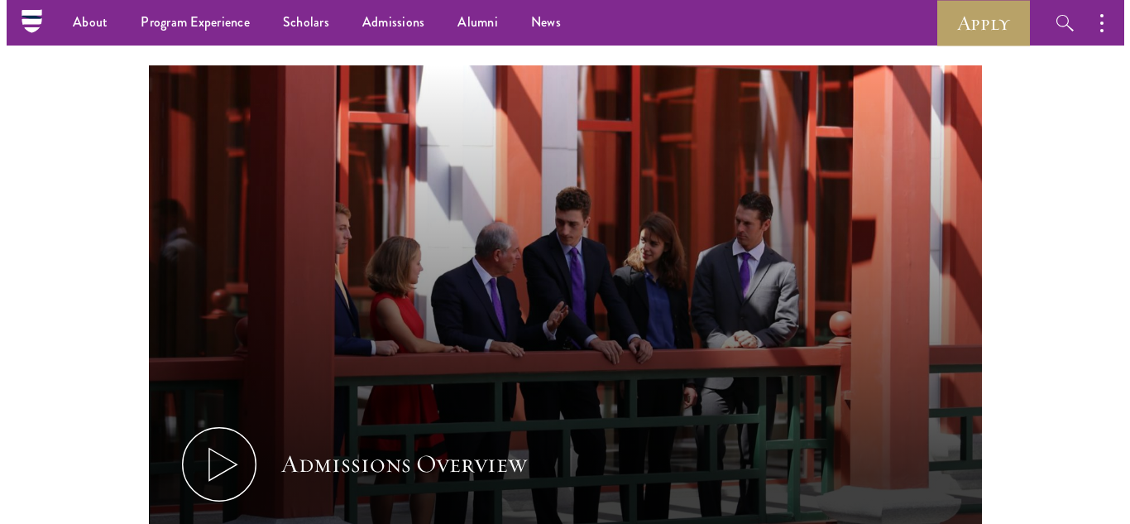
scroll to position [732, 0]
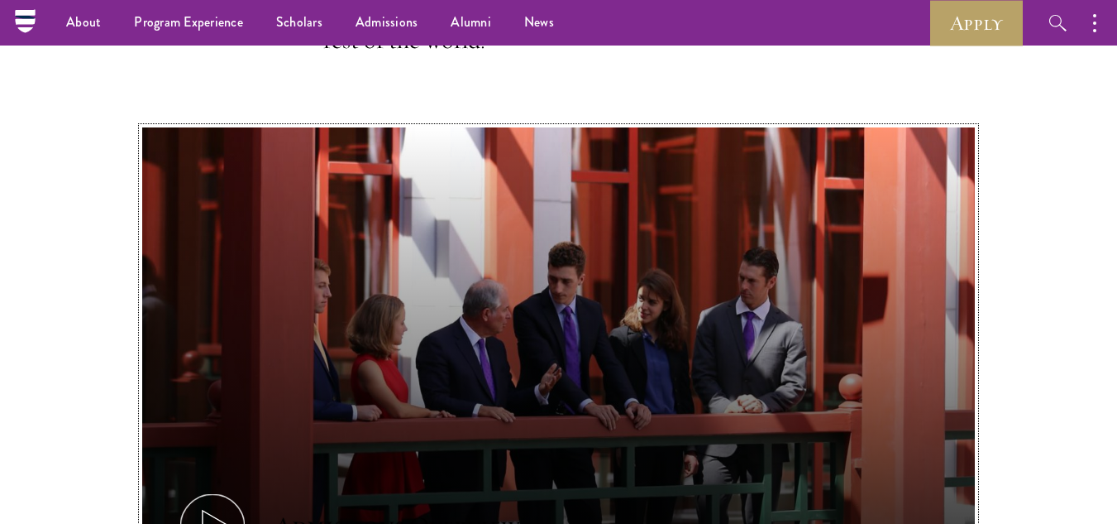
click at [222, 510] on use at bounding box center [216, 526] width 27 height 32
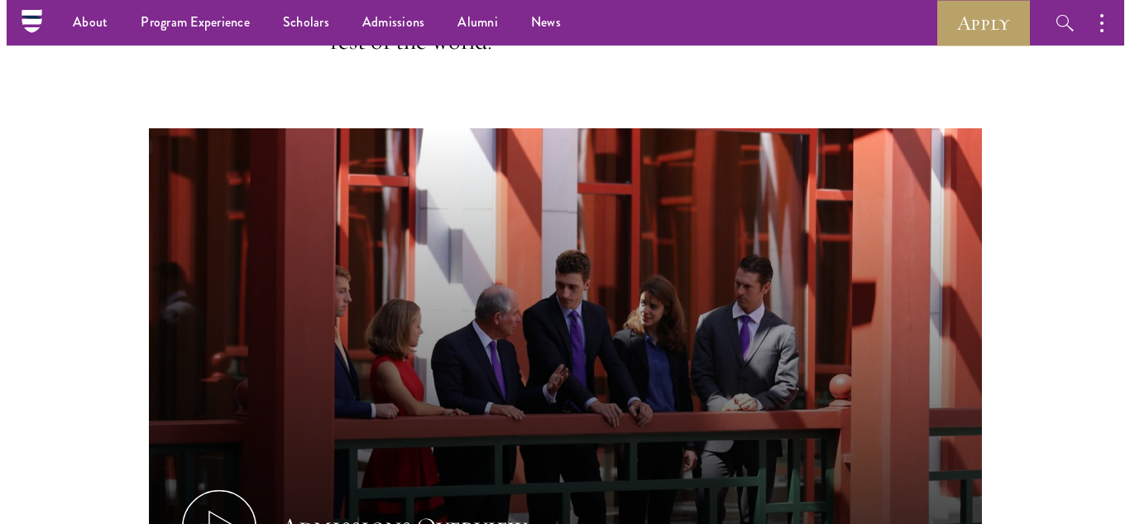
scroll to position [732, 0]
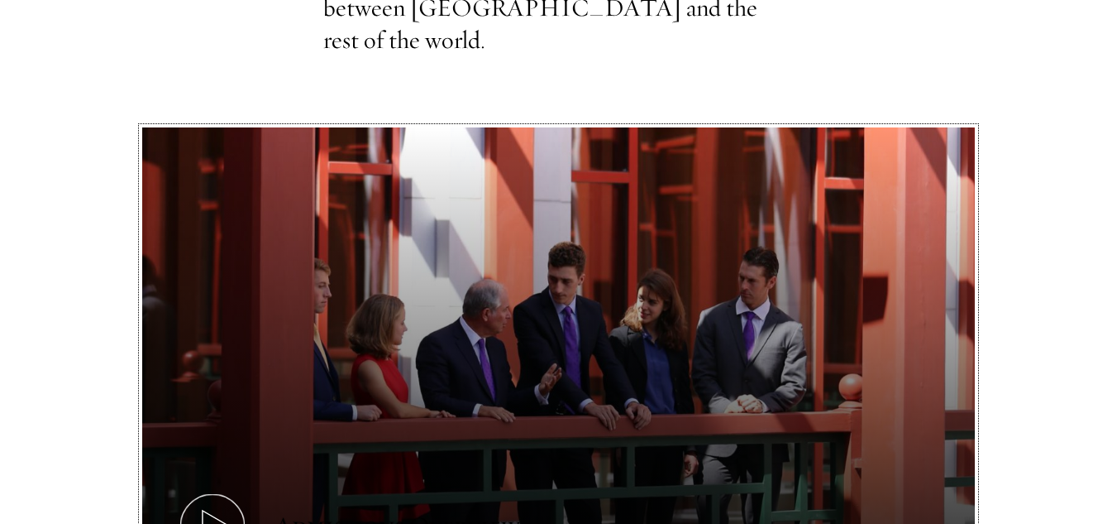
click at [223, 489] on icon at bounding box center [212, 526] width 74 height 74
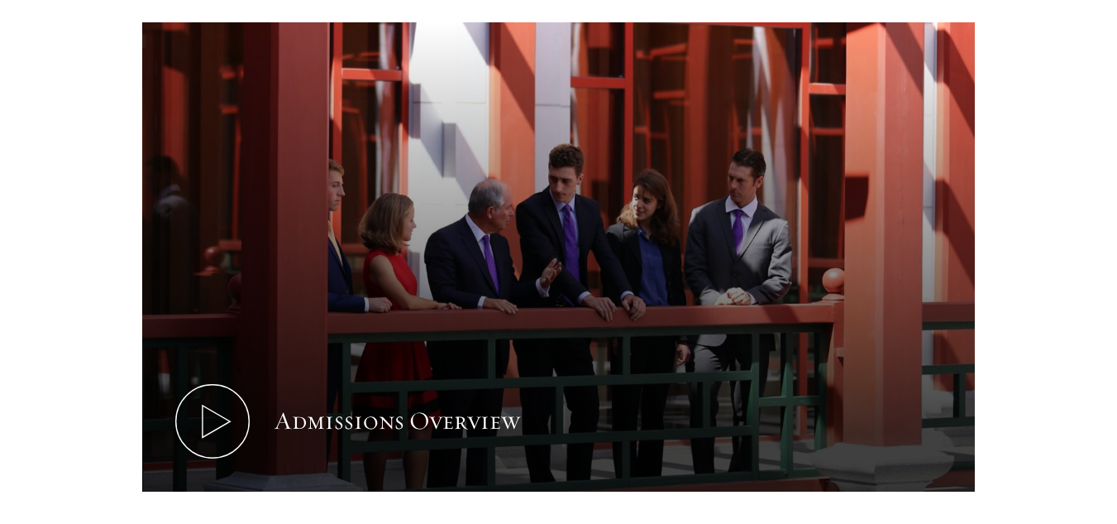
scroll to position [882, 0]
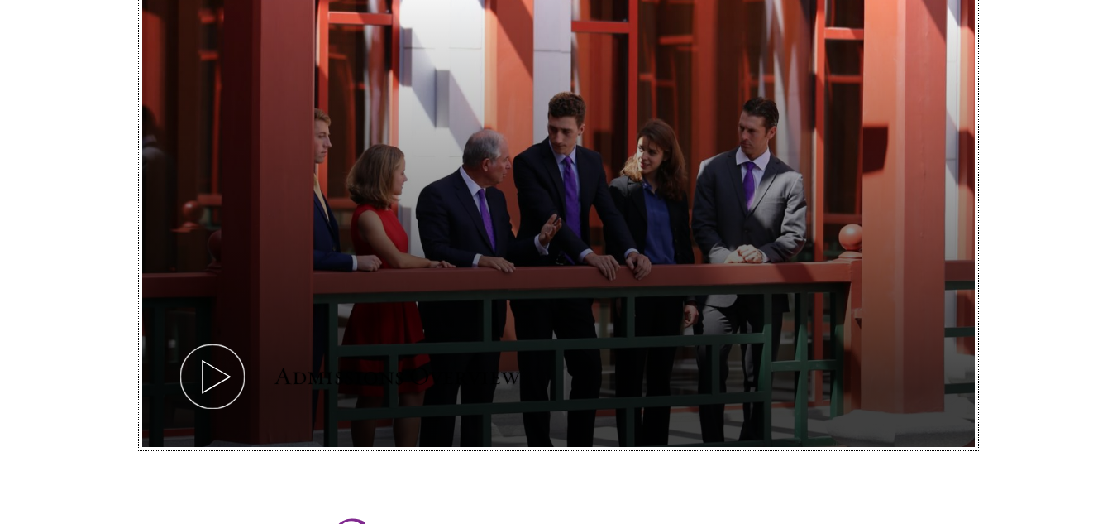
drag, startPoint x: 605, startPoint y: 302, endPoint x: 215, endPoint y: 348, distance: 392.3
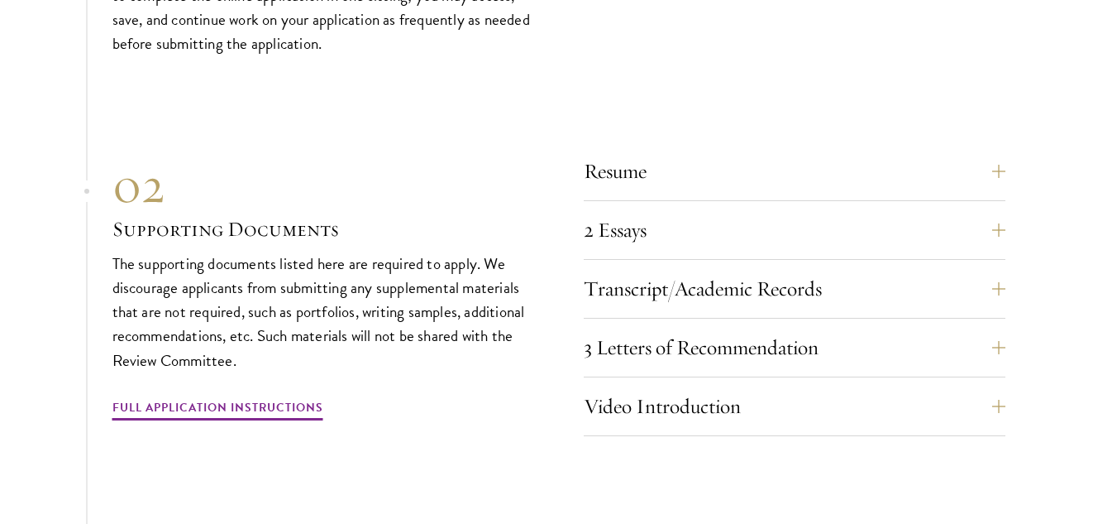
scroll to position [5615, 0]
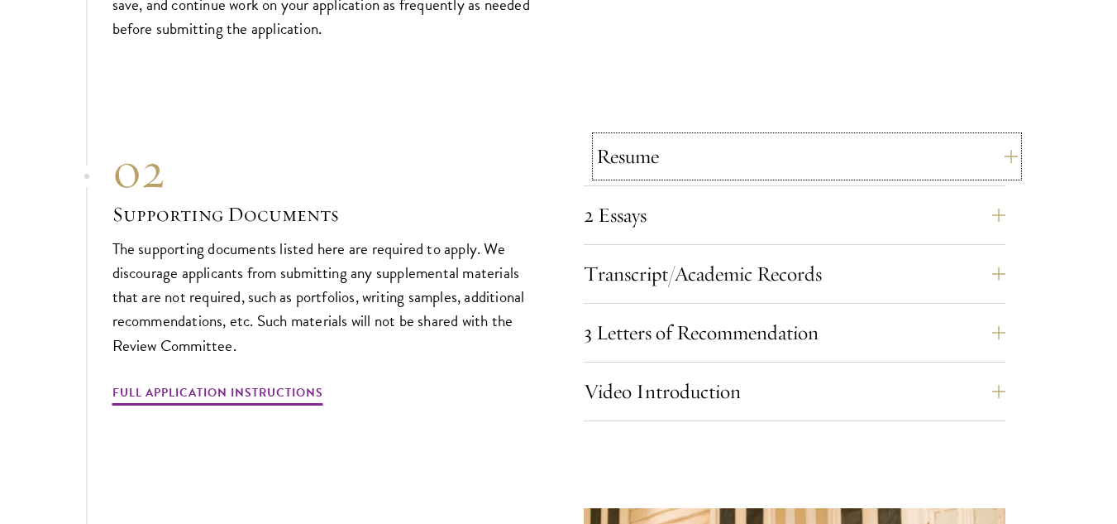
click at [1004, 136] on button "Resume" at bounding box center [807, 156] width 422 height 40
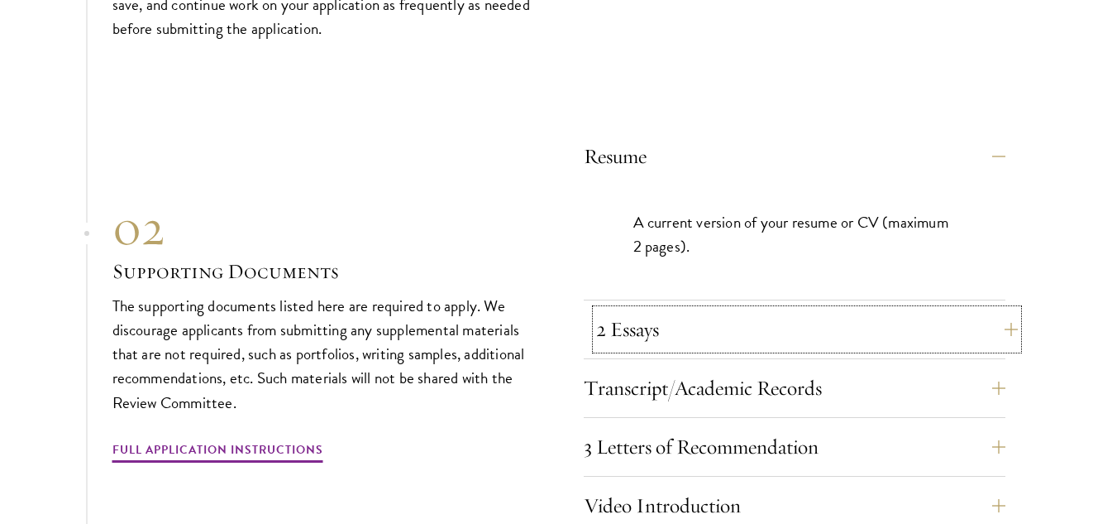
click at [998, 309] on button "2 Essays" at bounding box center [807, 329] width 422 height 40
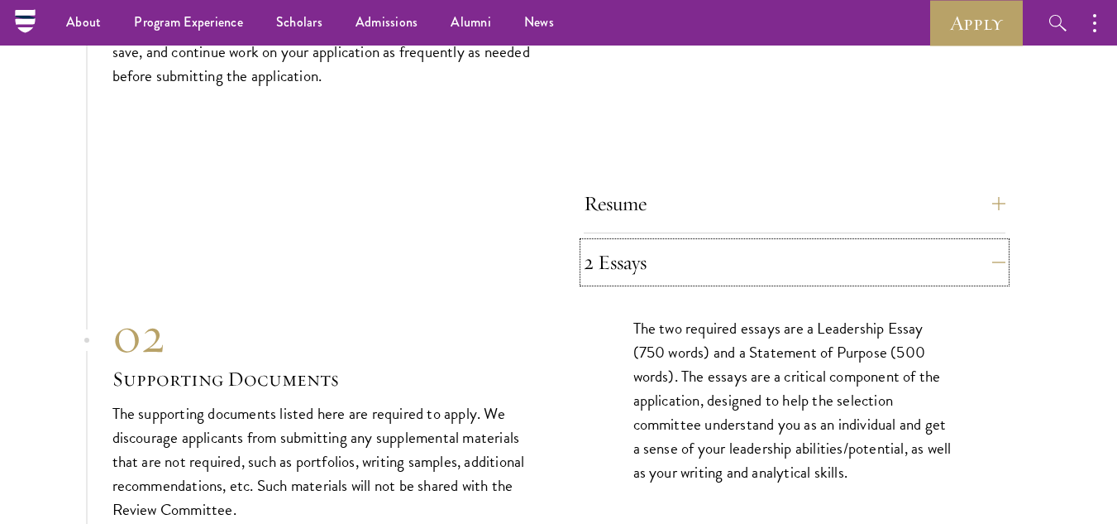
scroll to position [5552, 0]
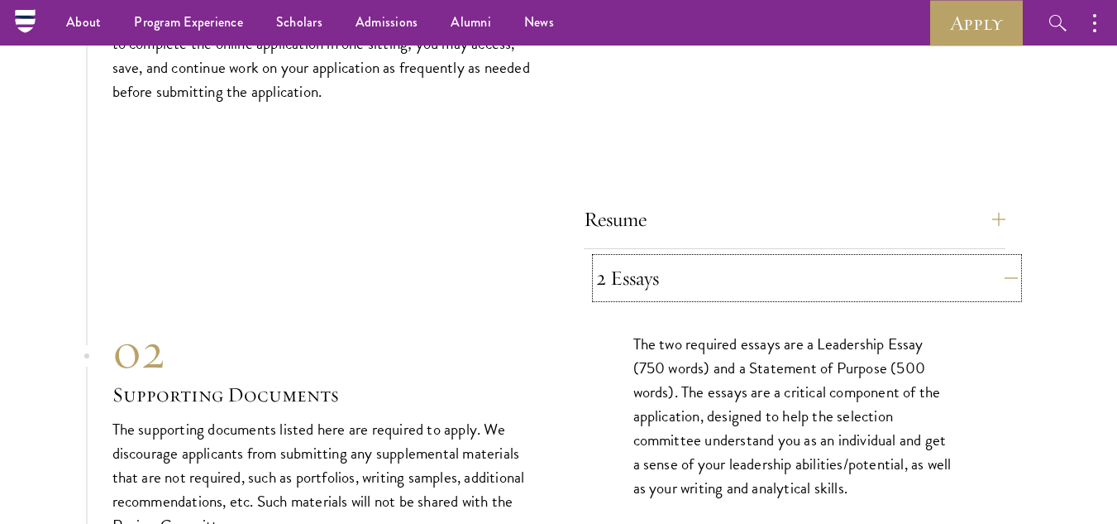
click at [1005, 258] on button "2 Essays" at bounding box center [807, 278] width 422 height 40
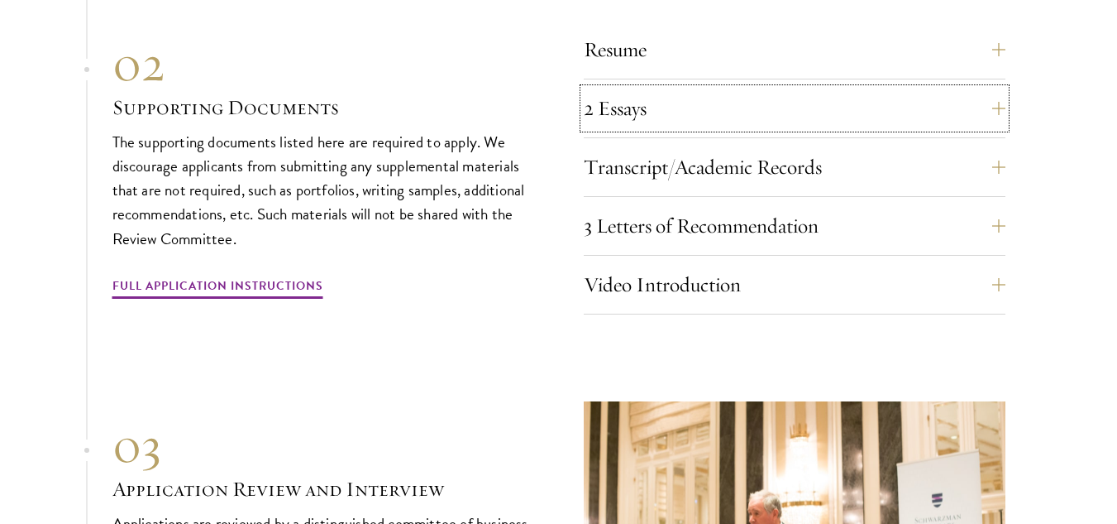
scroll to position [5738, 0]
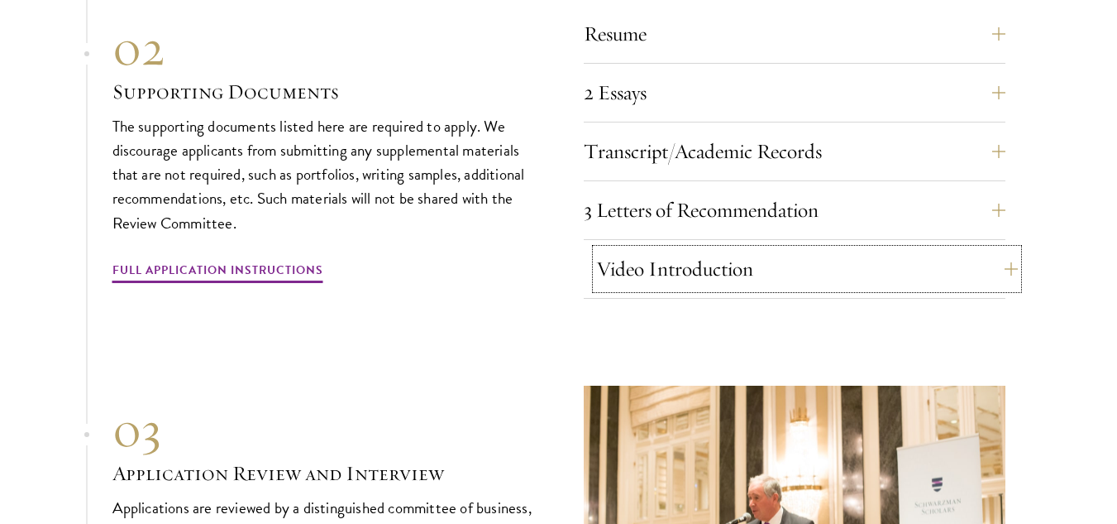
click at [1008, 249] on button "Video Introduction" at bounding box center [807, 269] width 422 height 40
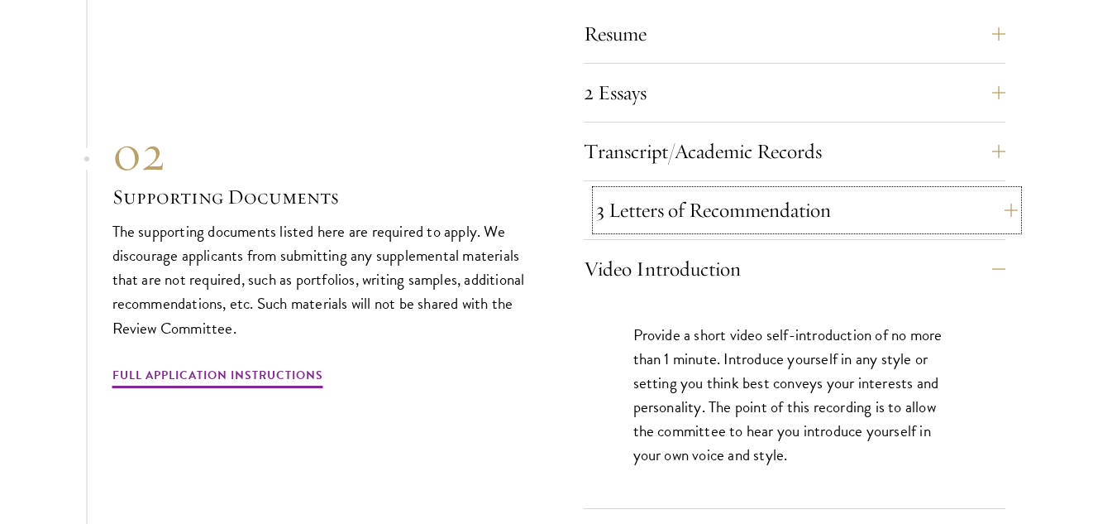
click at [1012, 190] on button "3 Letters of Recommendation" at bounding box center [807, 210] width 422 height 40
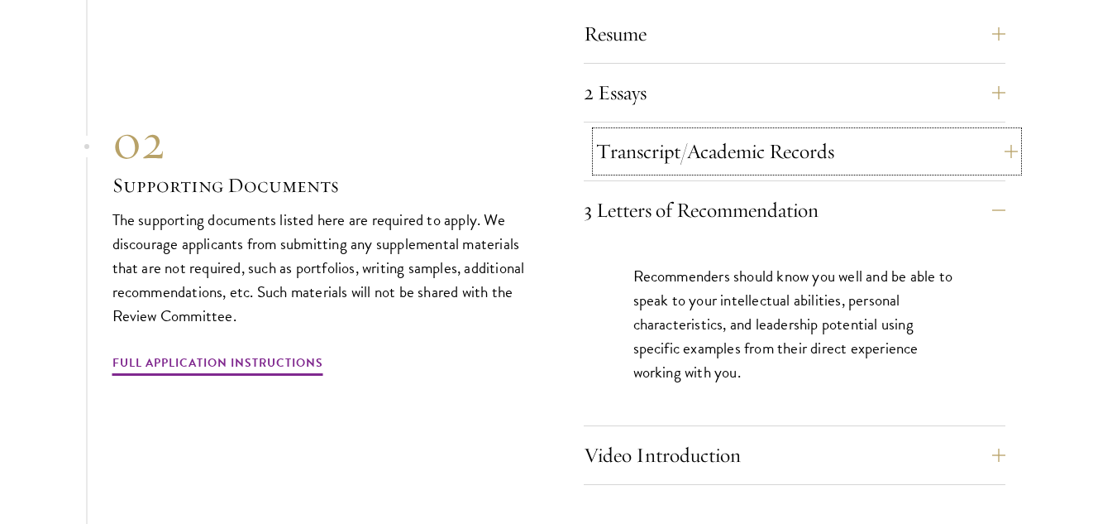
click at [1011, 132] on button "Transcript/Academic Records" at bounding box center [807, 152] width 422 height 40
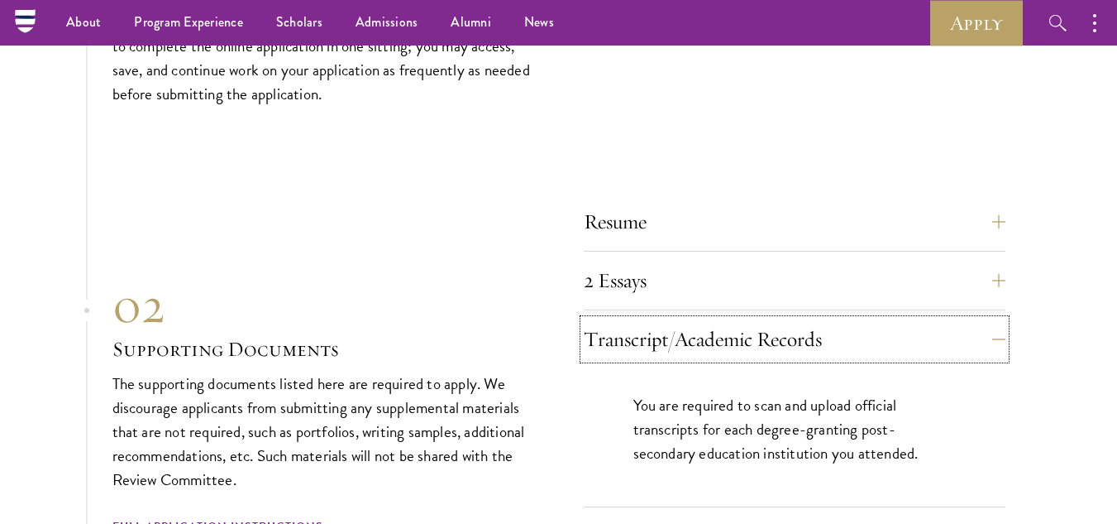
scroll to position [5534, 0]
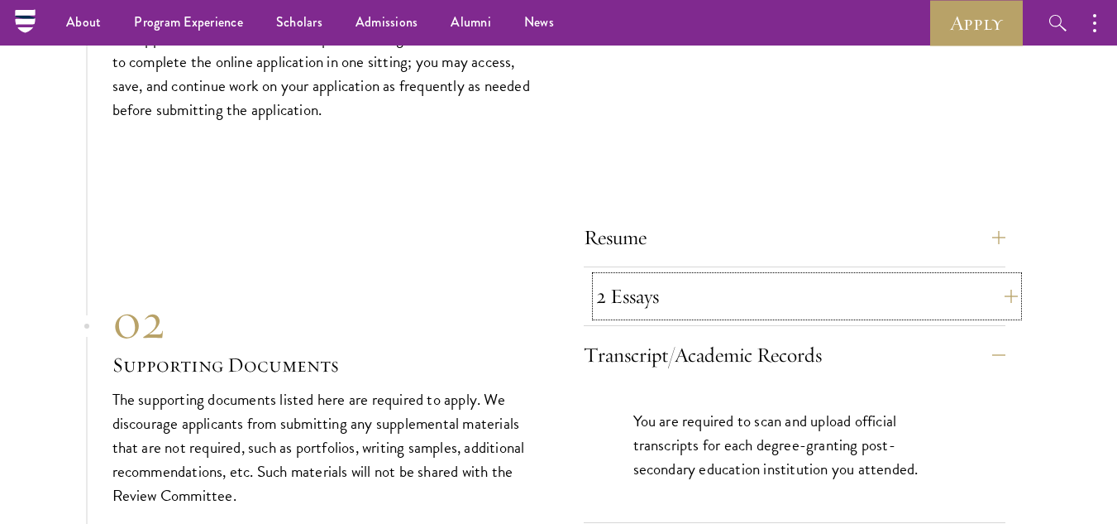
click at [1008, 276] on button "2 Essays" at bounding box center [807, 296] width 422 height 40
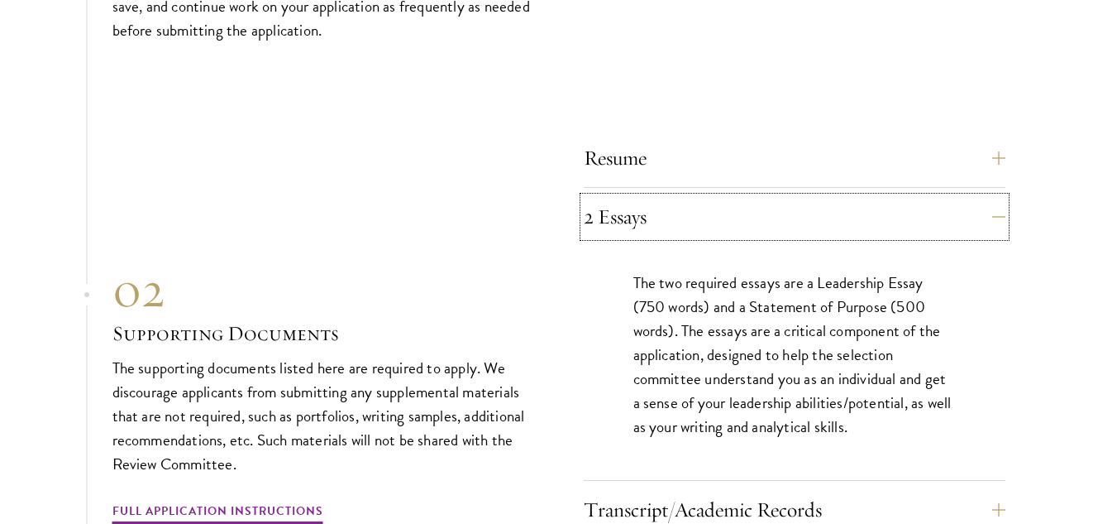
scroll to position [5661, 0]
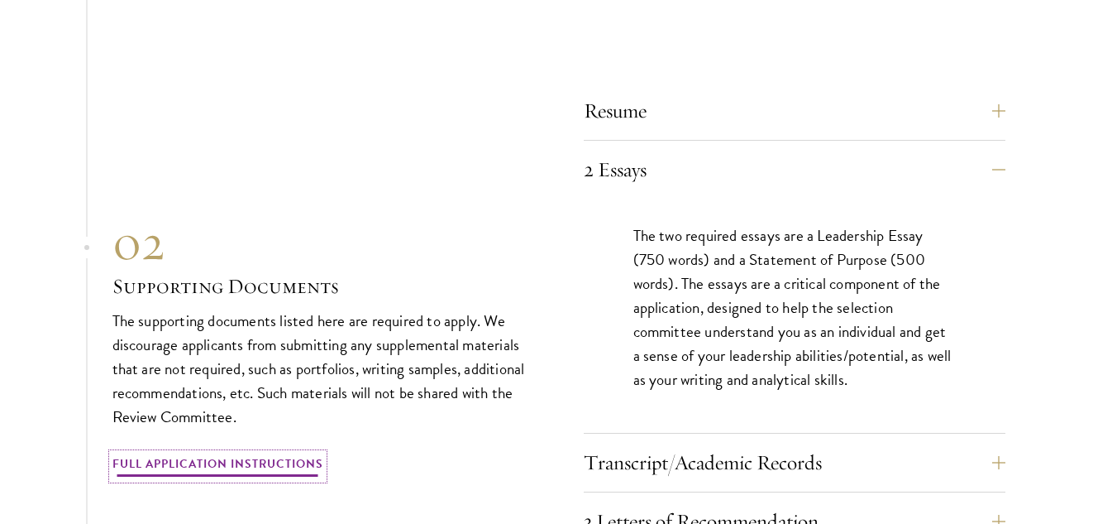
click at [225, 453] on link "Full Application Instructions" at bounding box center [217, 466] width 211 height 26
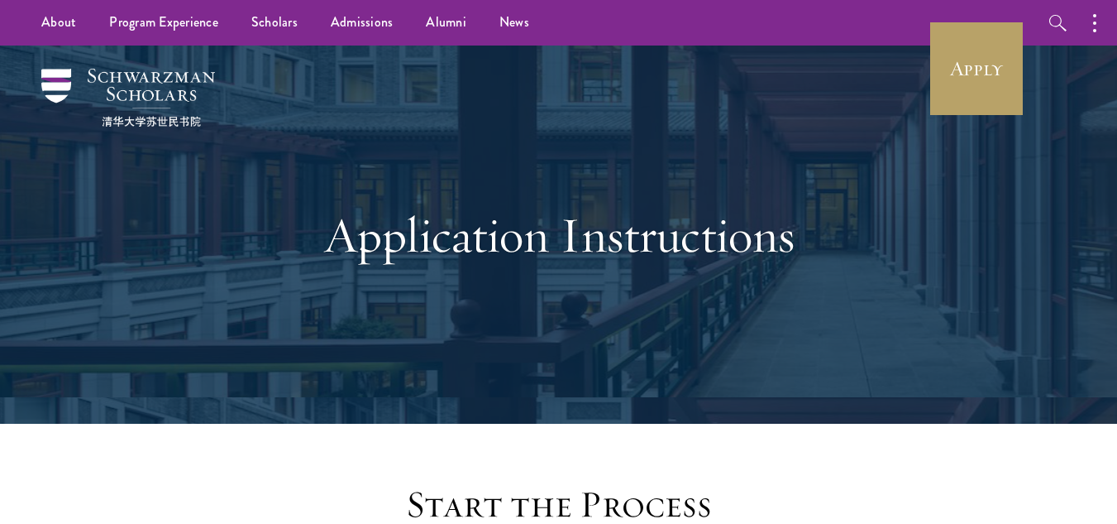
drag, startPoint x: 1117, startPoint y: 62, endPoint x: 1129, endPoint y: 54, distance: 14.9
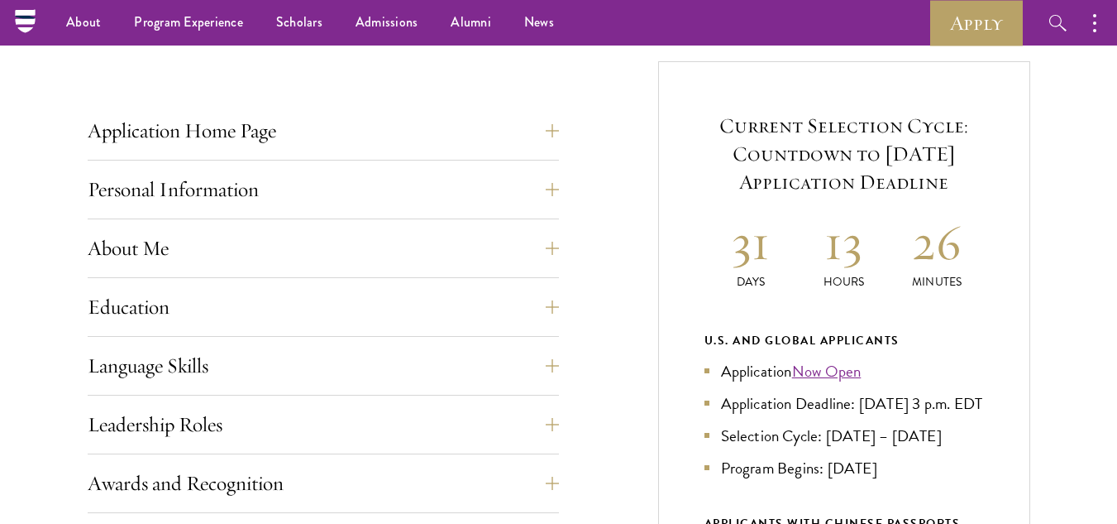
scroll to position [601, 0]
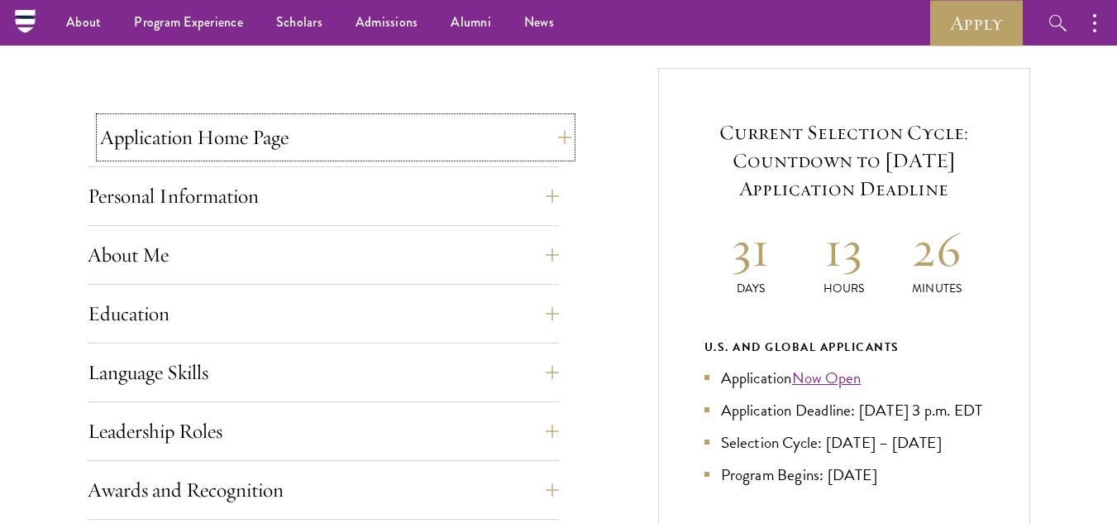
click at [552, 136] on button "Application Home Page" at bounding box center [335, 137] width 471 height 40
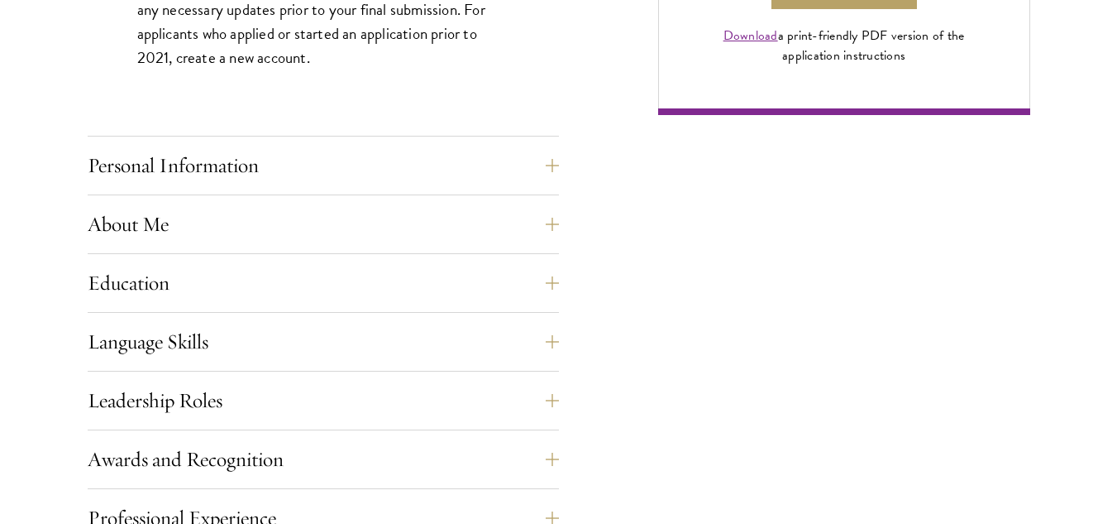
scroll to position [1409, 0]
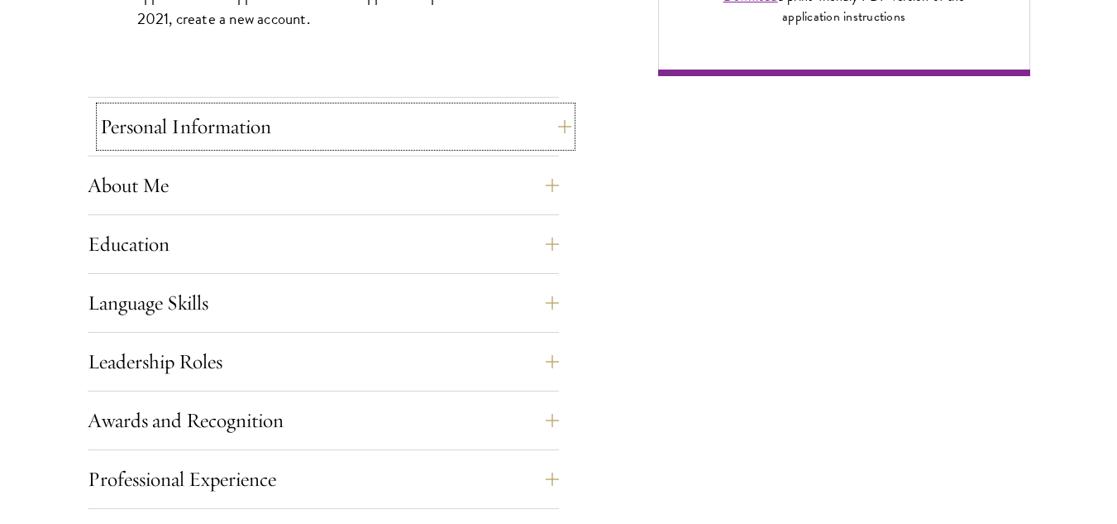
click at [559, 125] on button "Personal Information" at bounding box center [335, 127] width 471 height 40
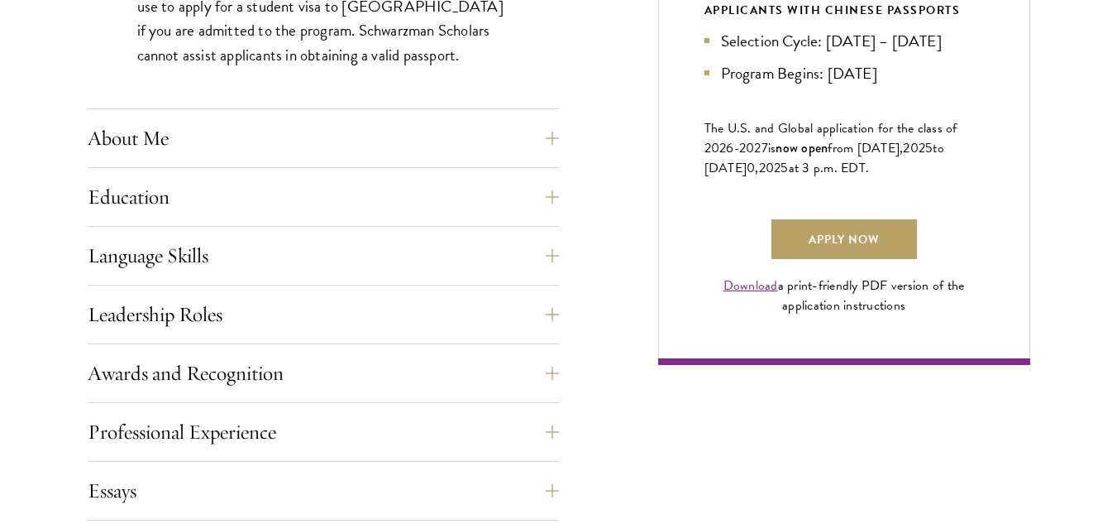
scroll to position [1135, 0]
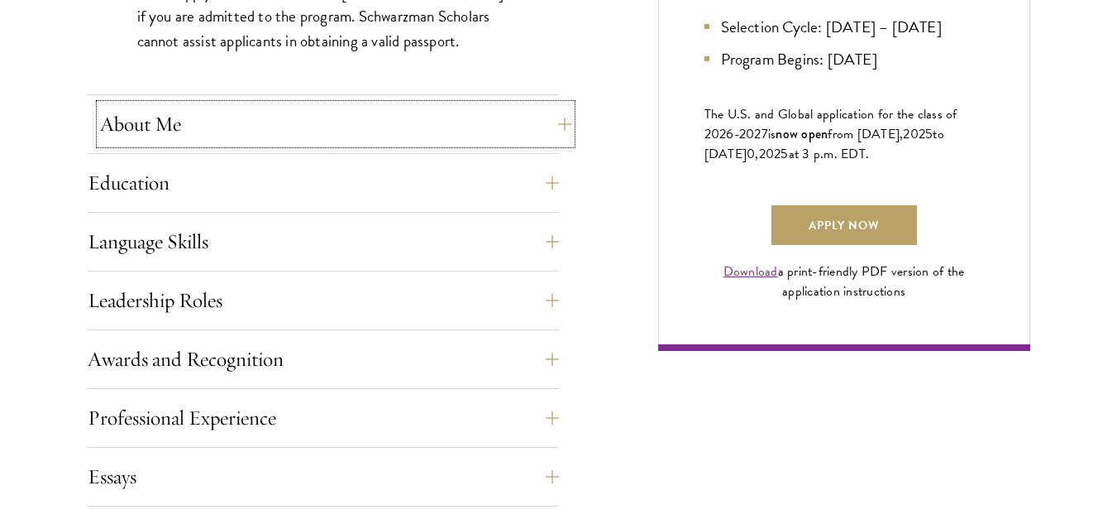
click at [564, 122] on button "About Me" at bounding box center [335, 124] width 471 height 40
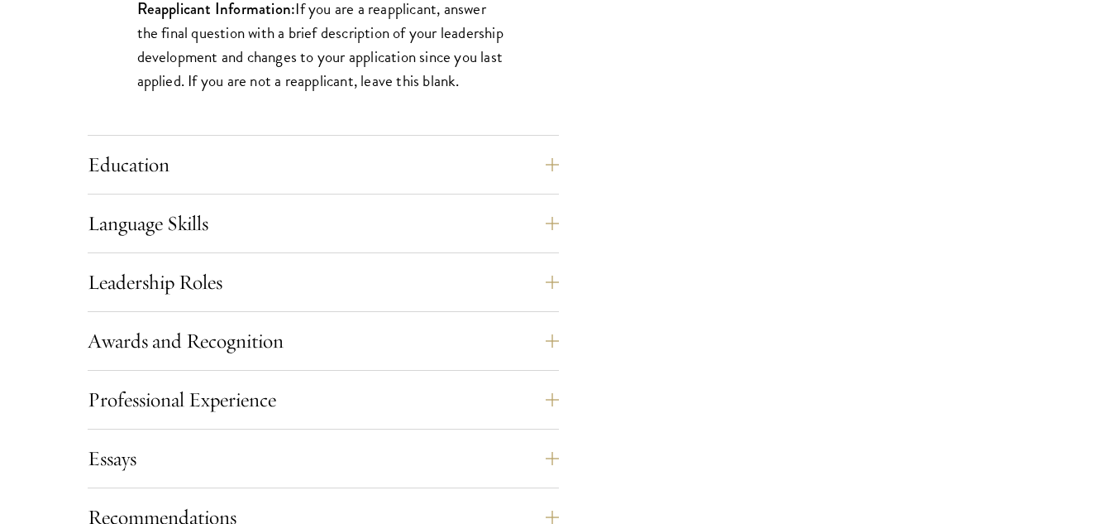
scroll to position [1561, 0]
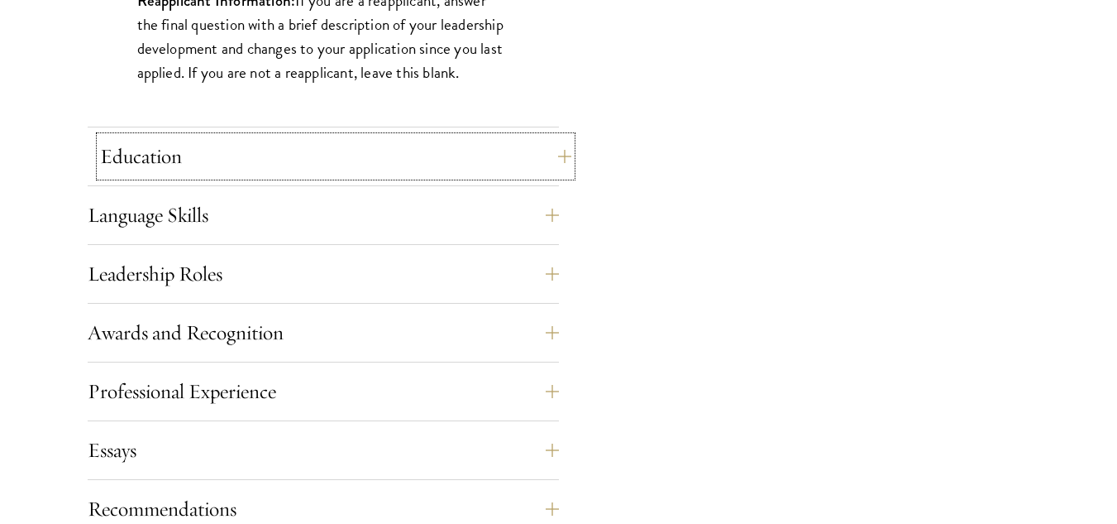
click at [562, 155] on button "Education" at bounding box center [335, 156] width 471 height 40
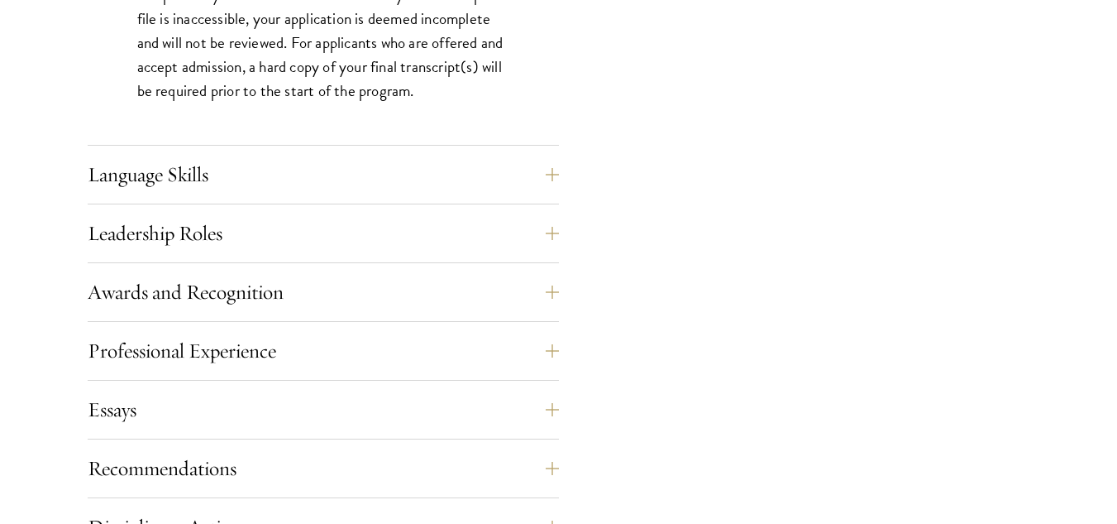
scroll to position [2758, 0]
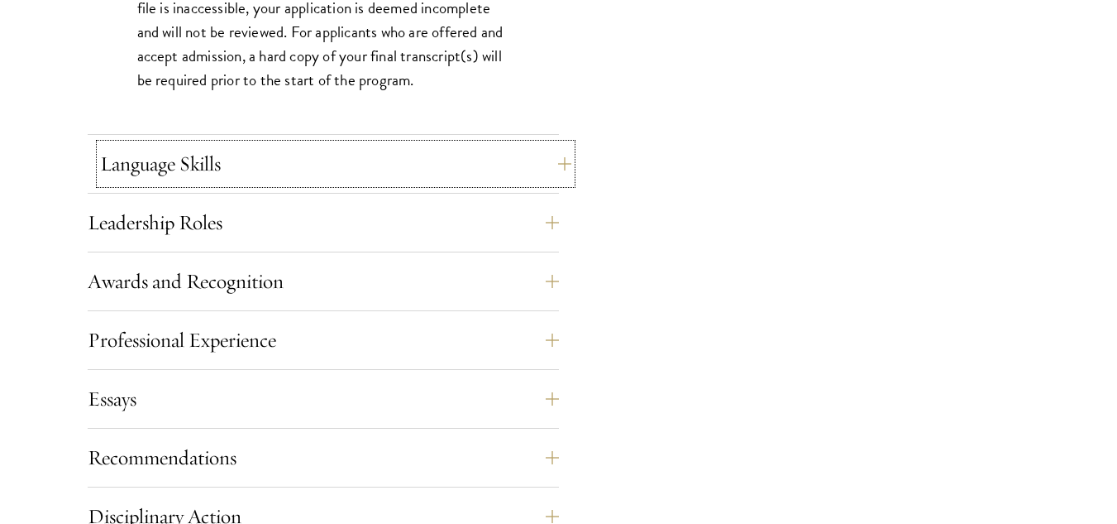
click at [564, 160] on button "Language Skills" at bounding box center [335, 164] width 471 height 40
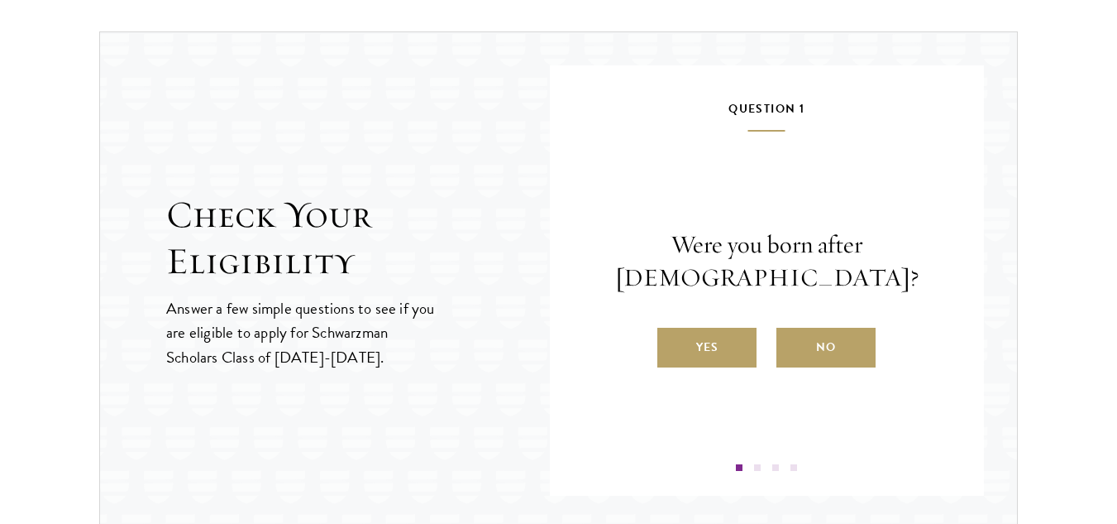
scroll to position [2615, 0]
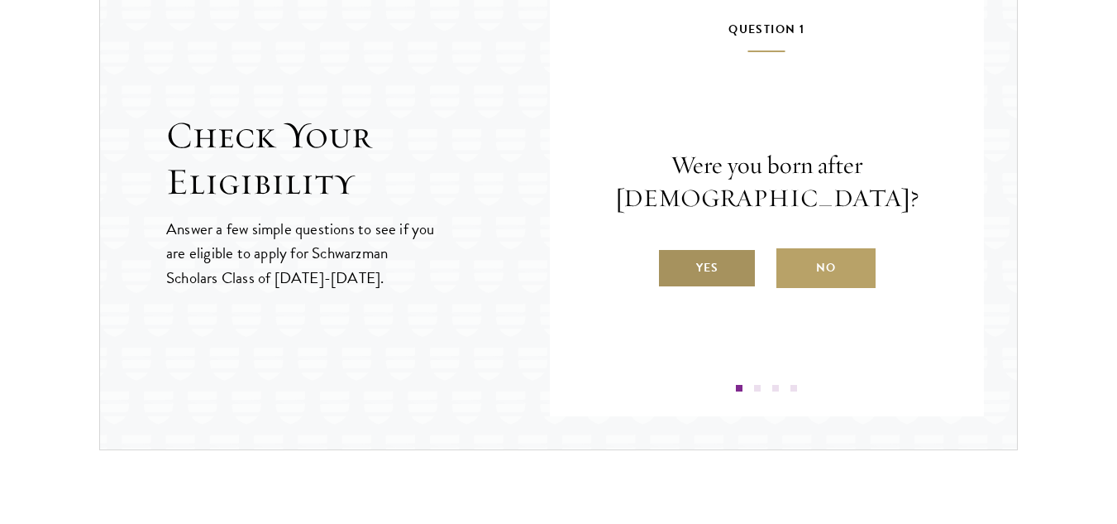
click at [705, 261] on label "Yes" at bounding box center [707, 268] width 99 height 40
click at [672, 261] on input "Yes" at bounding box center [665, 257] width 15 height 15
click at [721, 275] on label "Yes" at bounding box center [707, 268] width 99 height 40
click at [672, 265] on input "Yes" at bounding box center [665, 257] width 15 height 15
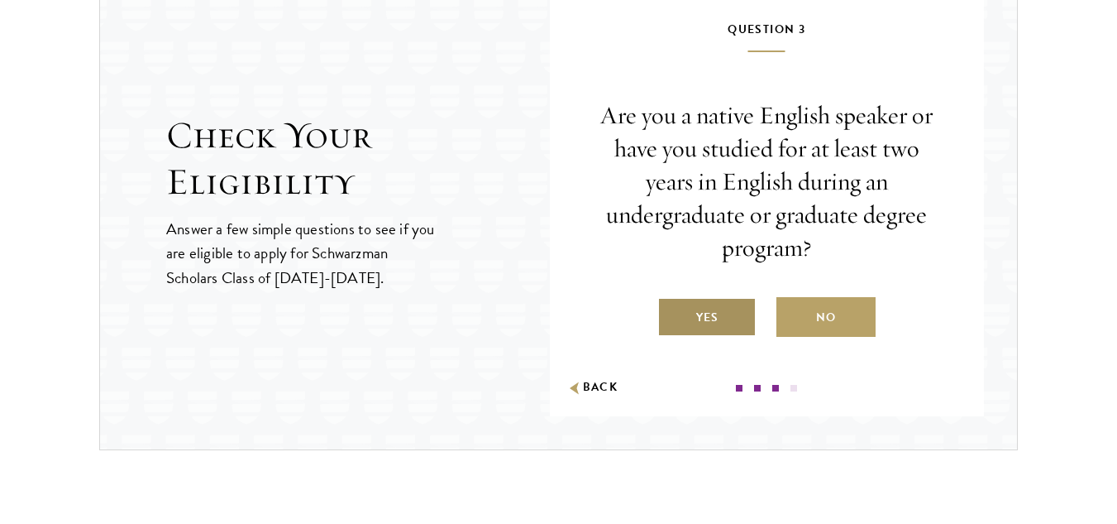
click at [718, 317] on label "Yes" at bounding box center [707, 317] width 99 height 40
click at [672, 314] on input "Yes" at bounding box center [665, 306] width 15 height 15
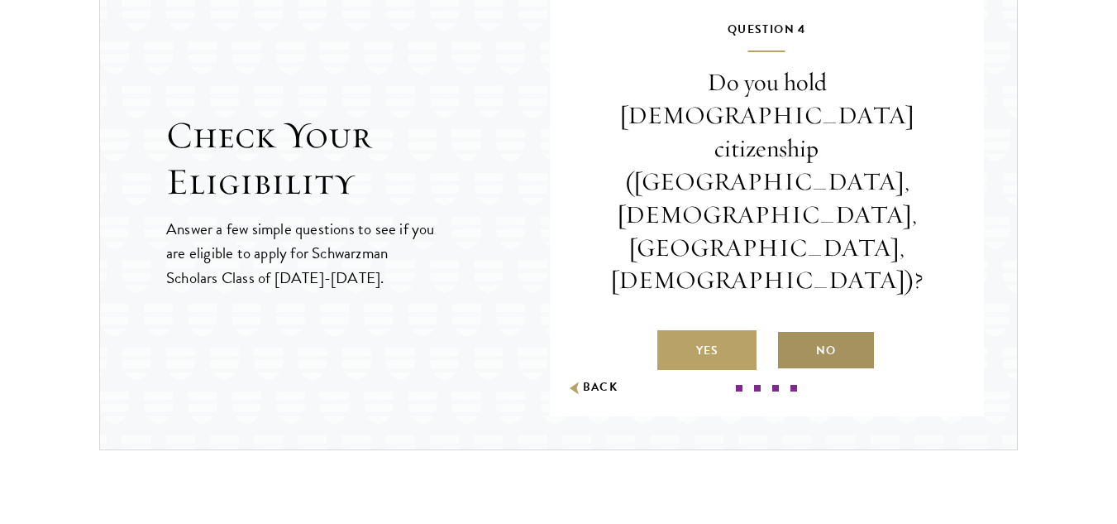
click at [816, 330] on label "No" at bounding box center [826, 350] width 99 height 40
click at [792, 332] on input "No" at bounding box center [784, 339] width 15 height 15
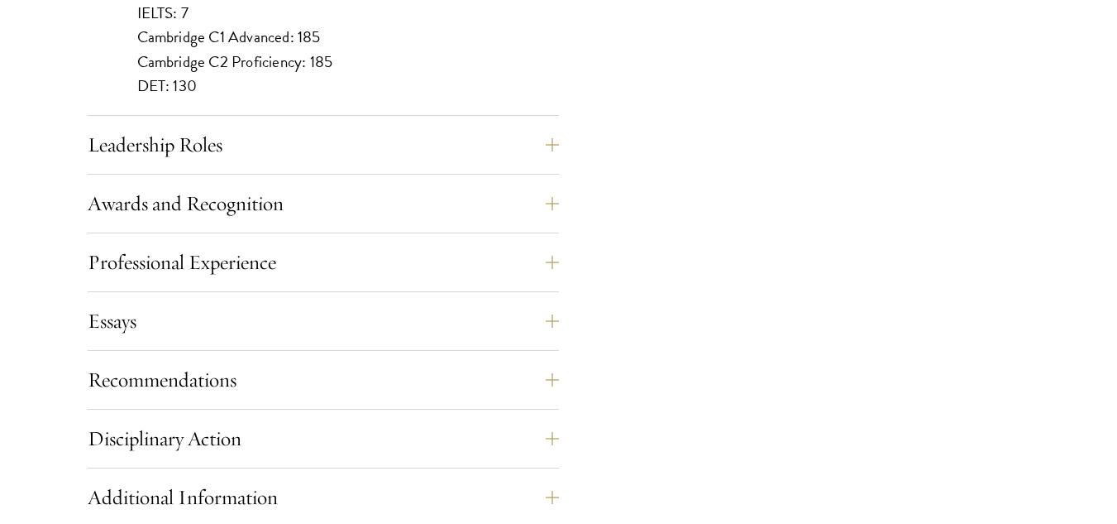
scroll to position [1722, 0]
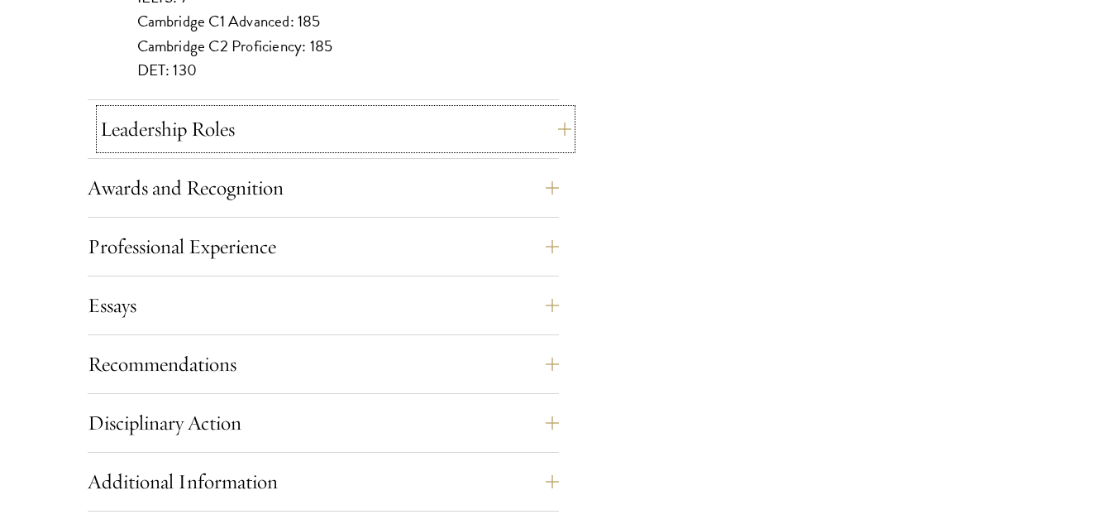
click at [561, 129] on button "Leadership Roles" at bounding box center [335, 129] width 471 height 40
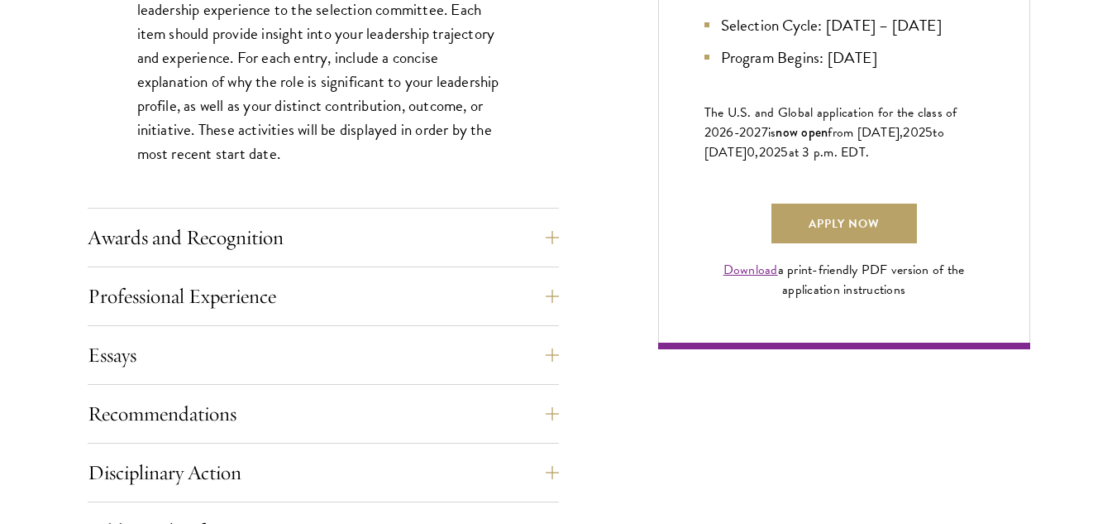
scroll to position [1137, 0]
click at [561, 237] on button "Awards and Recognition" at bounding box center [335, 237] width 471 height 40
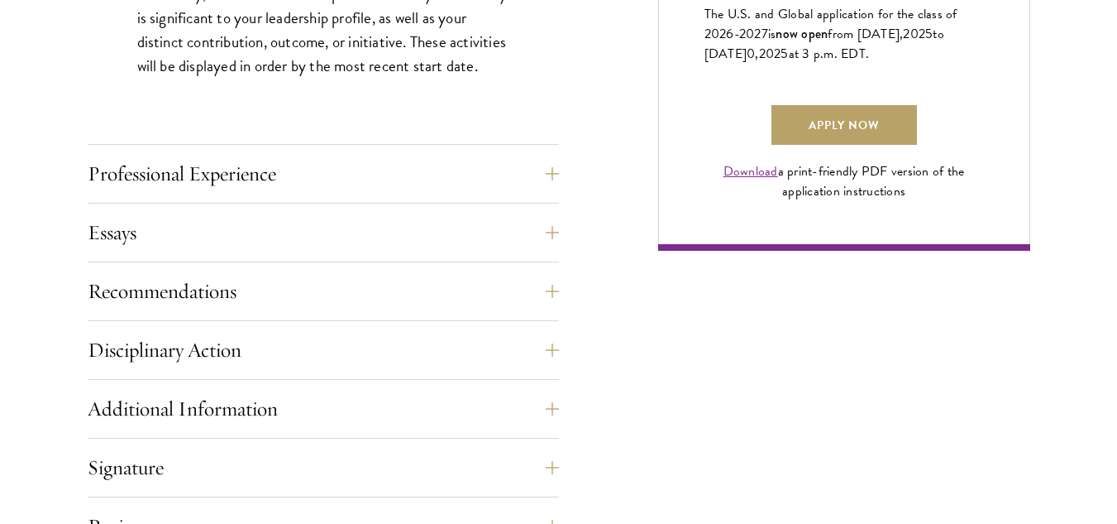
scroll to position [1242, 0]
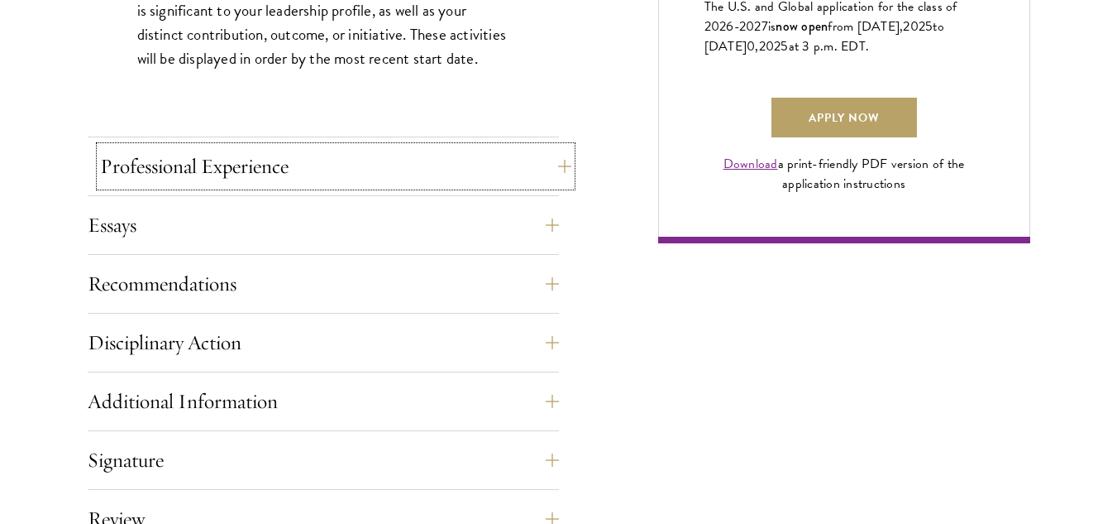
click at [562, 167] on button "Professional Experience" at bounding box center [335, 166] width 471 height 40
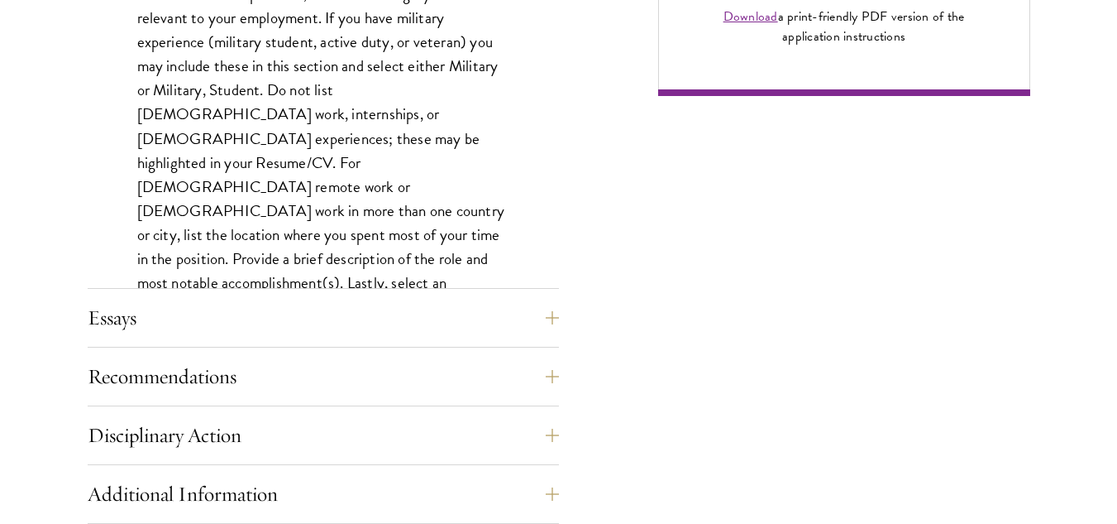
scroll to position [1412, 0]
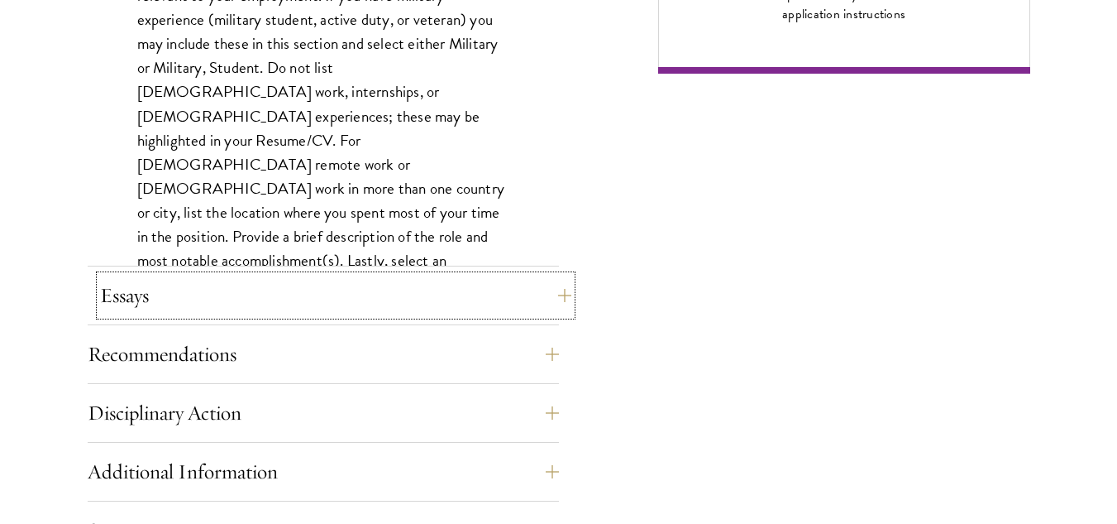
click at [556, 293] on button "Essays" at bounding box center [335, 295] width 471 height 40
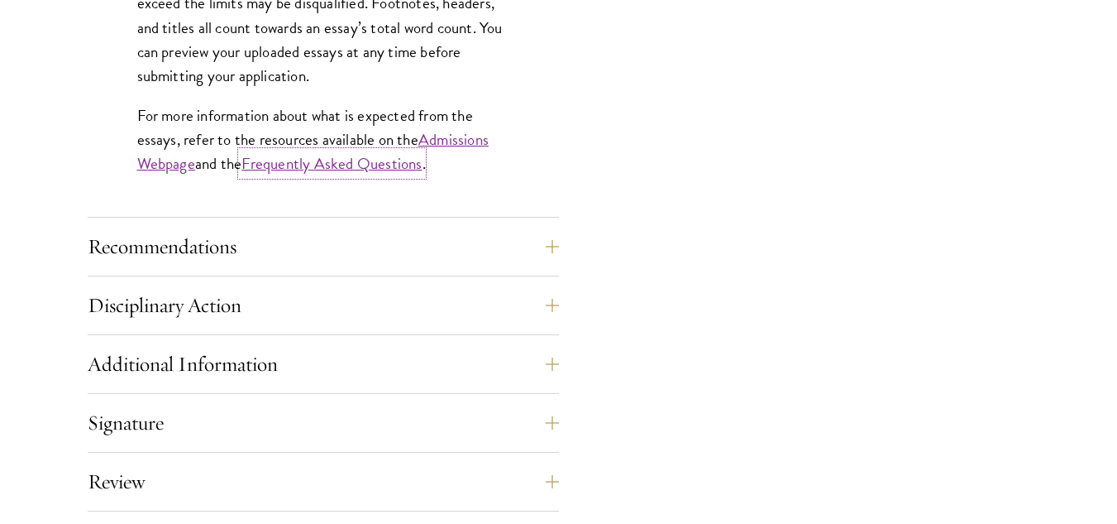
scroll to position [1566, 0]
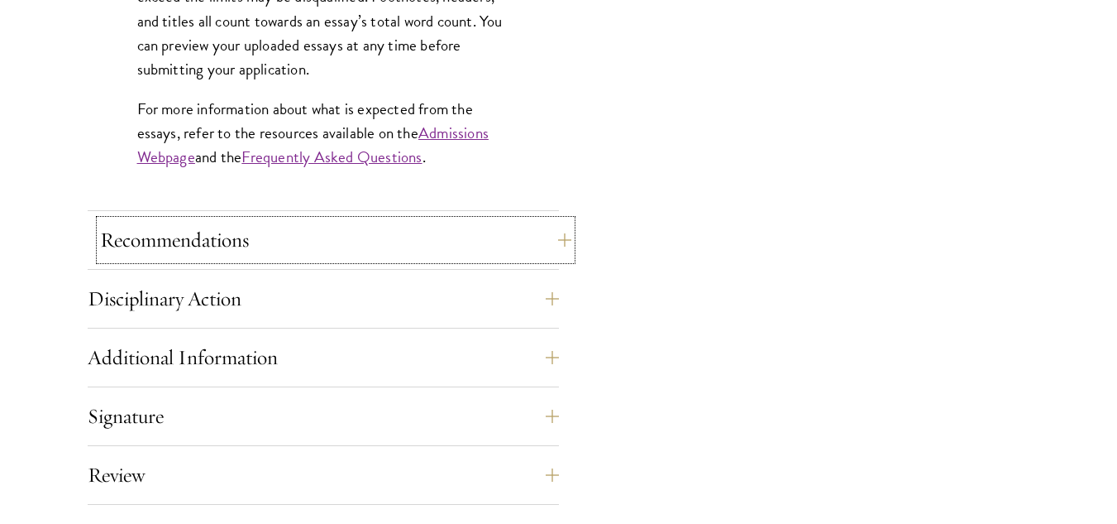
click at [560, 238] on button "Recommendations" at bounding box center [335, 240] width 471 height 40
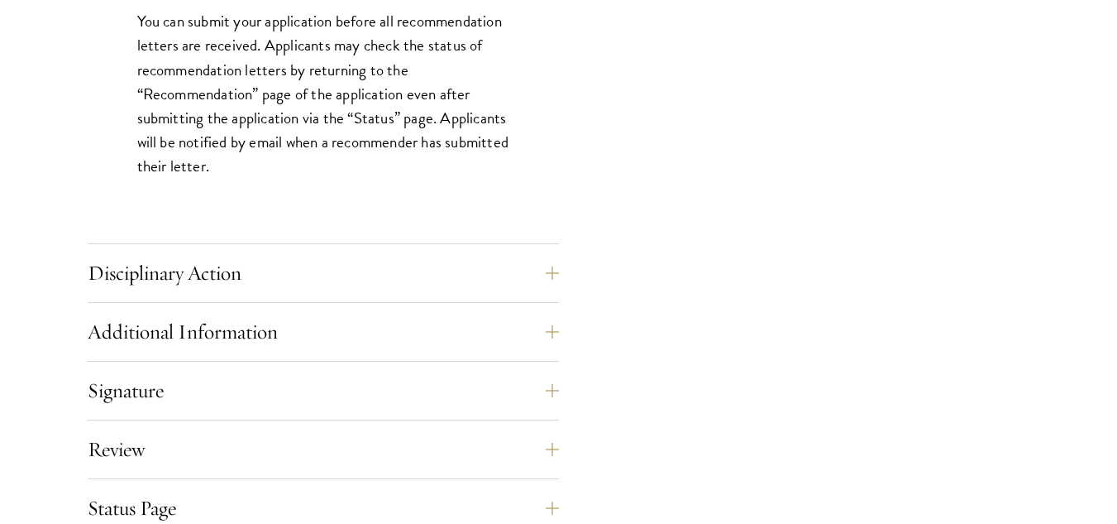
scroll to position [2418, 0]
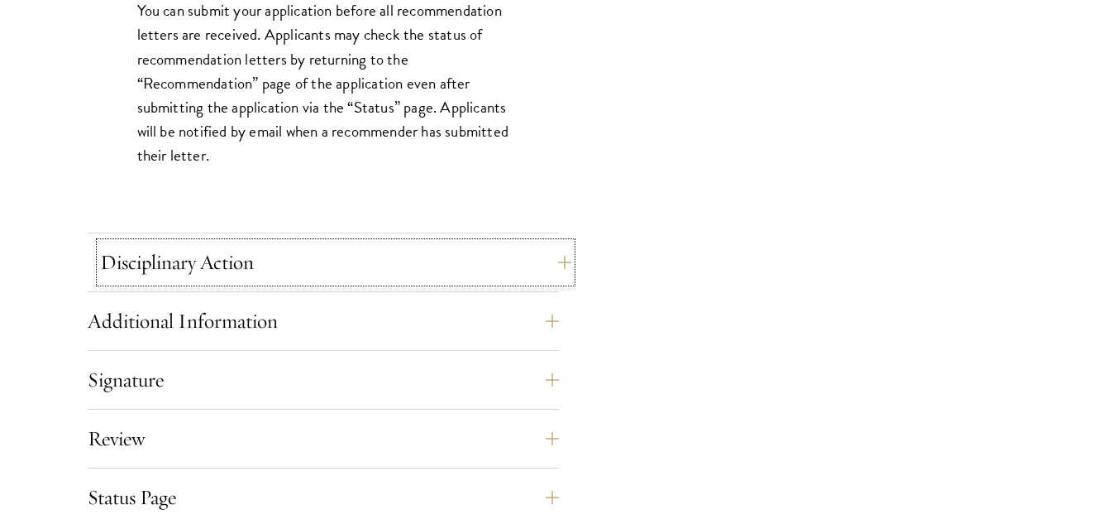
click at [559, 262] on button "Disciplinary Action" at bounding box center [335, 262] width 471 height 40
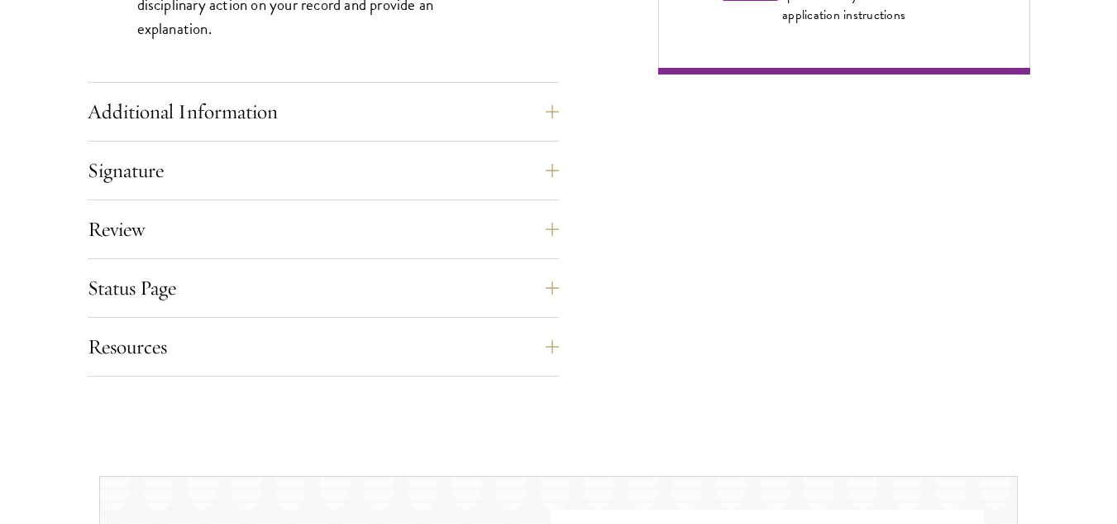
scroll to position [1444, 0]
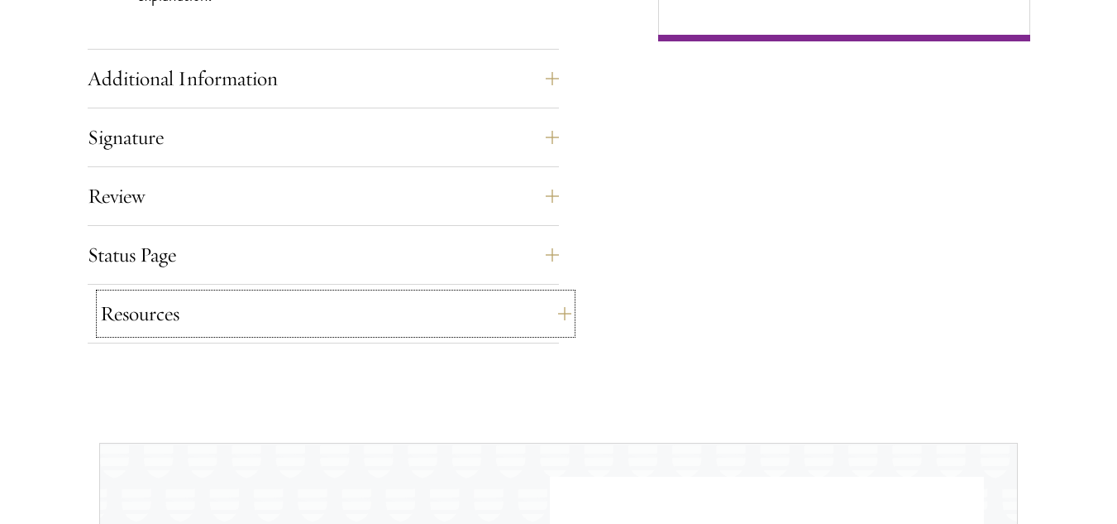
click at [557, 313] on button "Resources" at bounding box center [335, 314] width 471 height 40
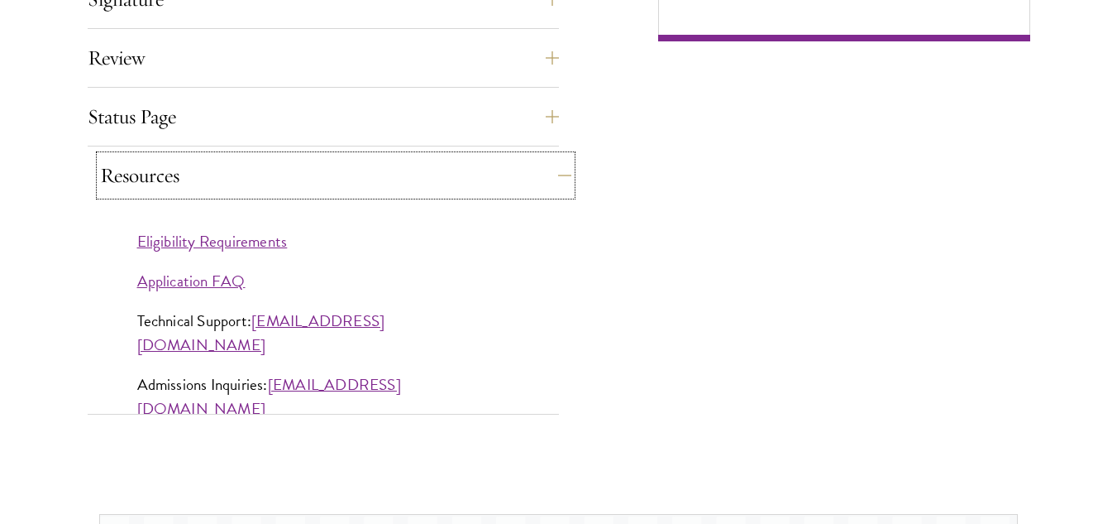
click at [559, 180] on button "Resources" at bounding box center [335, 175] width 471 height 40
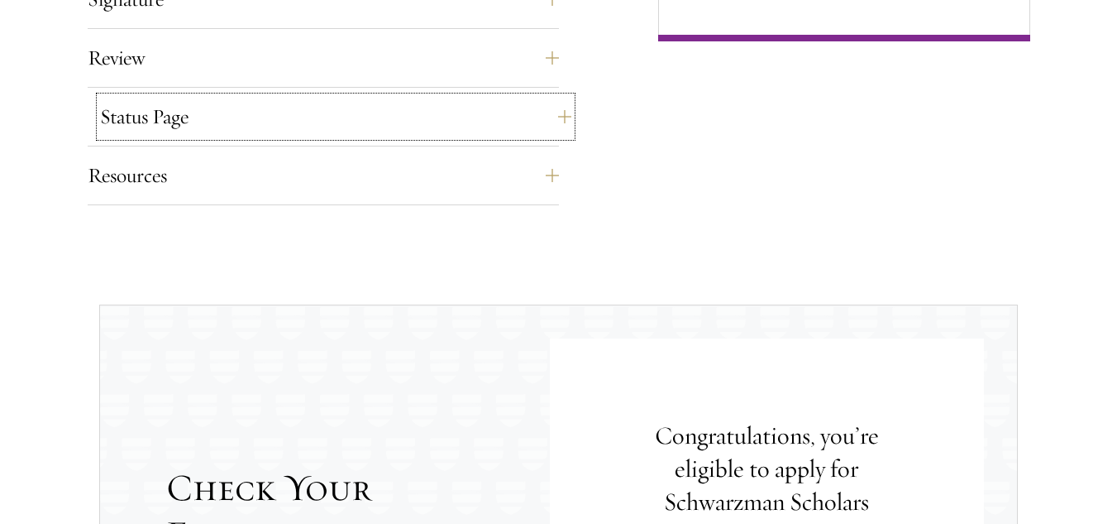
click at [557, 115] on button "Status Page" at bounding box center [335, 117] width 471 height 40
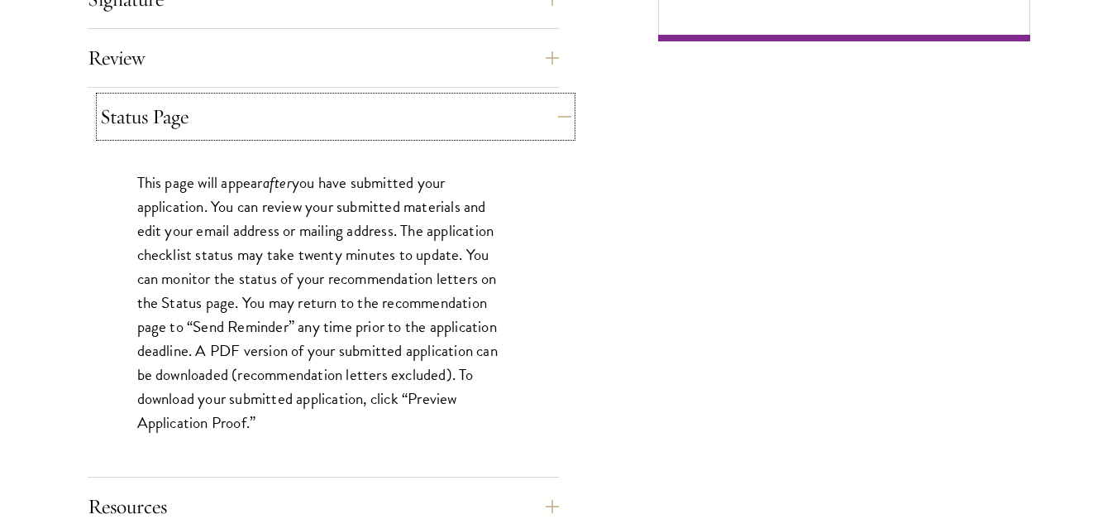
click at [557, 115] on button "Status Page" at bounding box center [335, 117] width 471 height 40
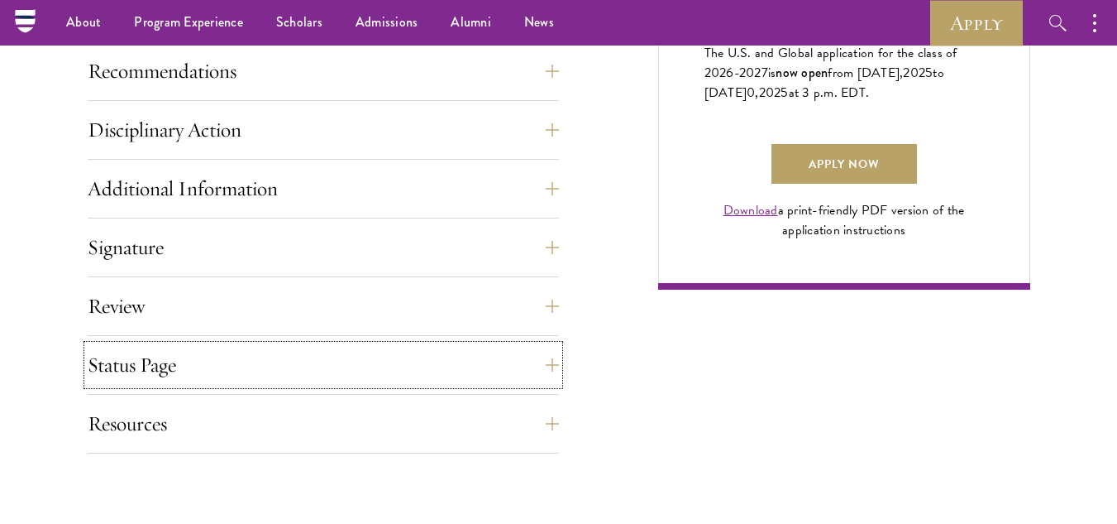
scroll to position [1189, 0]
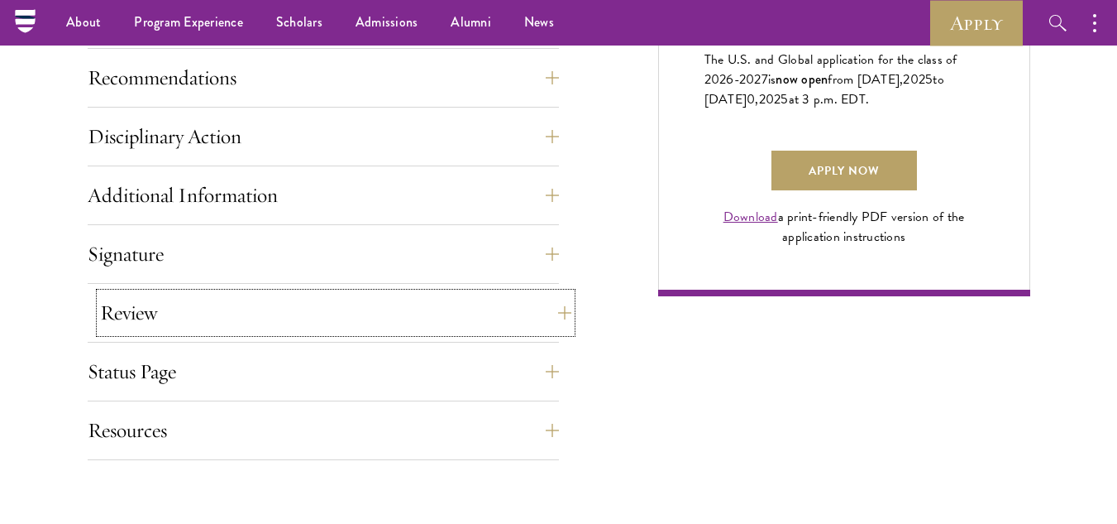
click at [564, 313] on button "Review" at bounding box center [335, 313] width 471 height 40
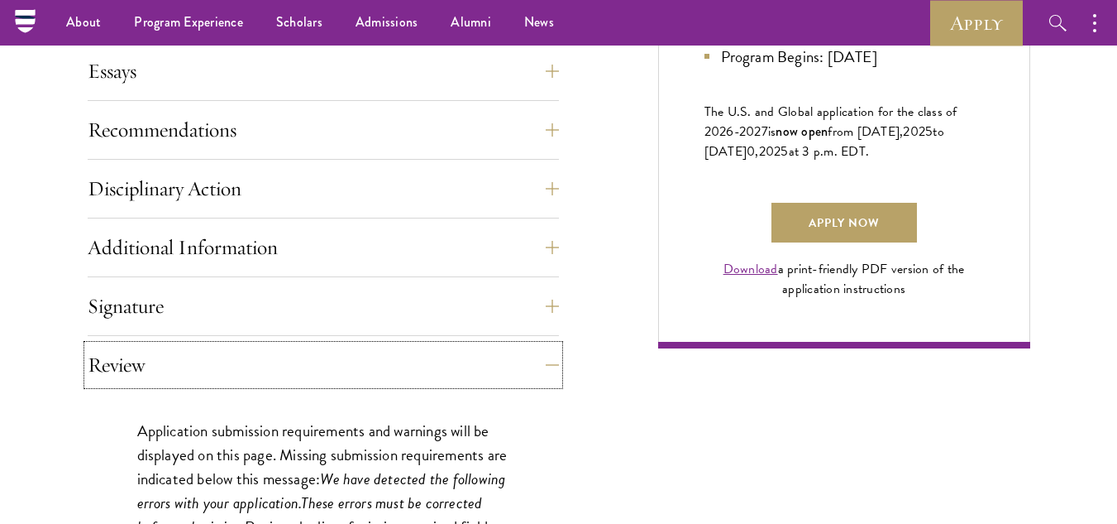
scroll to position [1130, 0]
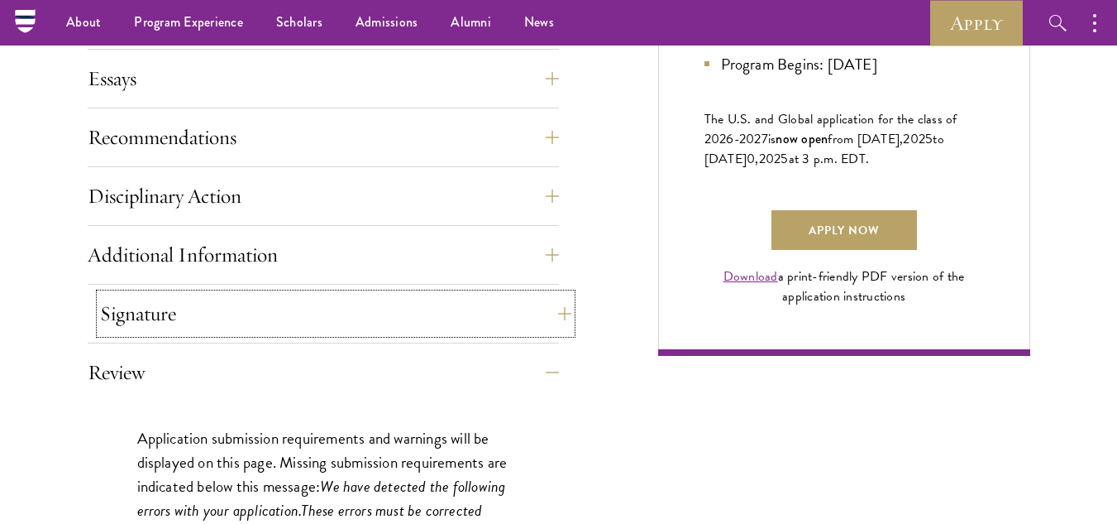
click at [558, 313] on button "Signature" at bounding box center [335, 314] width 471 height 40
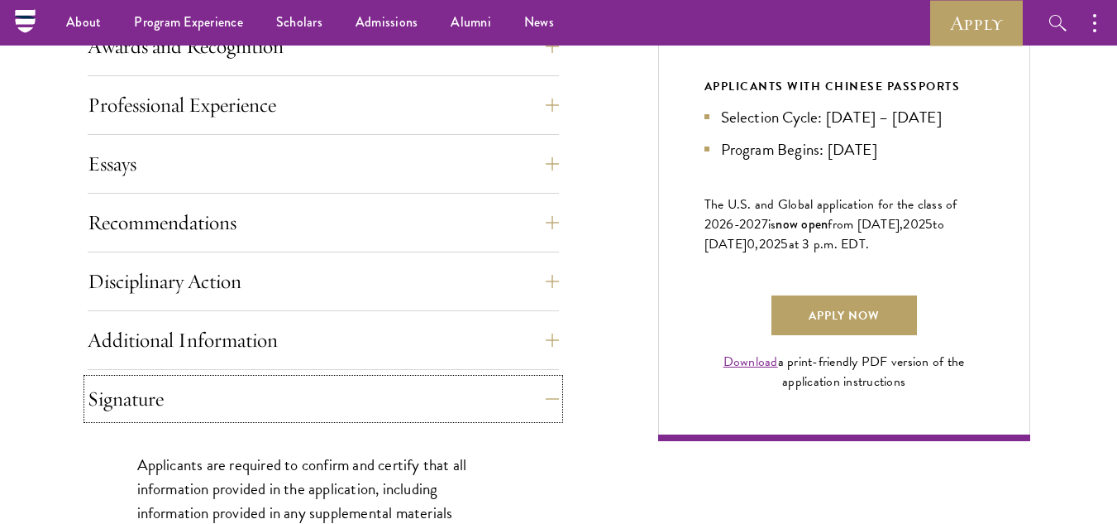
scroll to position [1023, 0]
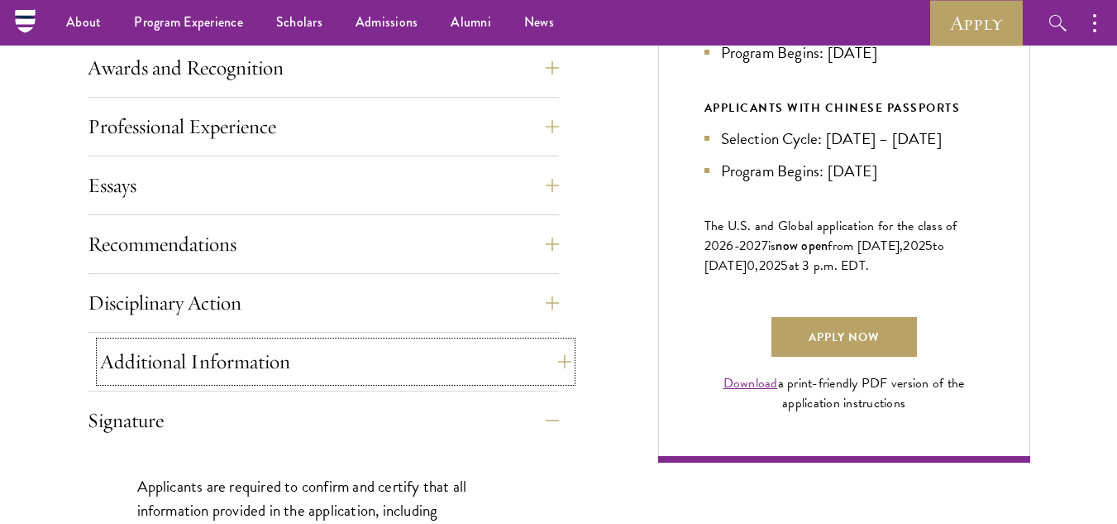
click at [556, 356] on button "Additional Information" at bounding box center [335, 362] width 471 height 40
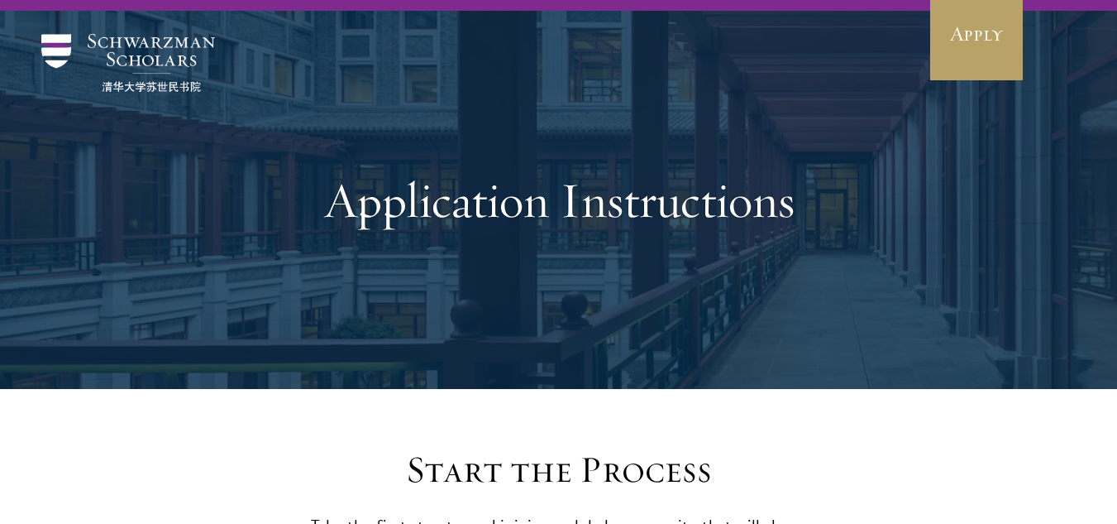
scroll to position [0, 0]
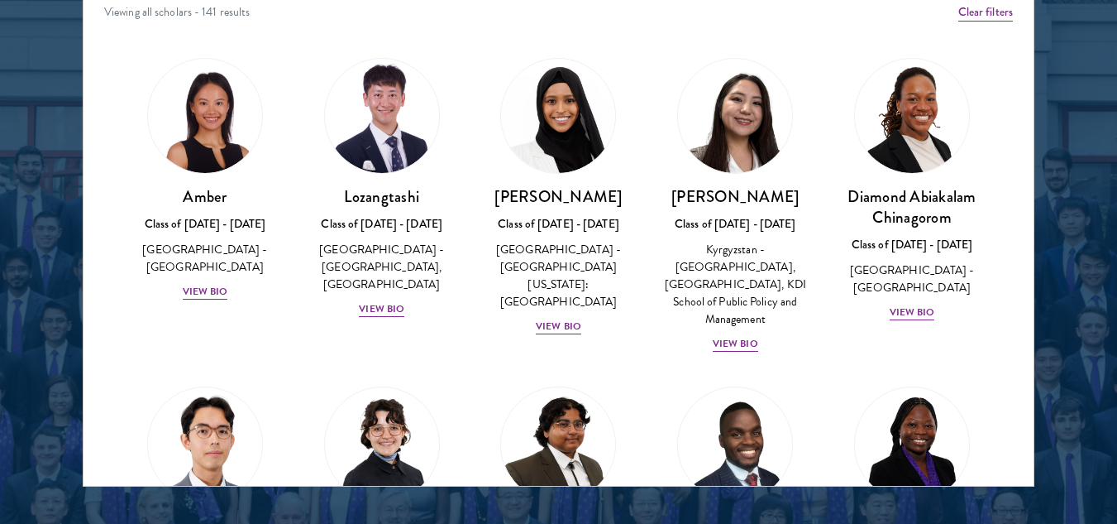
scroll to position [2182, 0]
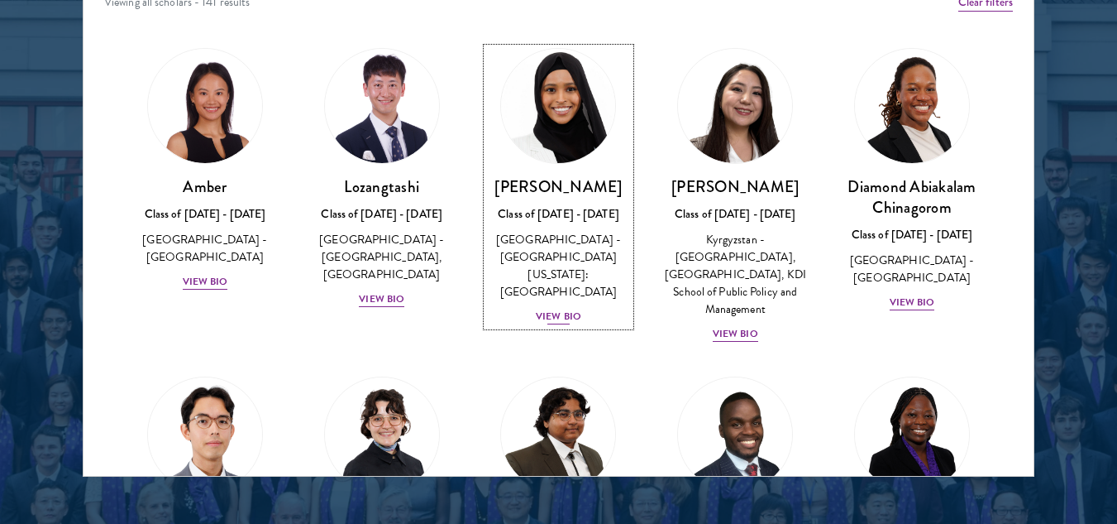
click at [552, 309] on div "View Bio" at bounding box center [558, 317] width 45 height 16
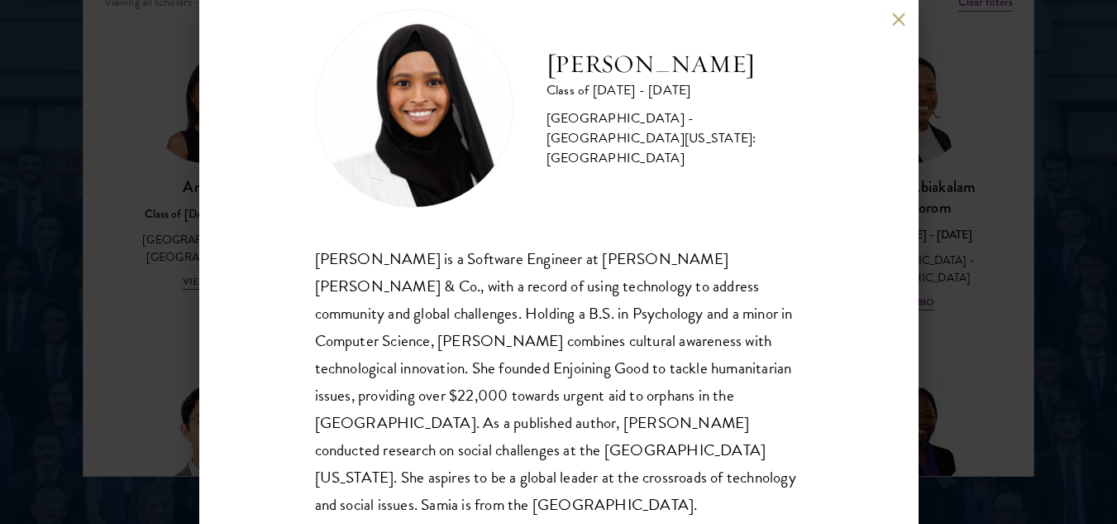
scroll to position [44, 0]
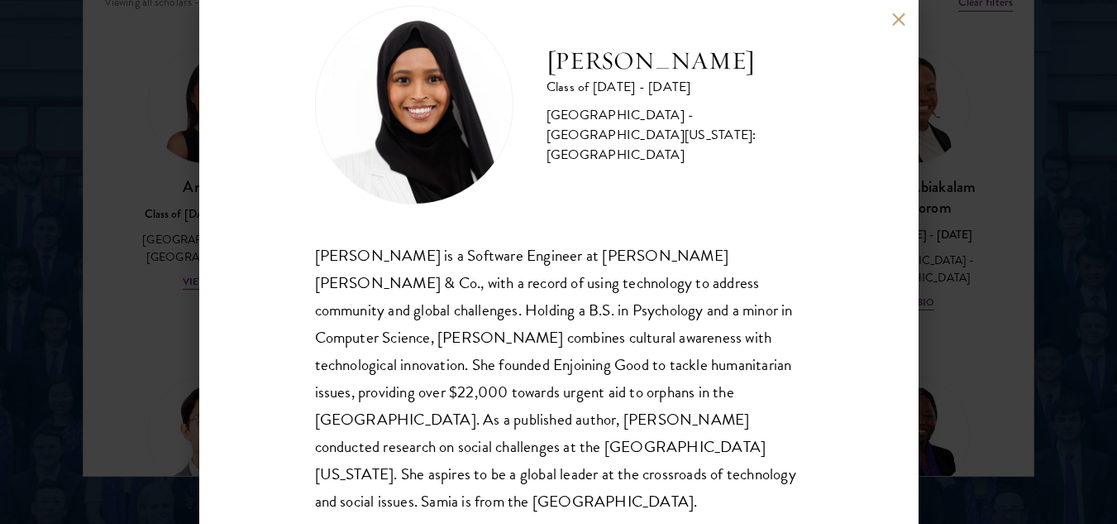
click at [901, 22] on button at bounding box center [899, 19] width 14 height 14
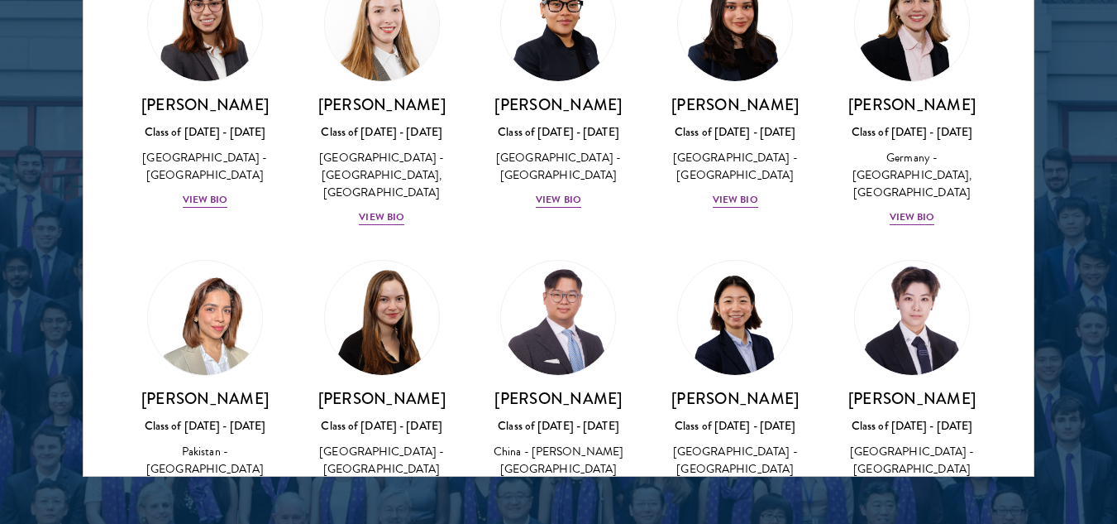
scroll to position [3944, 0]
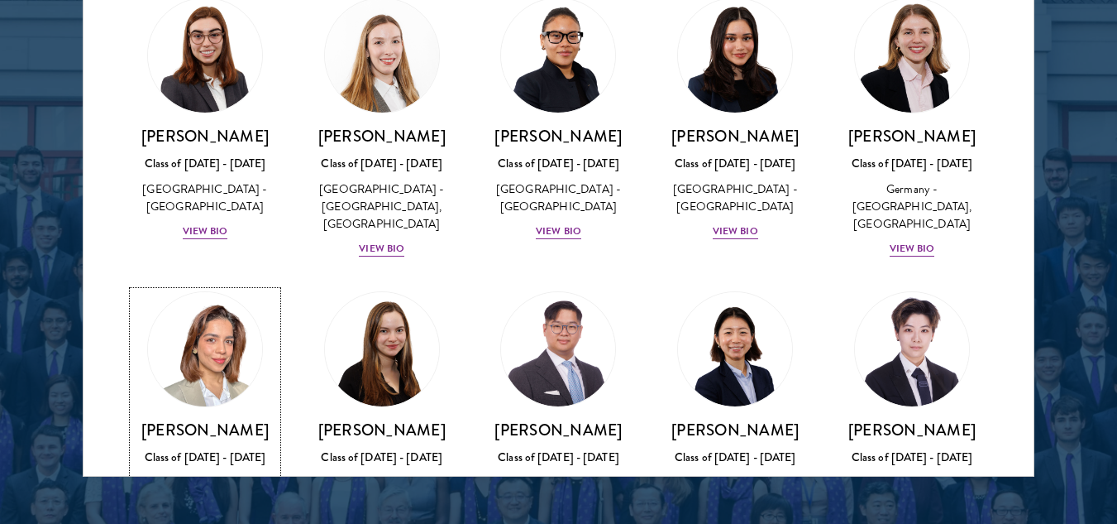
click at [202, 517] on div "View Bio" at bounding box center [205, 525] width 45 height 16
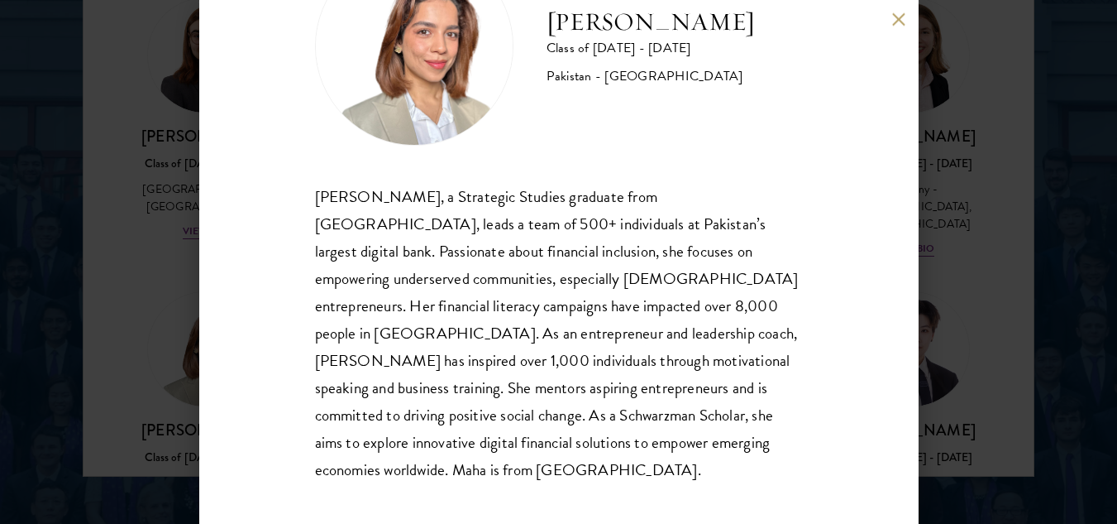
scroll to position [105, 0]
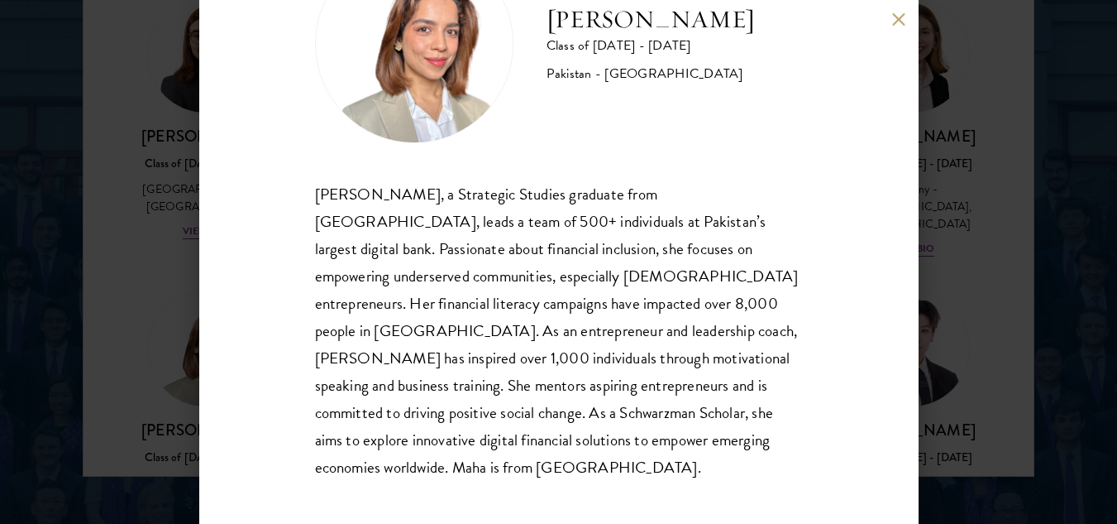
click at [903, 17] on button at bounding box center [899, 19] width 14 height 14
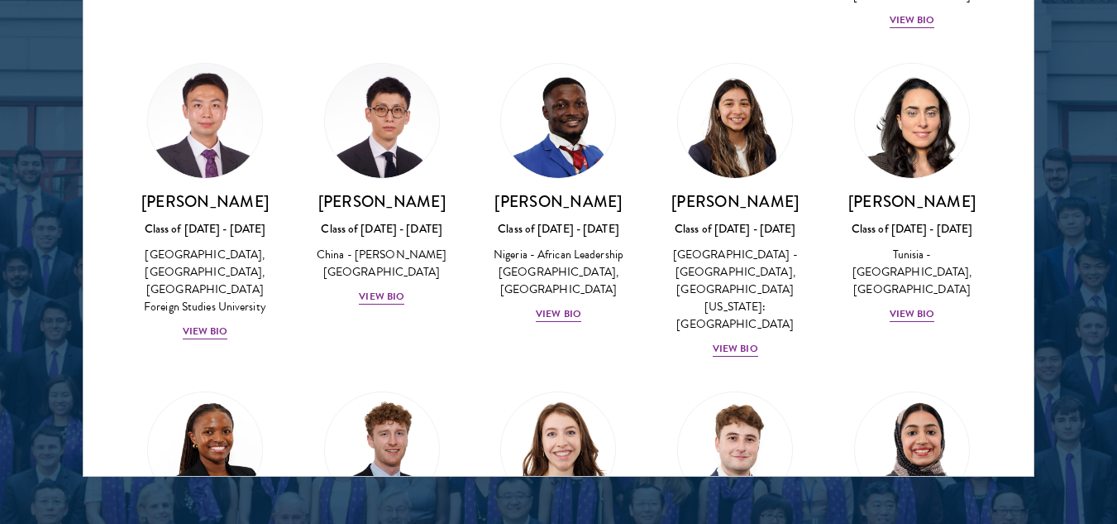
scroll to position [5139, 0]
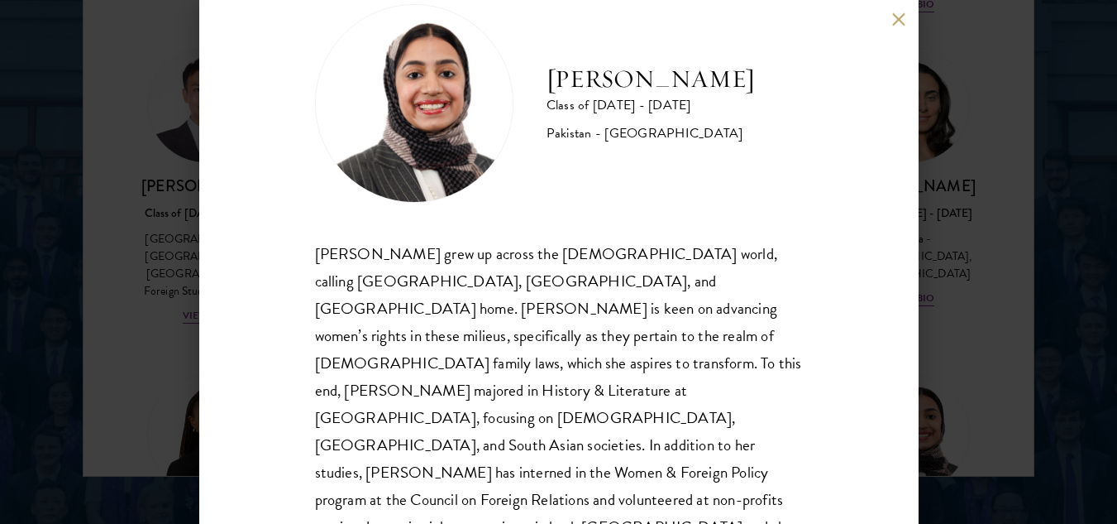
scroll to position [53, 0]
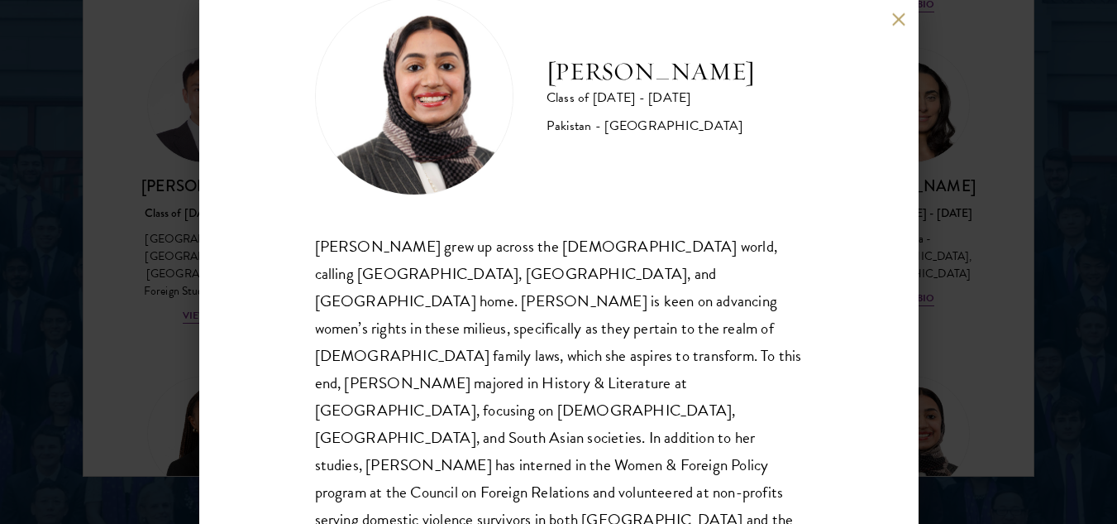
click at [897, 21] on button at bounding box center [899, 19] width 14 height 14
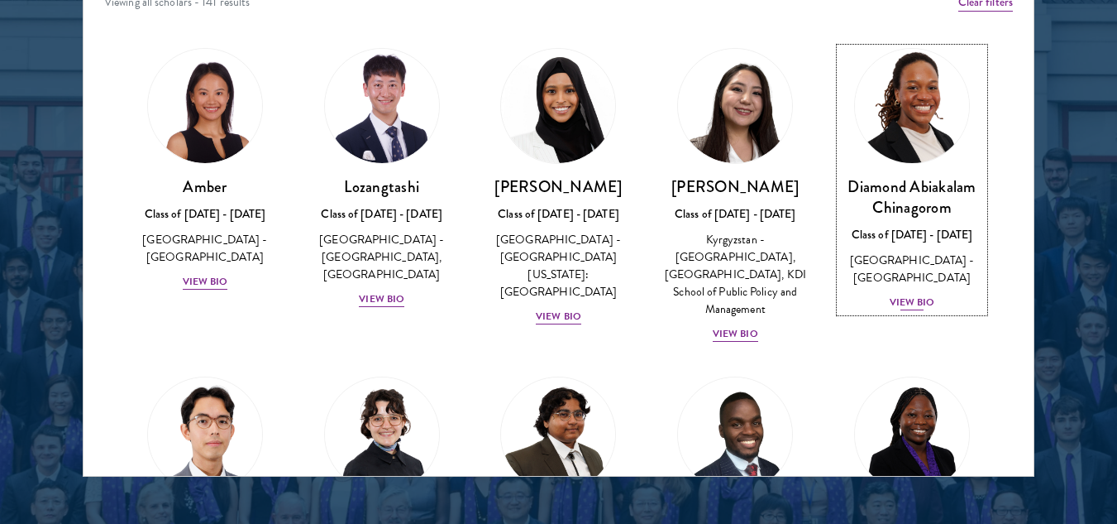
click at [904, 299] on div "View Bio" at bounding box center [912, 302] width 45 height 16
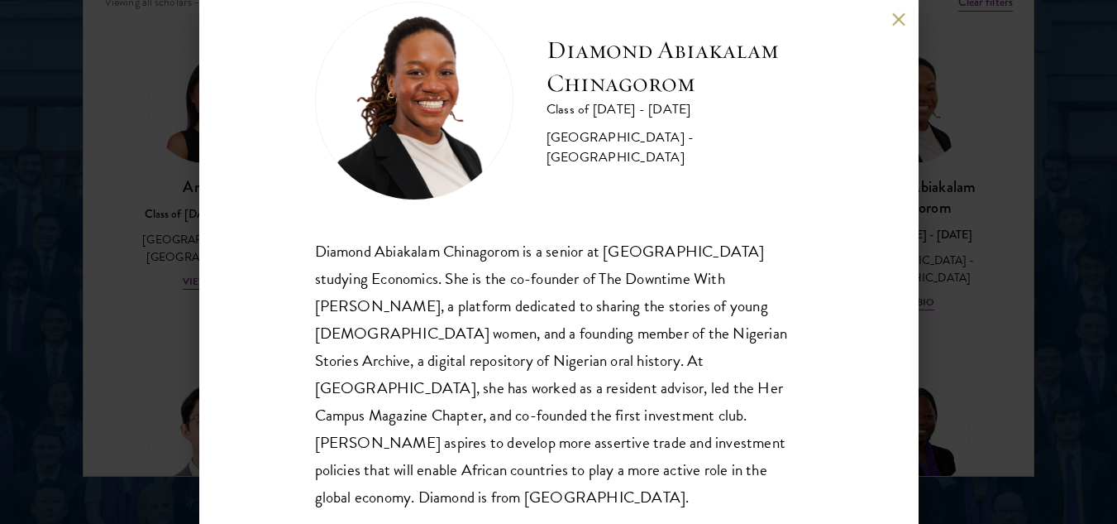
scroll to position [57, 0]
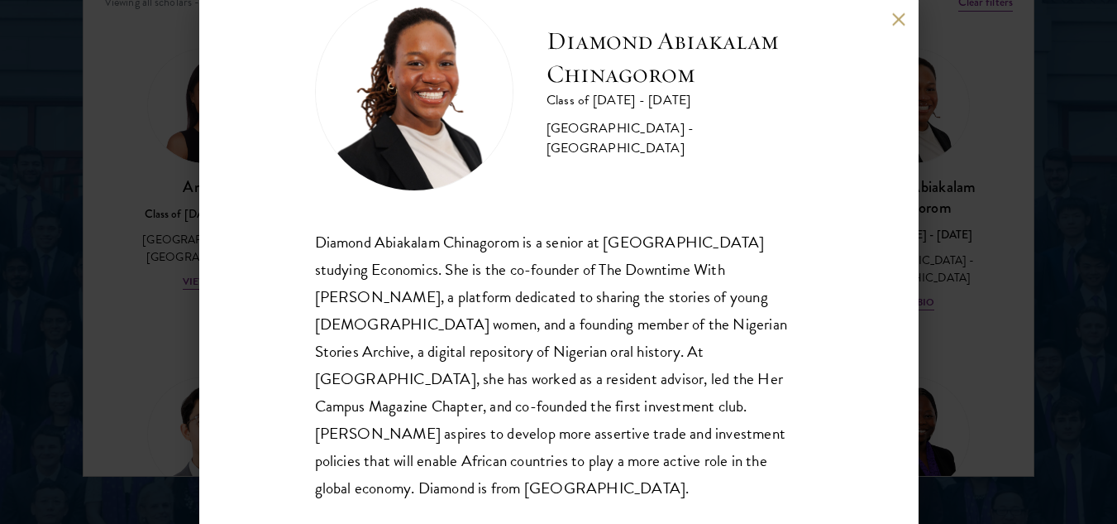
click at [894, 25] on button at bounding box center [899, 19] width 14 height 14
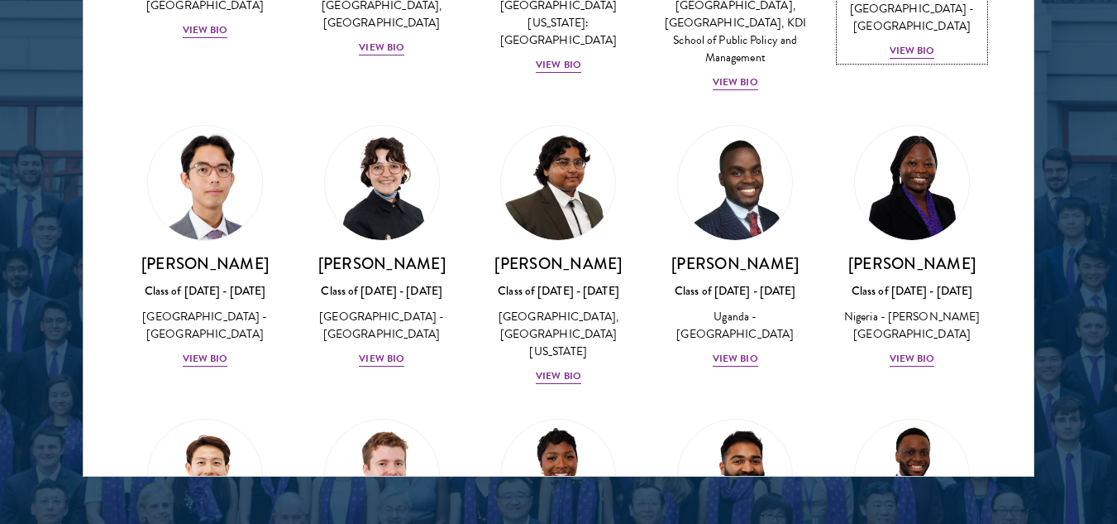
scroll to position [267, 0]
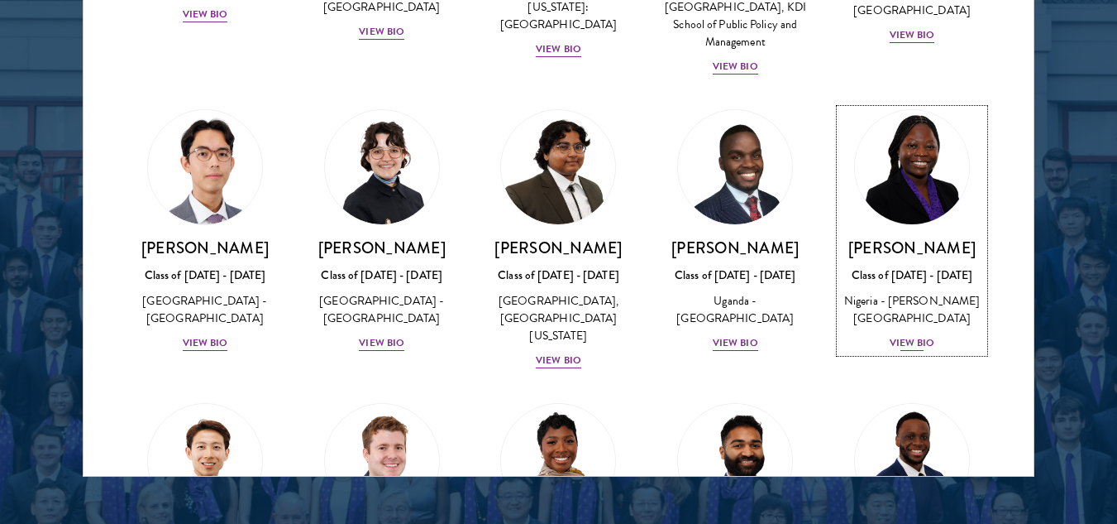
click at [904, 351] on div "View Bio" at bounding box center [912, 343] width 45 height 16
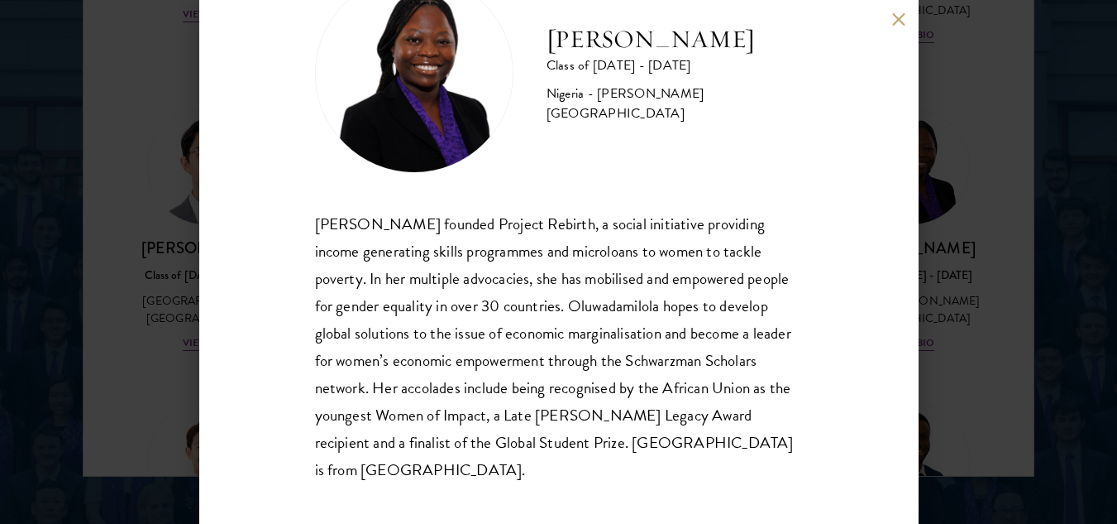
scroll to position [84, 0]
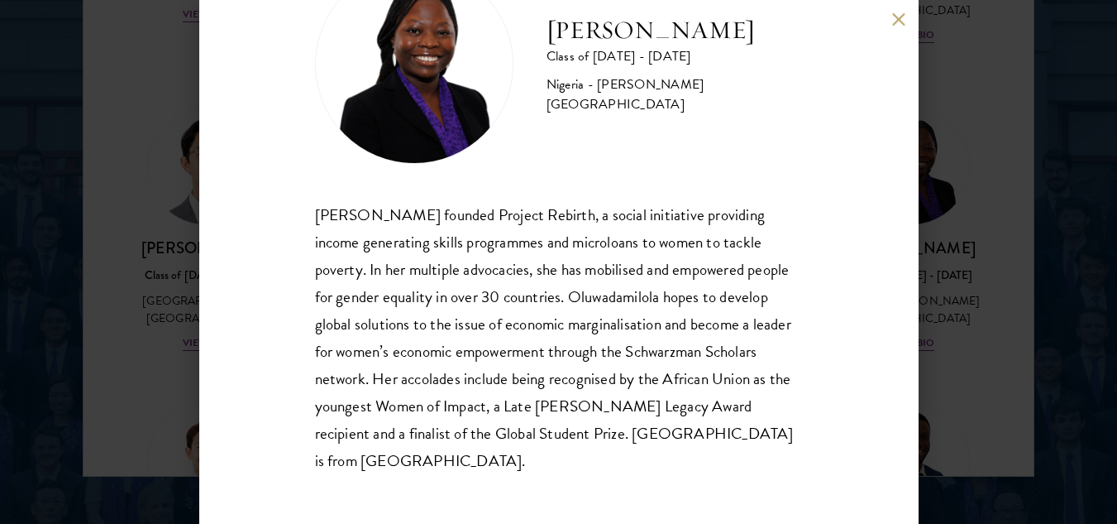
click at [894, 15] on button at bounding box center [899, 19] width 14 height 14
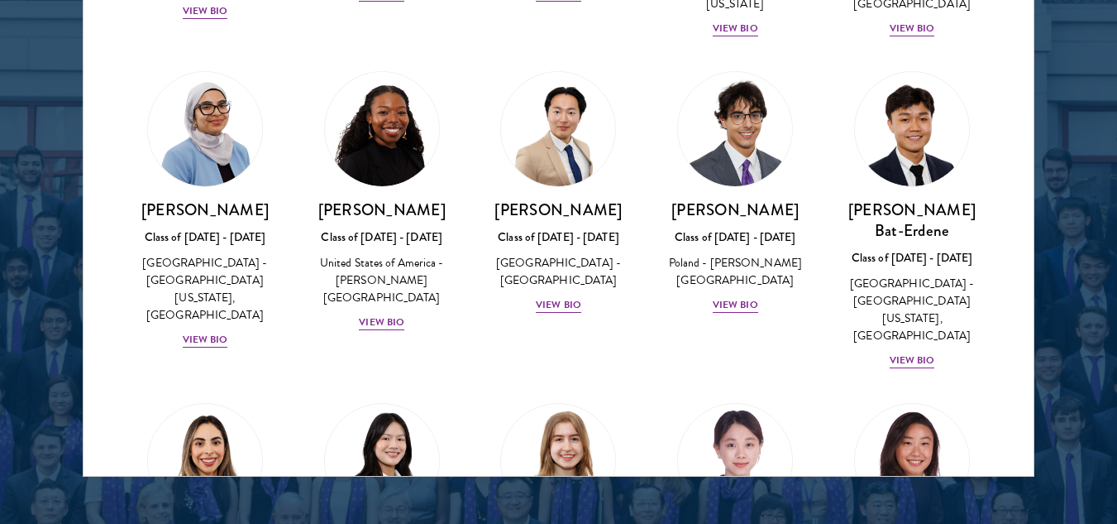
scroll to position [943, 0]
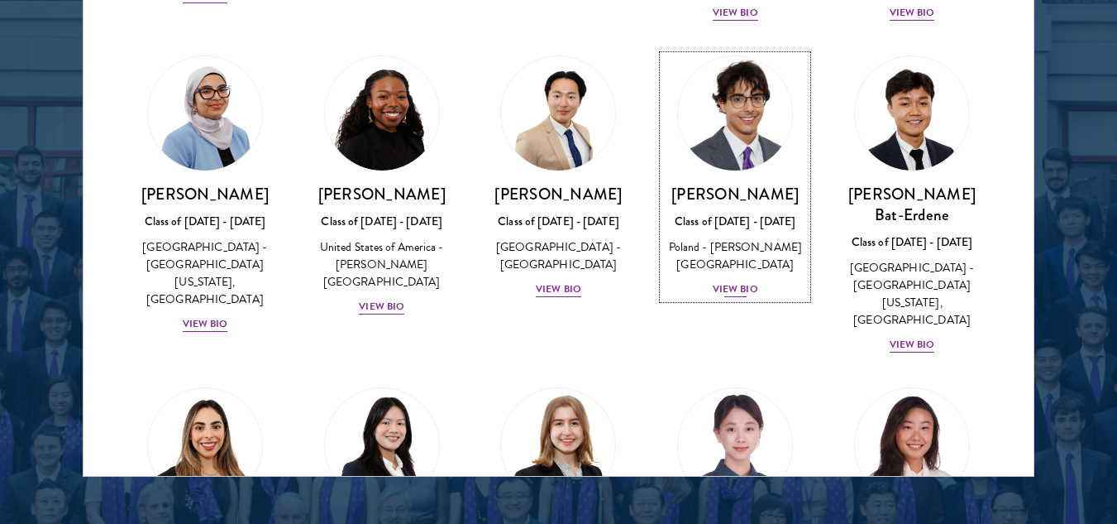
click at [727, 281] on div "View Bio" at bounding box center [735, 289] width 45 height 16
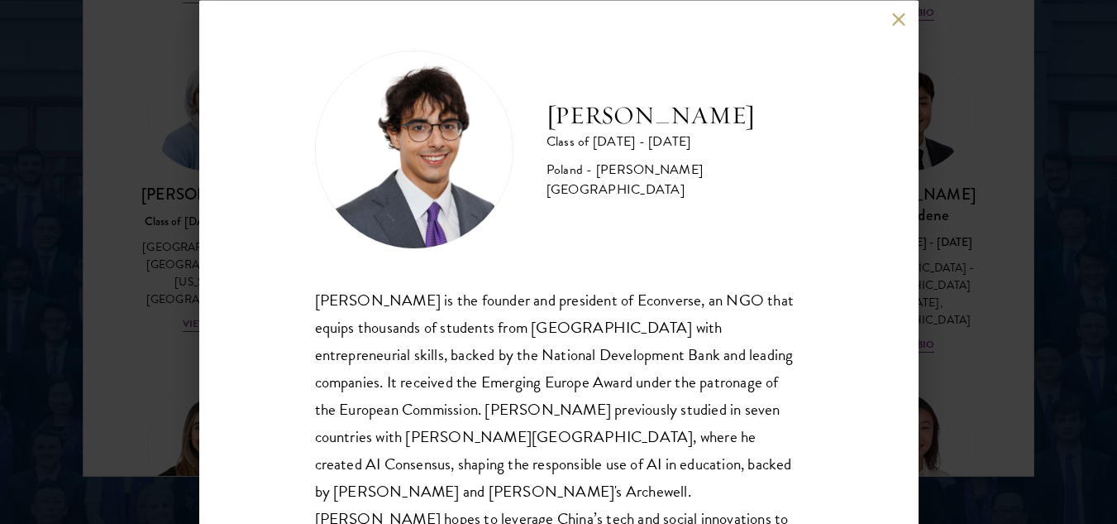
click at [902, 16] on button at bounding box center [899, 19] width 14 height 14
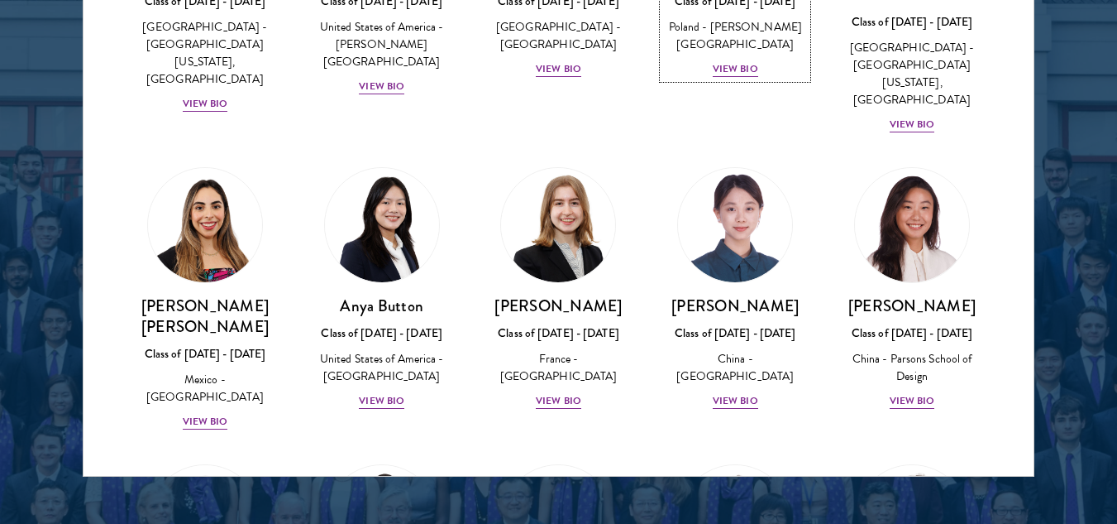
scroll to position [1194, 0]
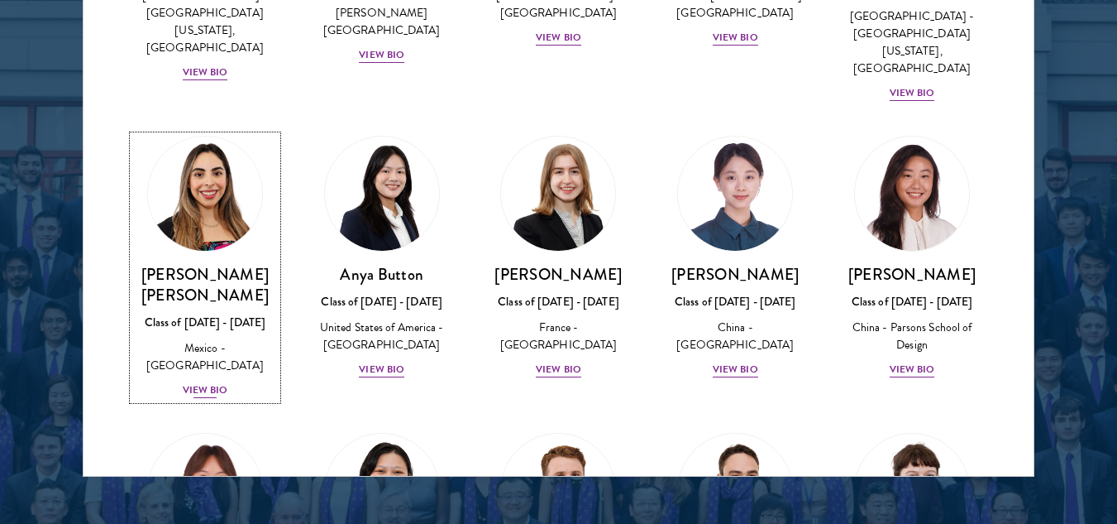
click at [206, 382] on div "View Bio" at bounding box center [205, 390] width 45 height 16
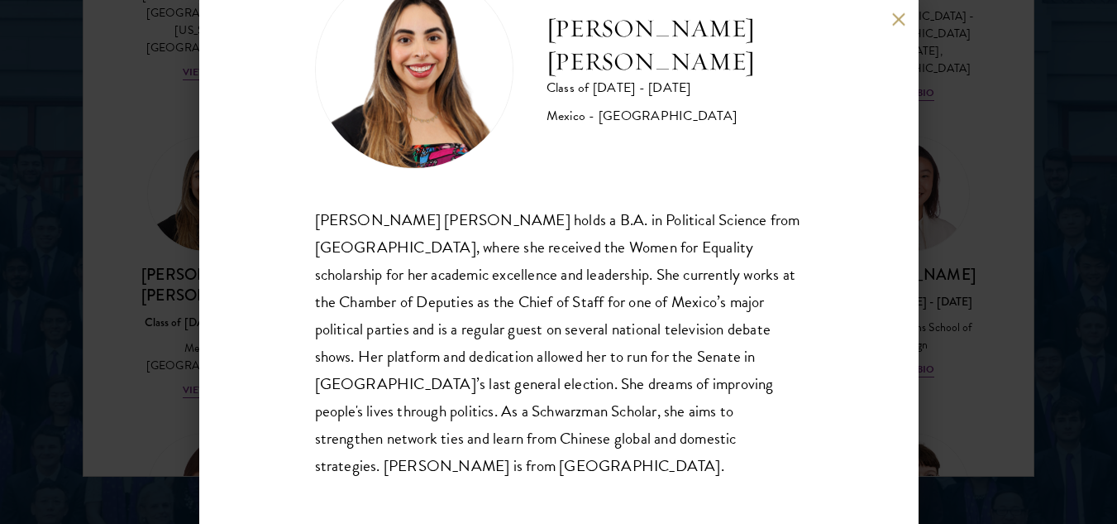
scroll to position [84, 0]
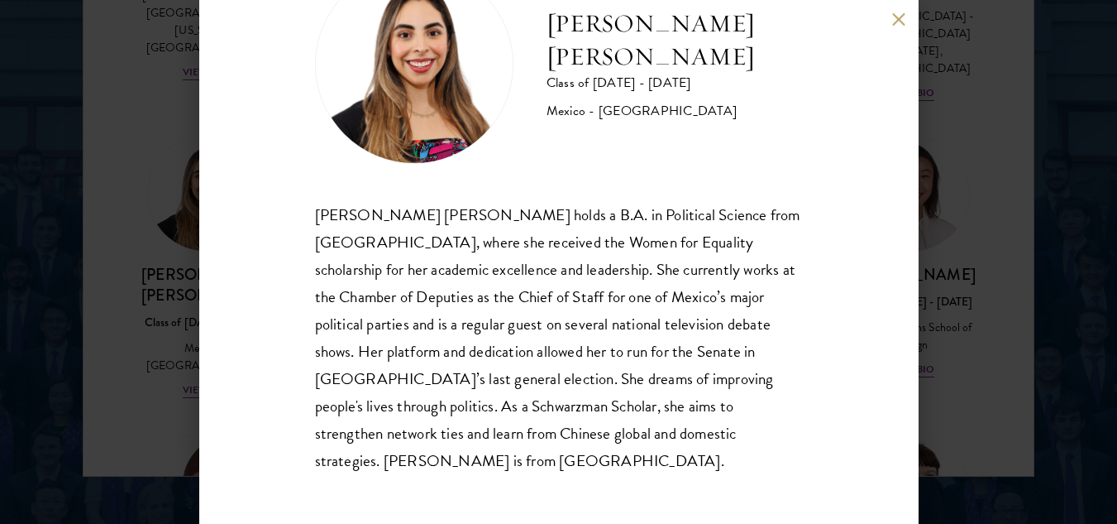
click at [897, 18] on button at bounding box center [899, 19] width 14 height 14
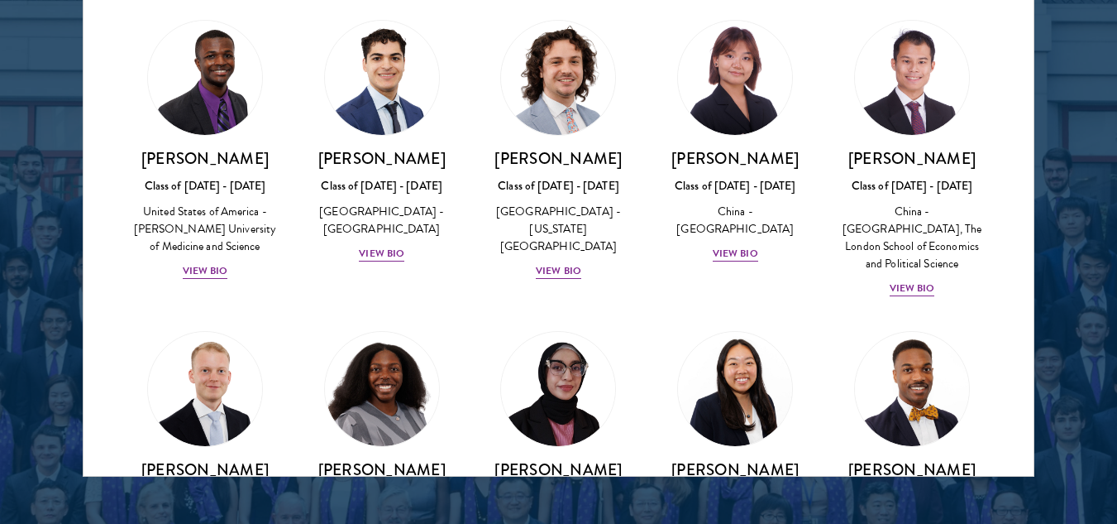
scroll to position [3002, 0]
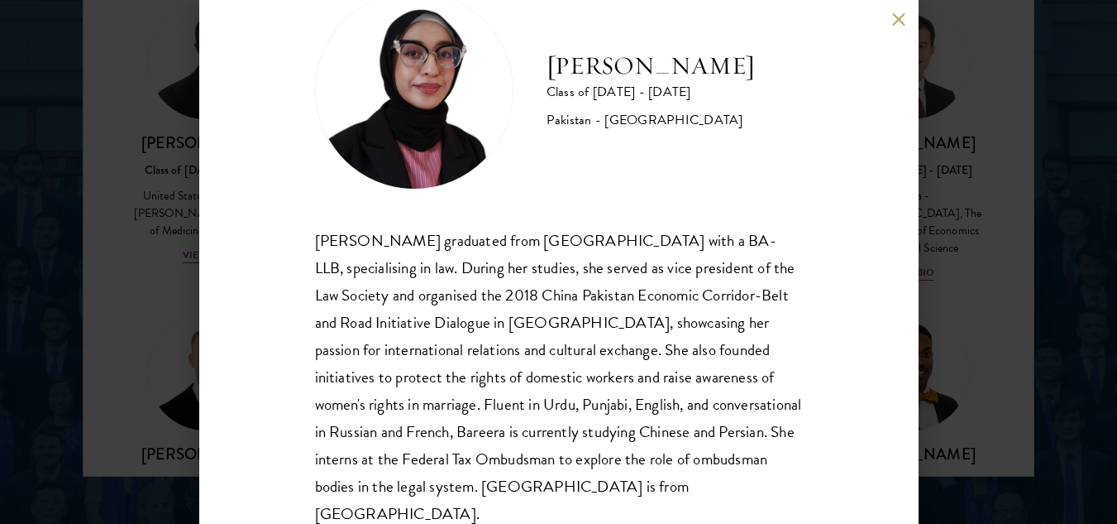
scroll to position [60, 0]
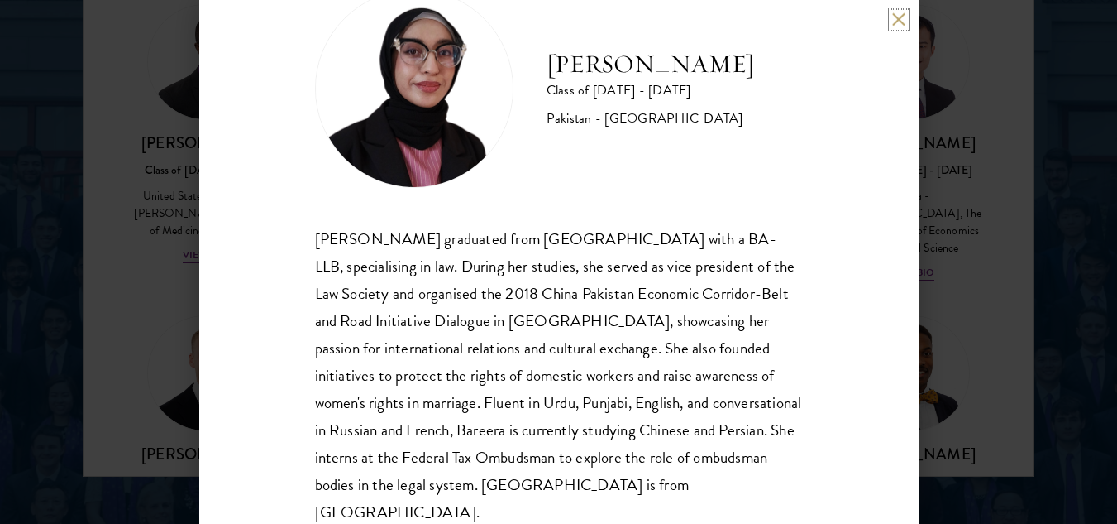
click at [897, 19] on button at bounding box center [899, 19] width 14 height 14
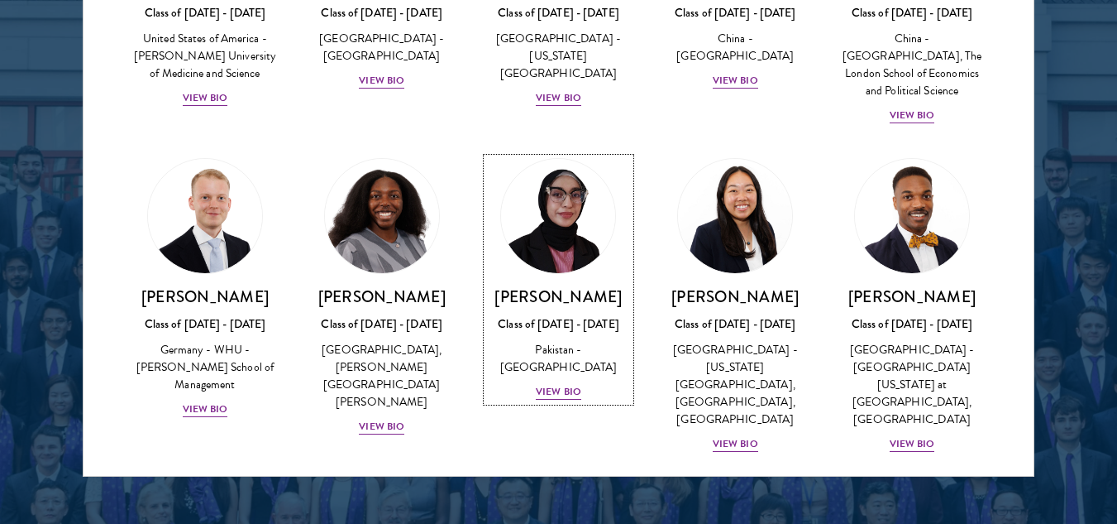
scroll to position [3174, 0]
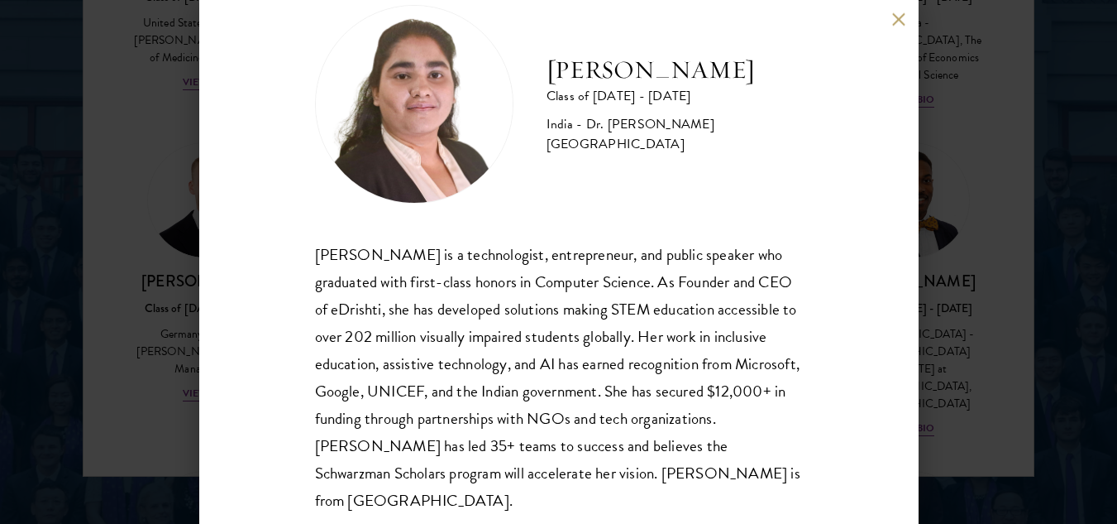
scroll to position [57, 0]
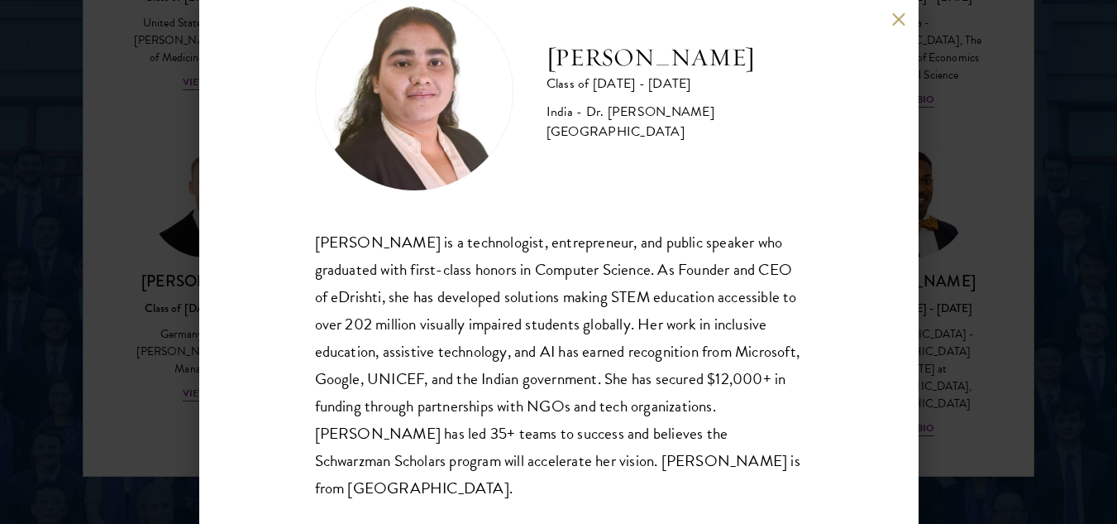
click at [896, 26] on div "Ishita Kapoor Class of 2025 - 2026 India - Dr. A P J Abdul Kalam Technical Univ…" at bounding box center [559, 262] width 720 height 524
click at [897, 19] on button at bounding box center [899, 19] width 14 height 14
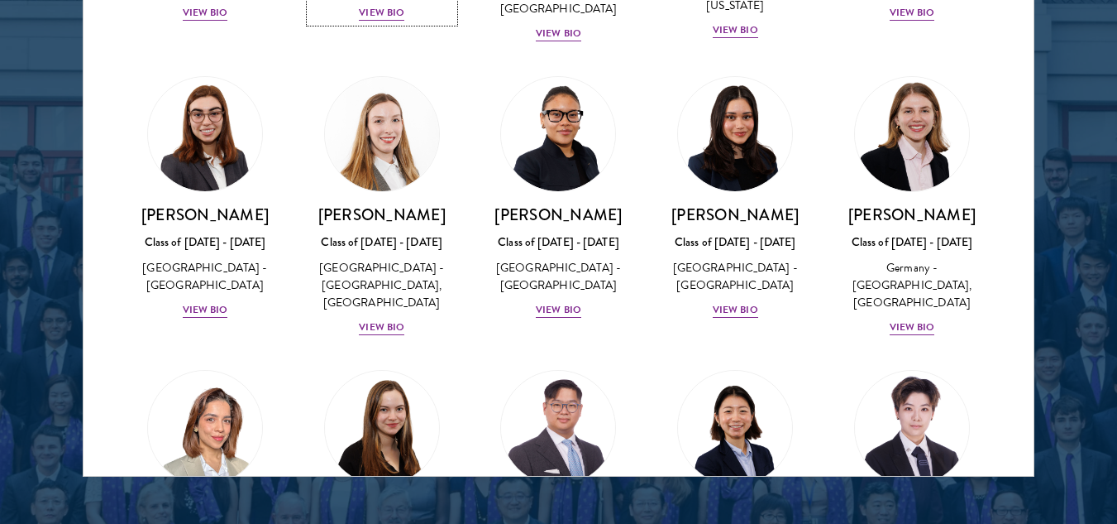
scroll to position [3882, 0]
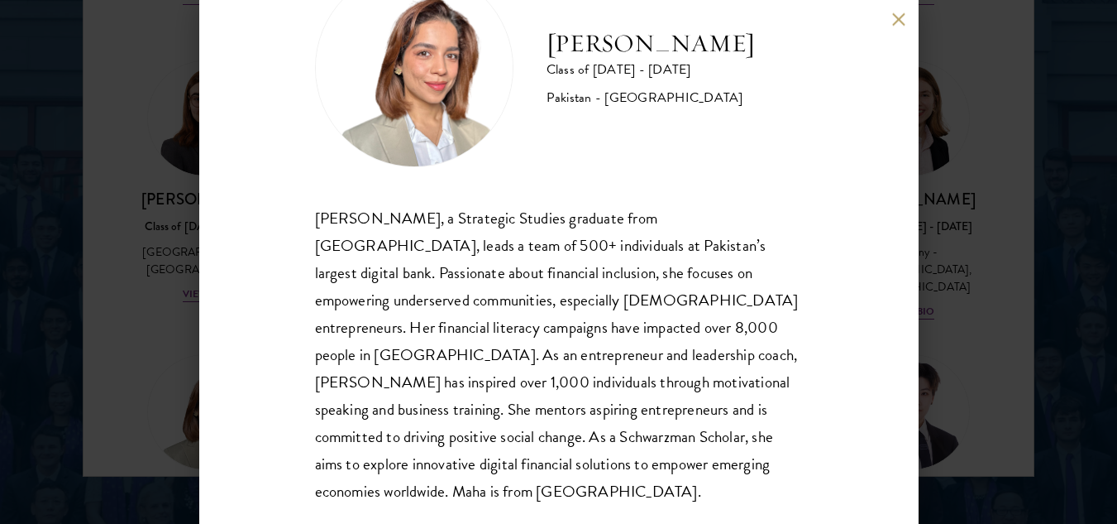
scroll to position [82, 0]
click at [902, 28] on div "Maha Latif Class of 2025 - 2026 Pakistan - National Defence University Maha Lat…" at bounding box center [559, 262] width 720 height 524
click at [901, 21] on button at bounding box center [899, 19] width 14 height 14
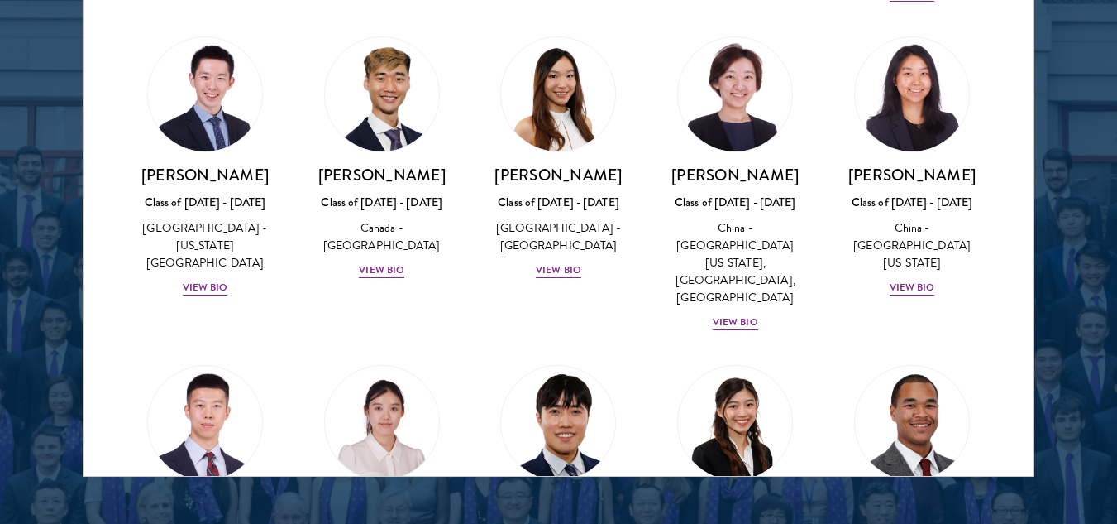
scroll to position [4526, 0]
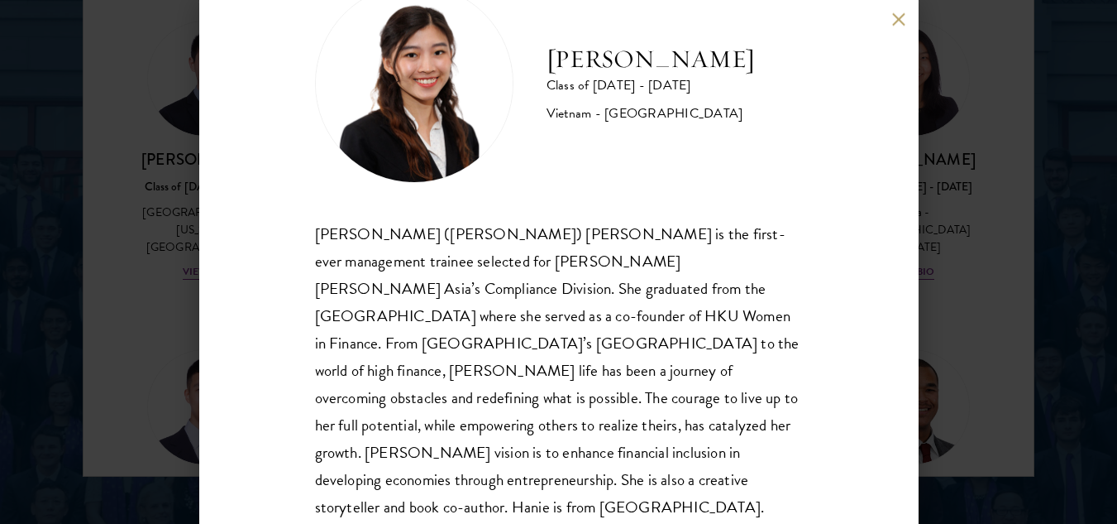
scroll to position [67, 0]
click at [898, 19] on button at bounding box center [899, 19] width 14 height 14
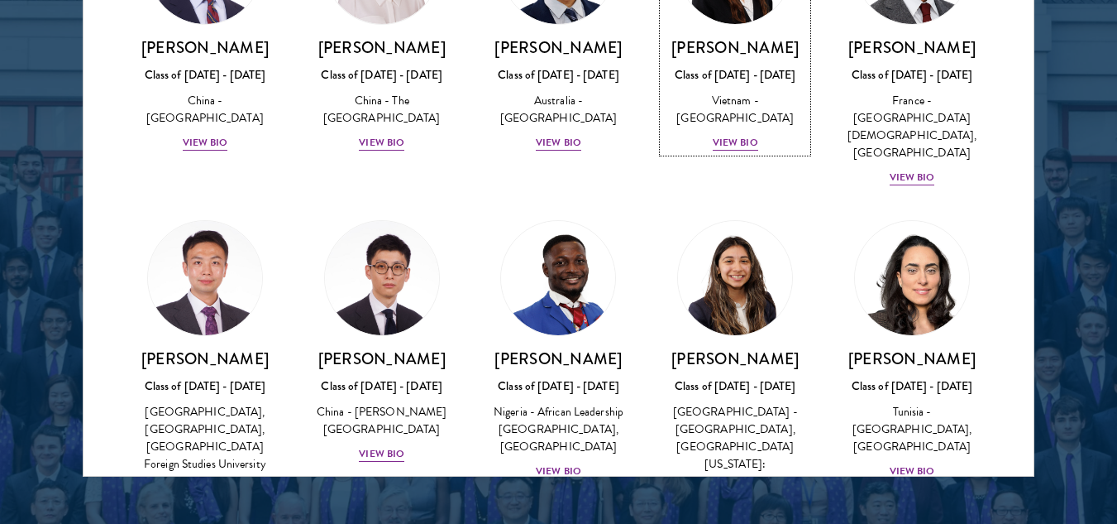
scroll to position [5013, 0]
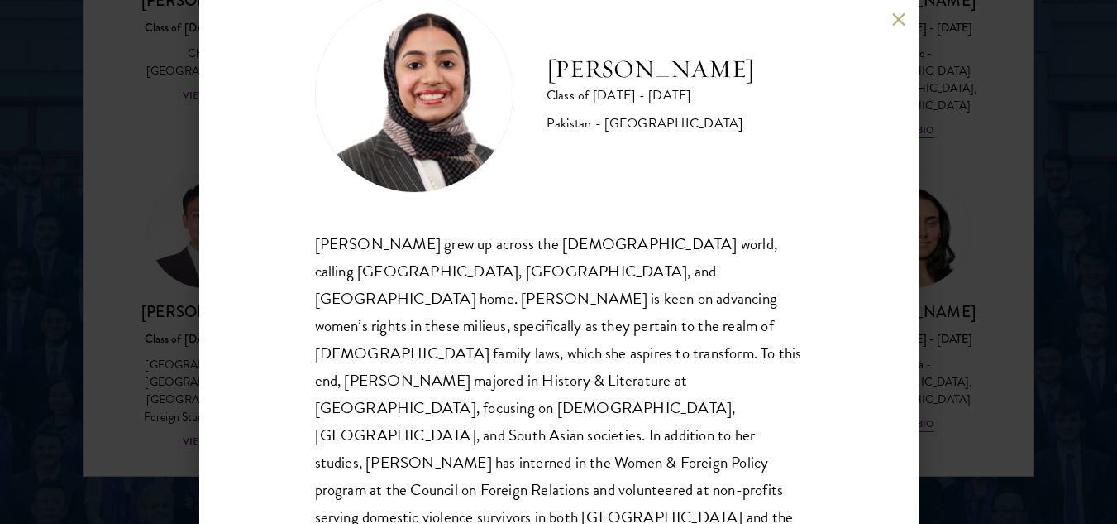
scroll to position [56, 0]
click at [895, 18] on button at bounding box center [899, 19] width 14 height 14
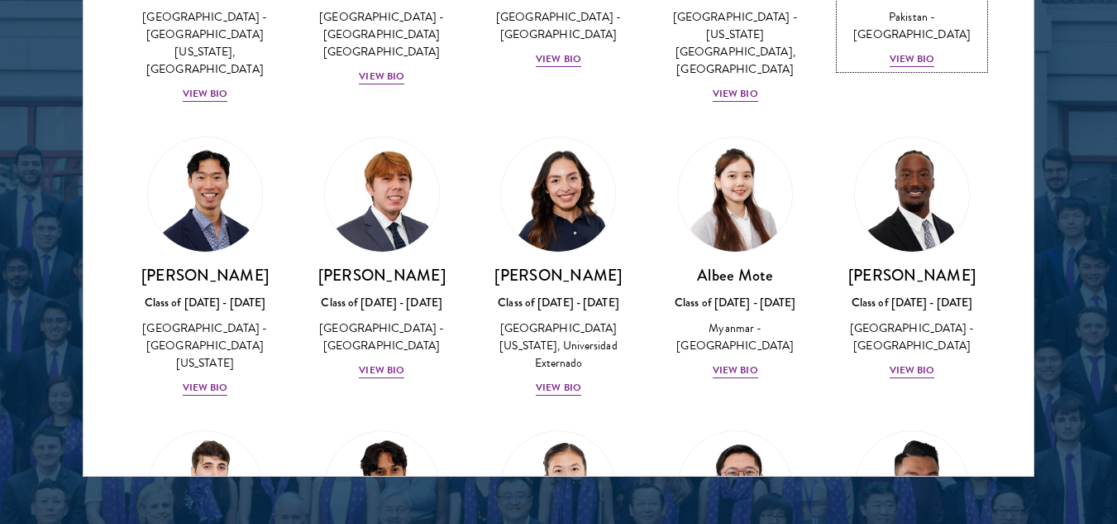
scroll to position [5704, 0]
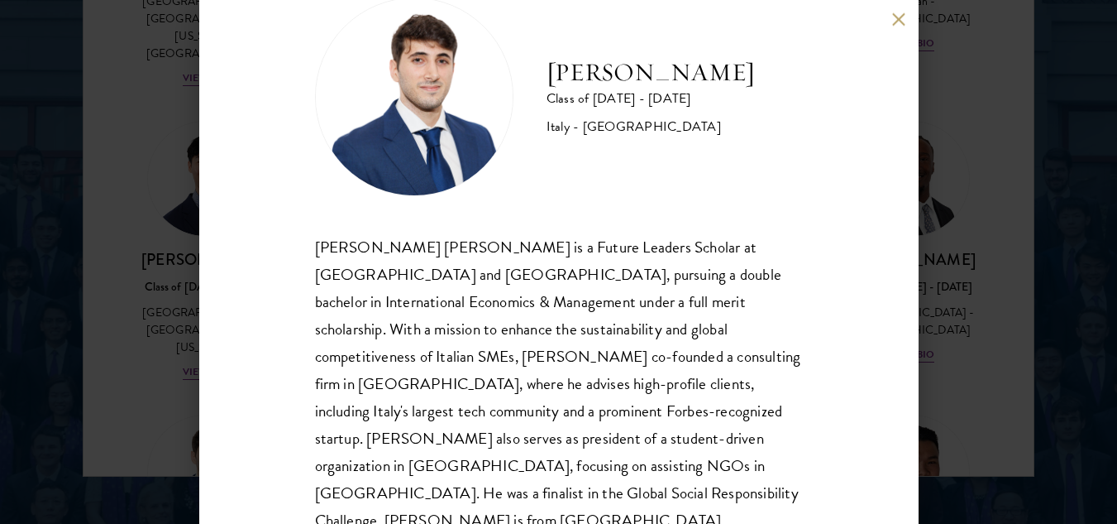
scroll to position [57, 0]
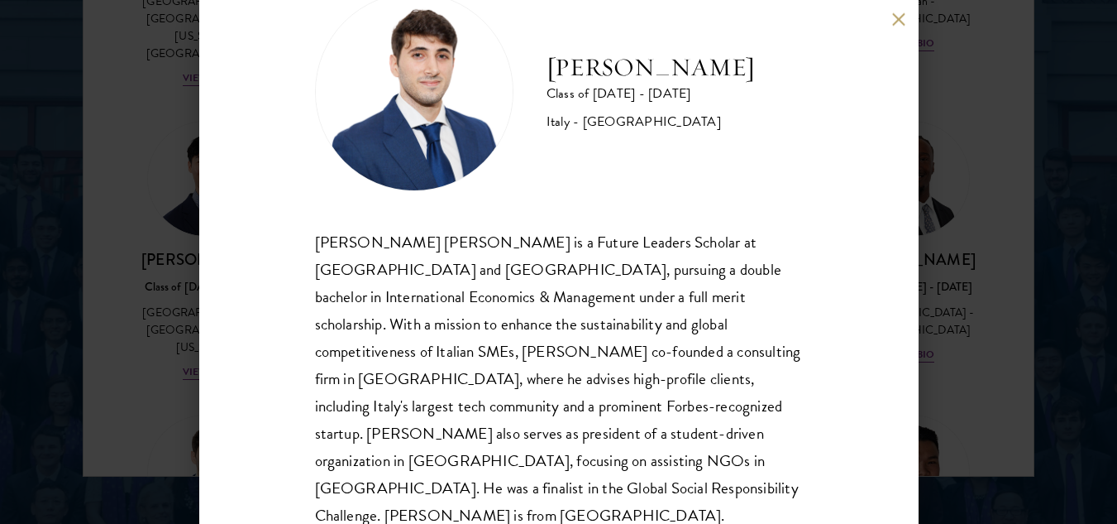
click at [897, 22] on button at bounding box center [899, 19] width 14 height 14
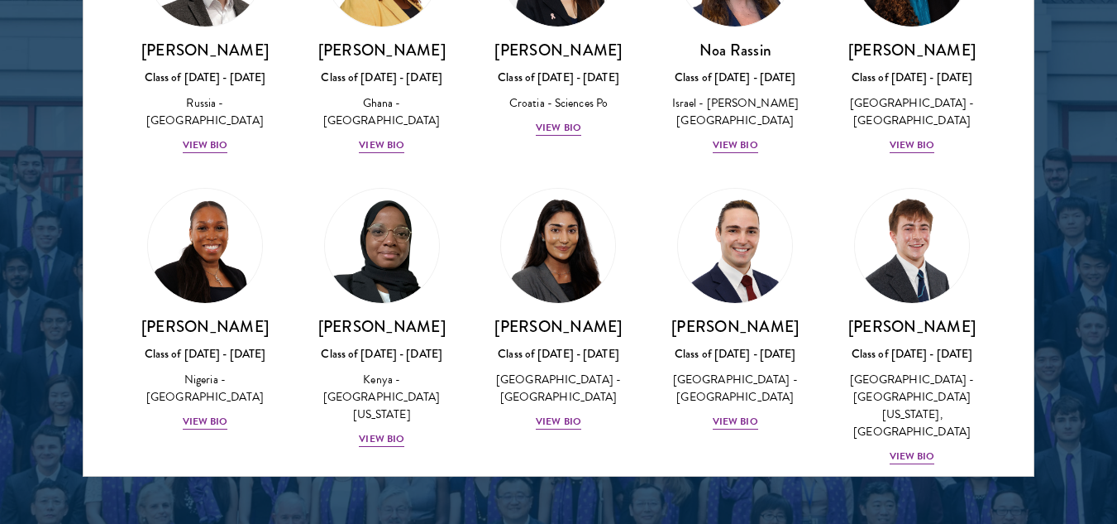
scroll to position [6569, 0]
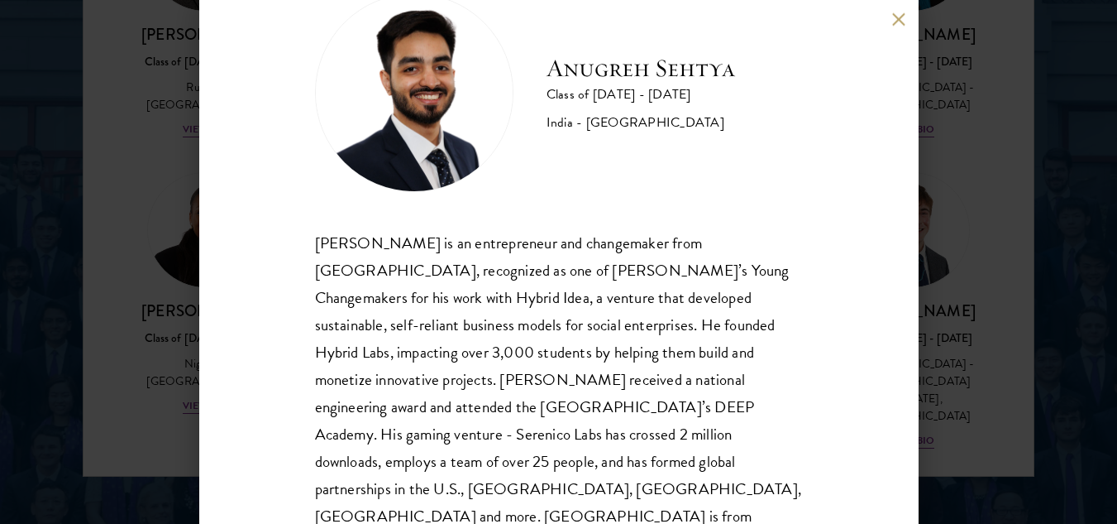
scroll to position [57, 0]
click at [891, 21] on div "Anugreh Sehtya Class of 2025 - 2026 India - SRM University Anugreh Sehtya is an…" at bounding box center [559, 262] width 720 height 524
click at [898, 21] on button at bounding box center [899, 19] width 14 height 14
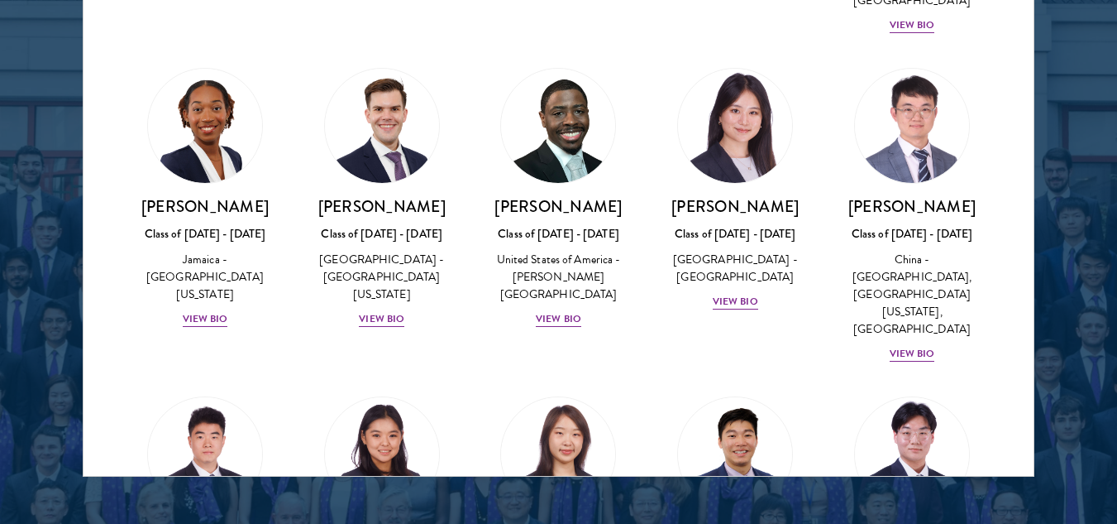
scroll to position [8329, 0]
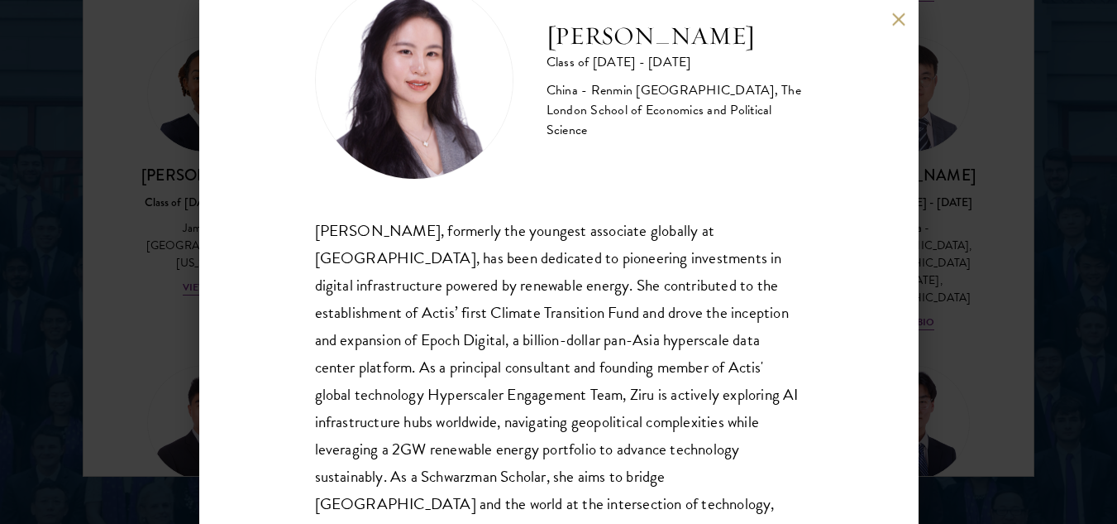
scroll to position [67, 0]
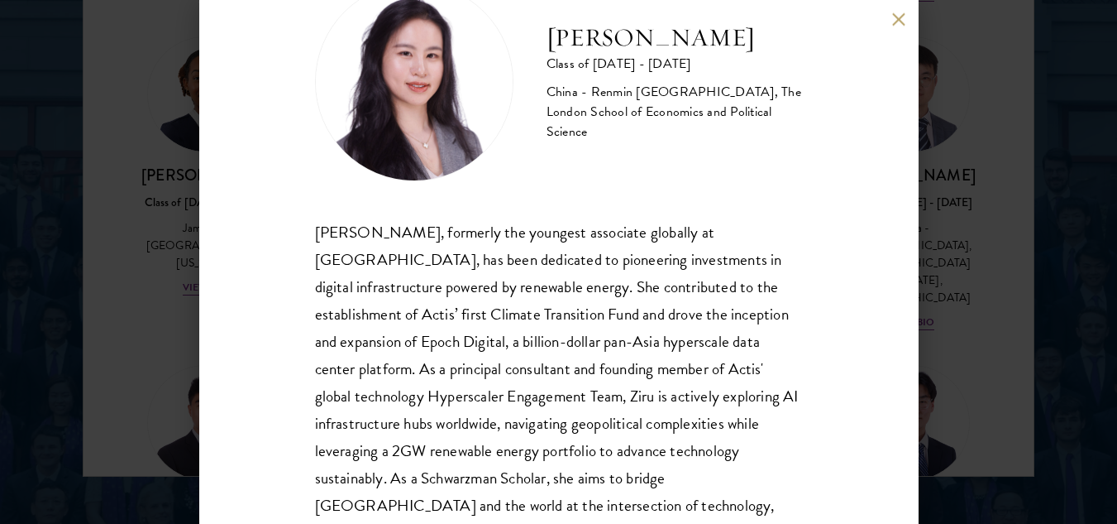
click at [900, 21] on button at bounding box center [899, 19] width 14 height 14
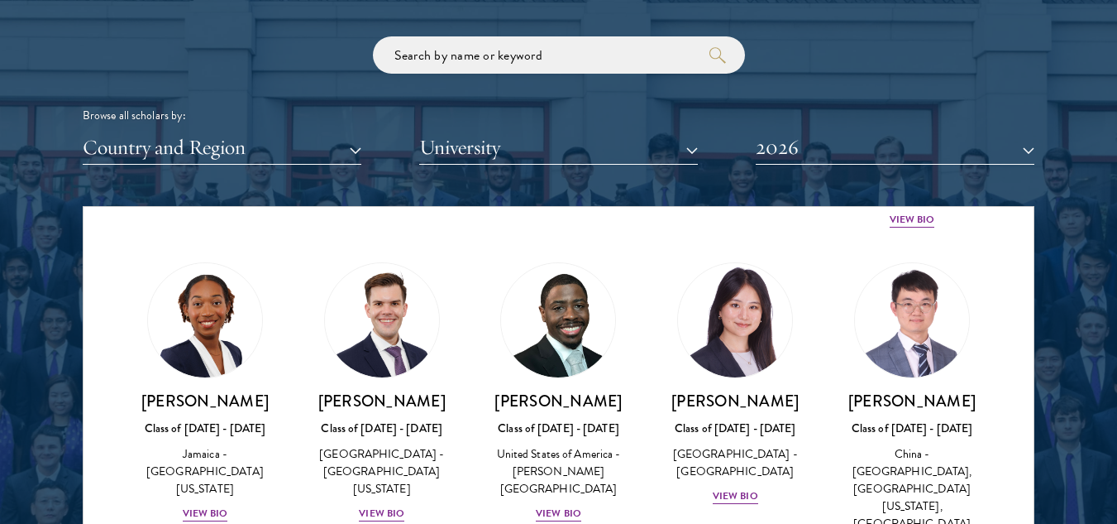
scroll to position [1965, 0]
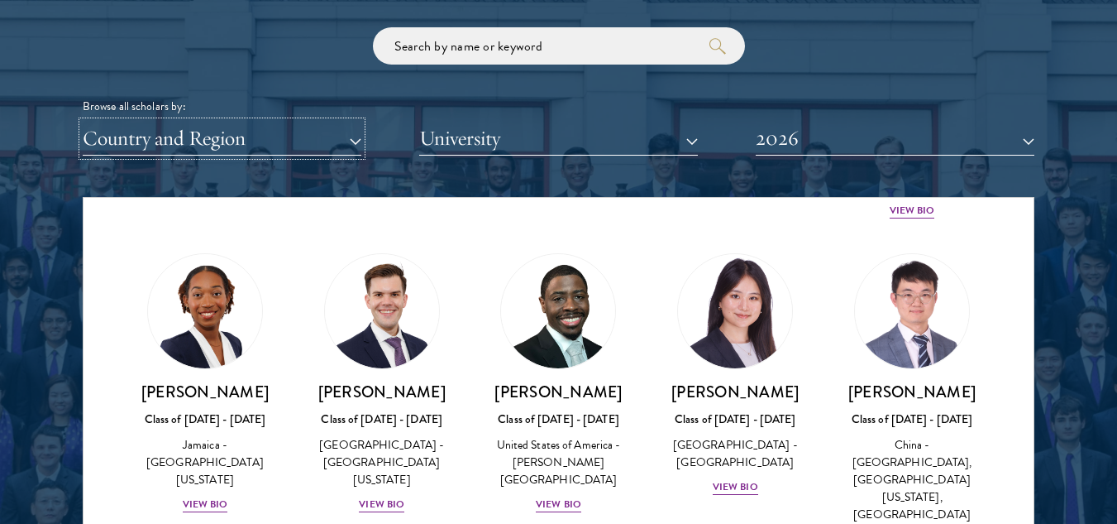
click at [348, 134] on button "Country and Region" at bounding box center [222, 139] width 279 height 34
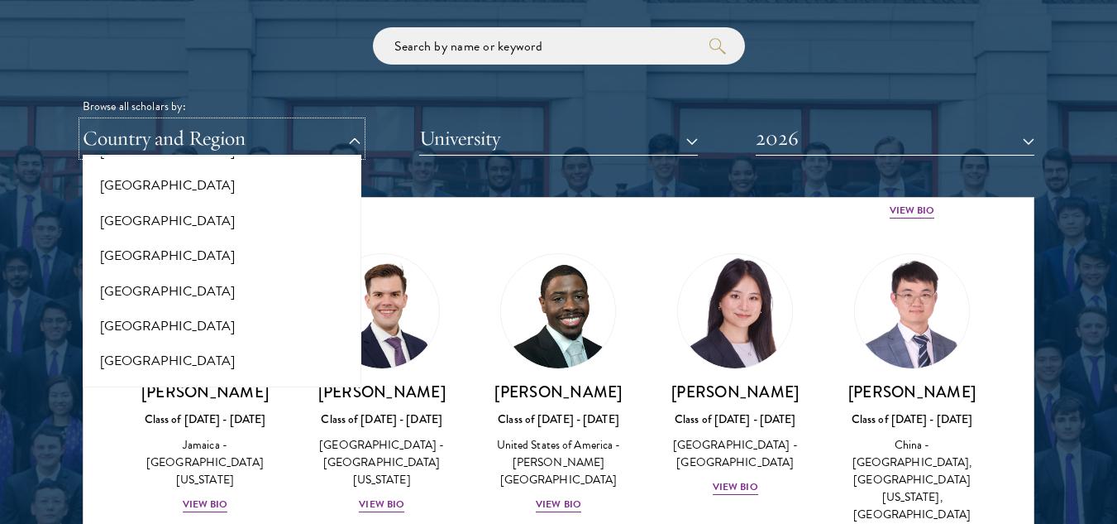
scroll to position [2420, 0]
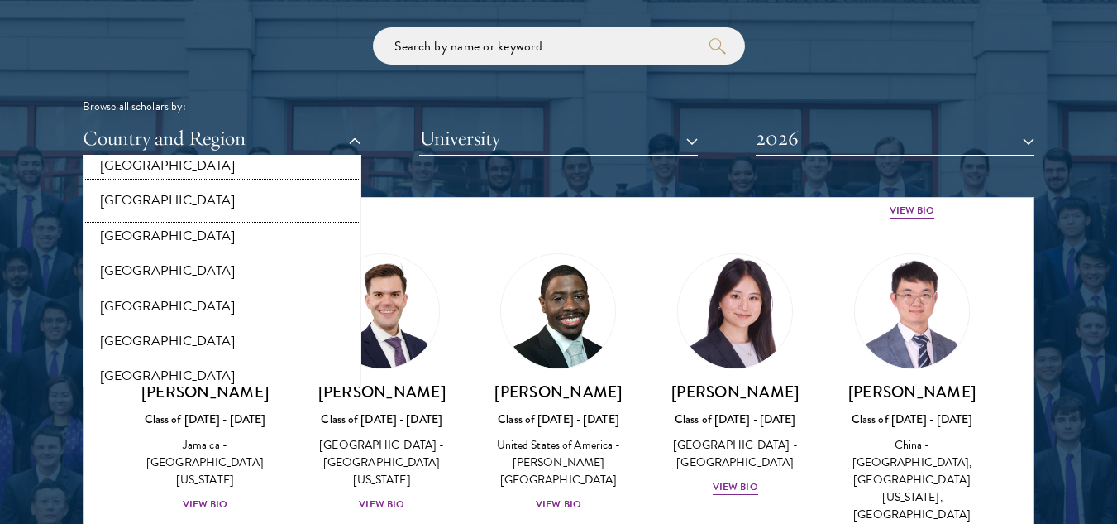
click at [236, 183] on button "[GEOGRAPHIC_DATA]" at bounding box center [222, 200] width 269 height 35
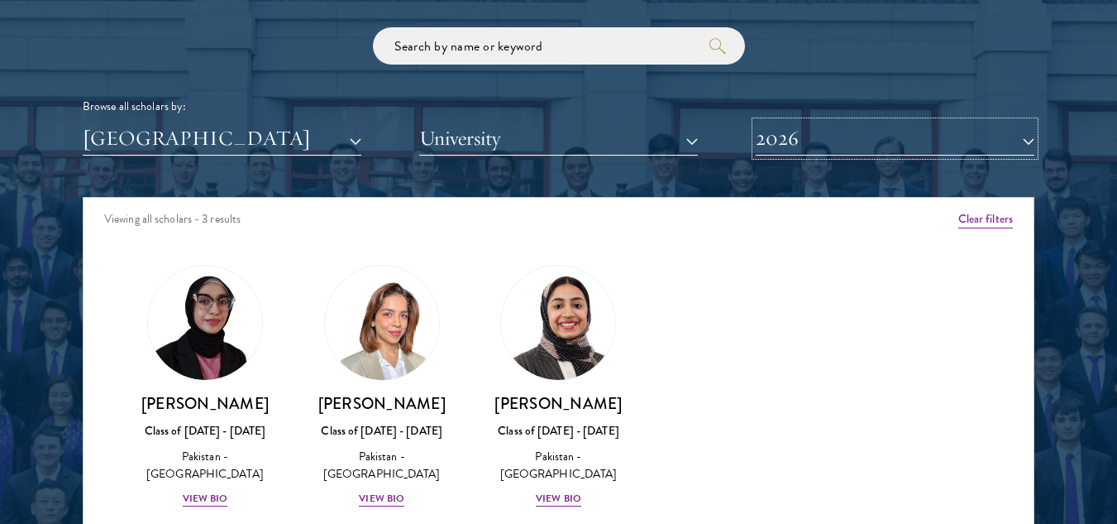
click at [921, 146] on button "2026" at bounding box center [895, 139] width 279 height 34
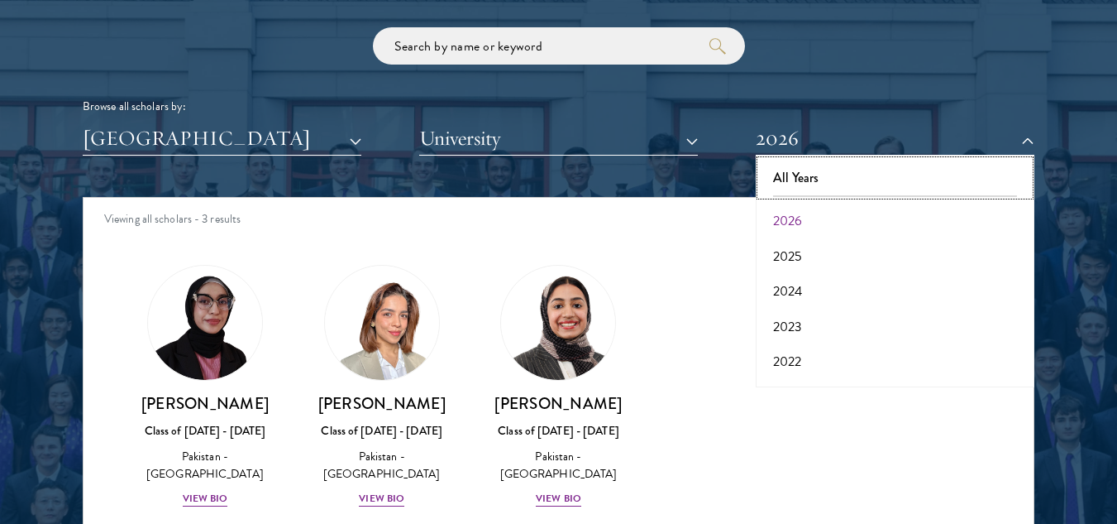
click at [788, 181] on button "All Years" at bounding box center [895, 177] width 269 height 35
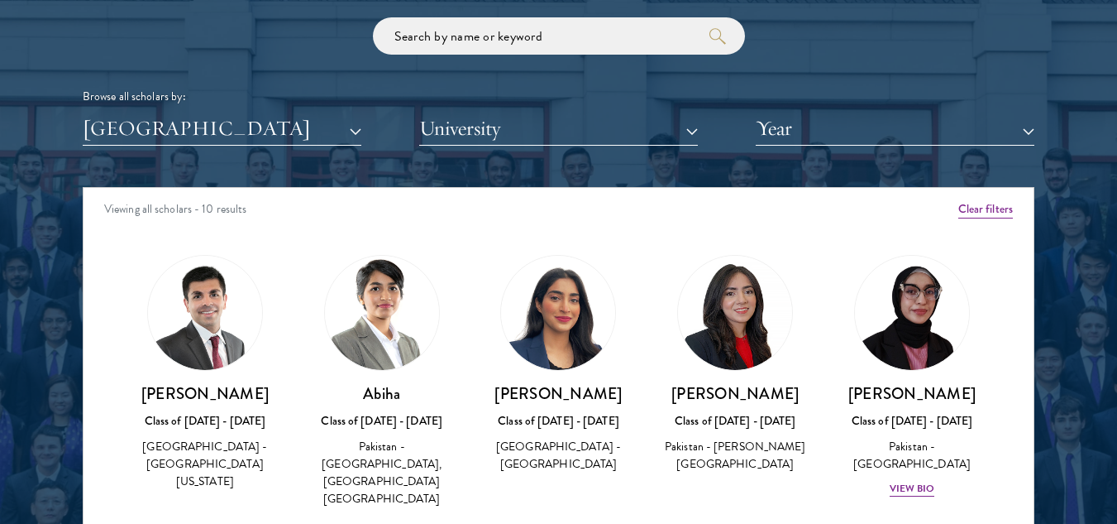
scroll to position [1984, 0]
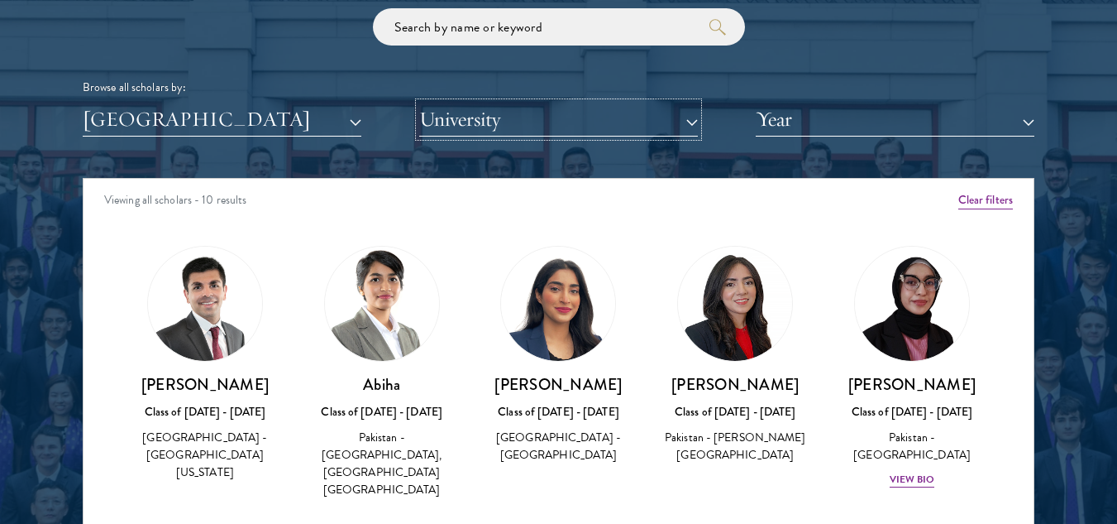
click at [629, 128] on button "University" at bounding box center [558, 120] width 279 height 34
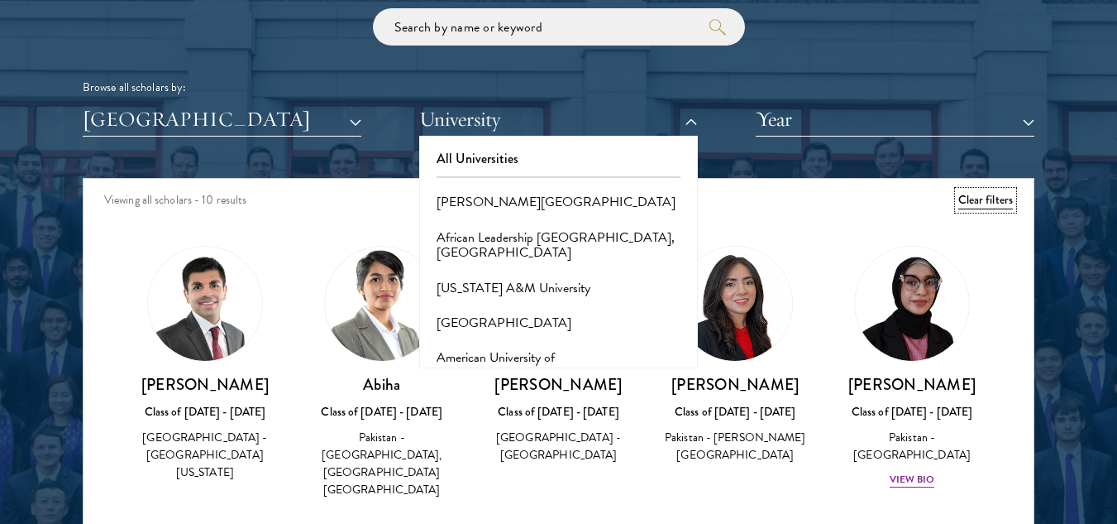
click at [974, 200] on button "Clear filters" at bounding box center [986, 200] width 55 height 18
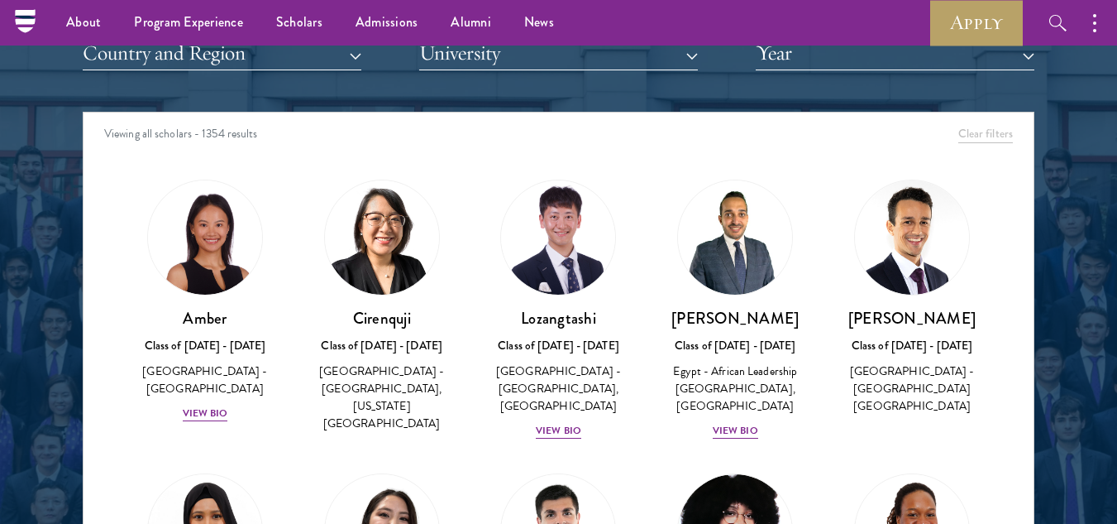
scroll to position [2031, 0]
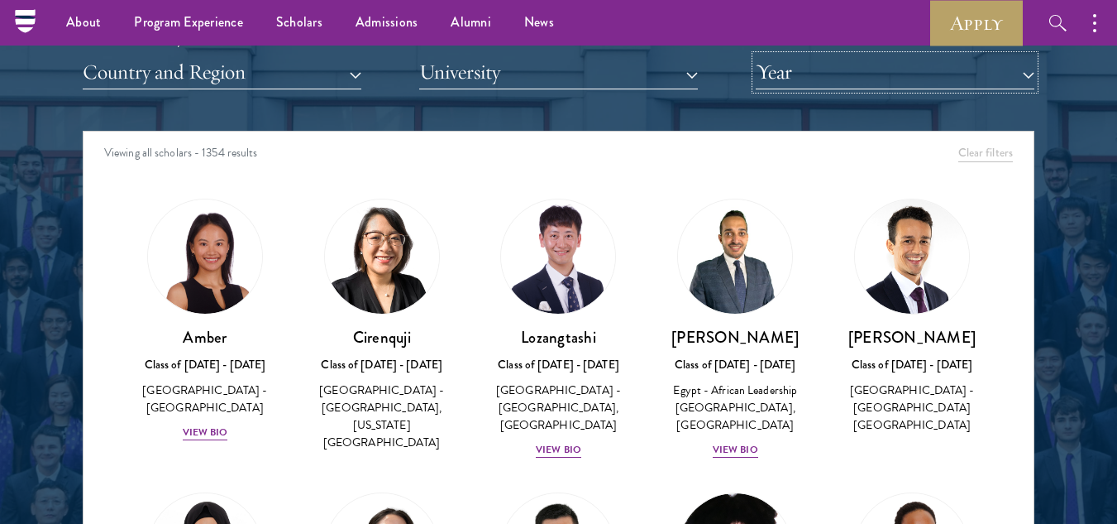
click at [997, 80] on button "Year" at bounding box center [895, 72] width 279 height 34
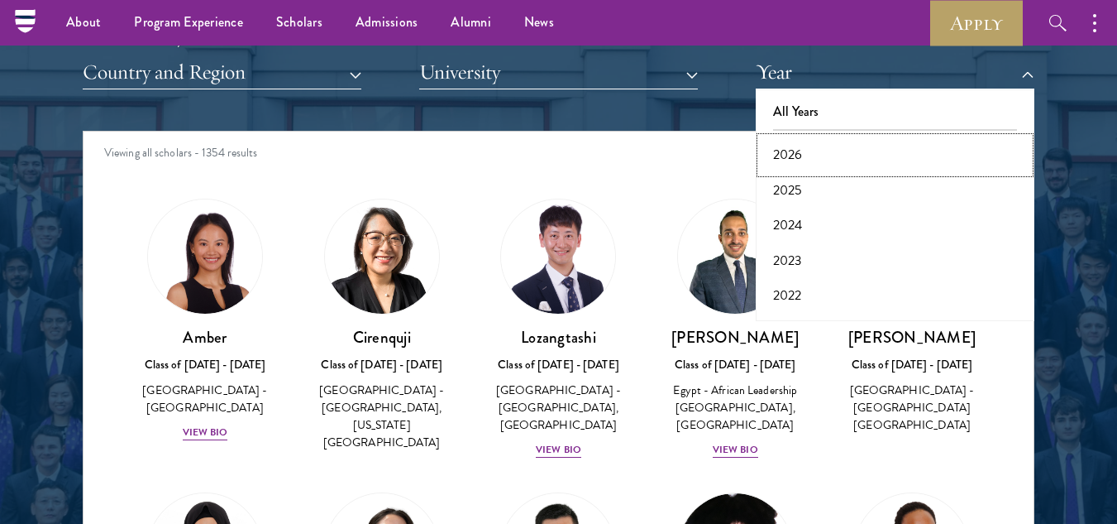
click at [789, 159] on button "2026" at bounding box center [895, 154] width 269 height 35
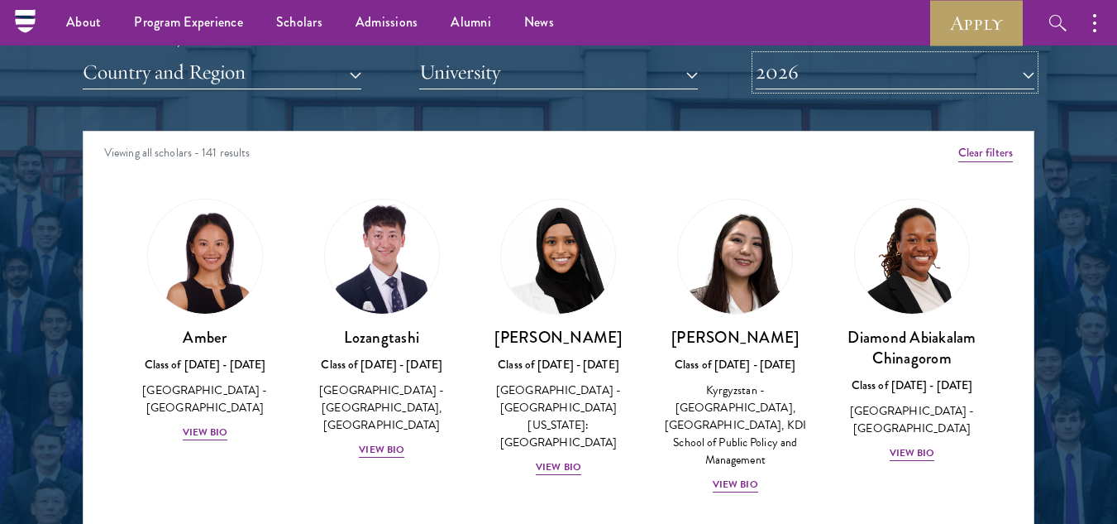
click at [879, 71] on button "2026" at bounding box center [895, 72] width 279 height 34
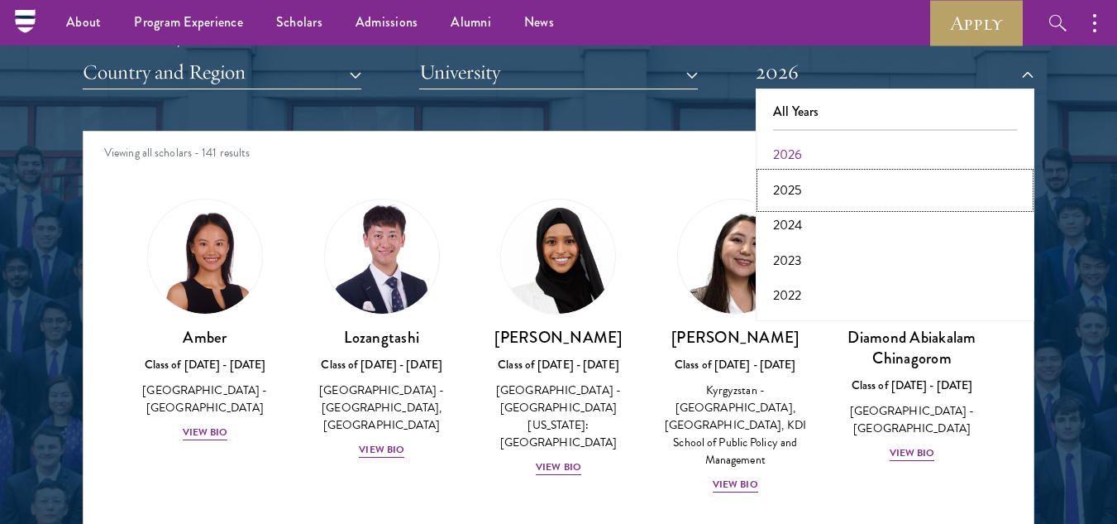
click at [783, 184] on button "2025" at bounding box center [895, 190] width 269 height 35
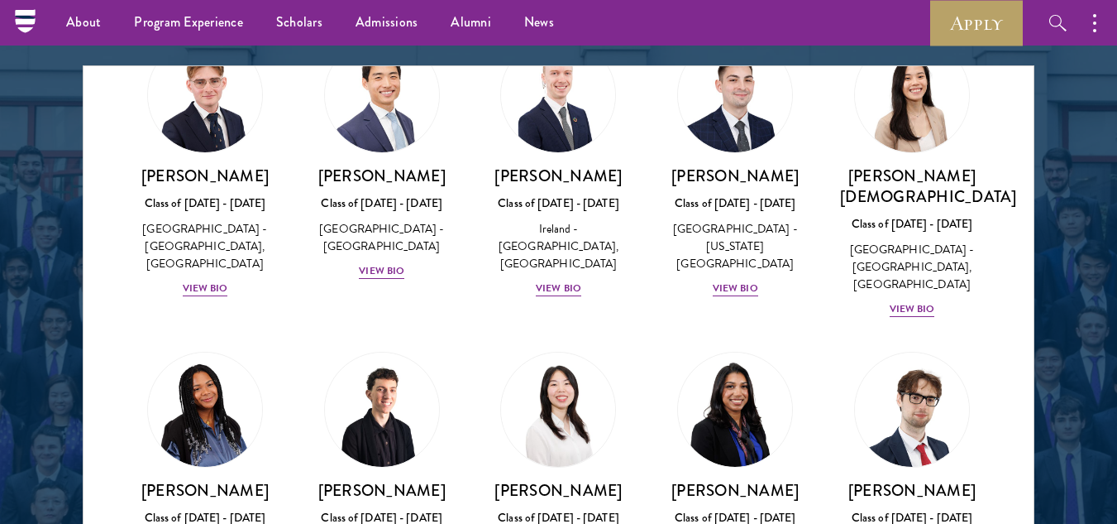
scroll to position [3169, 0]
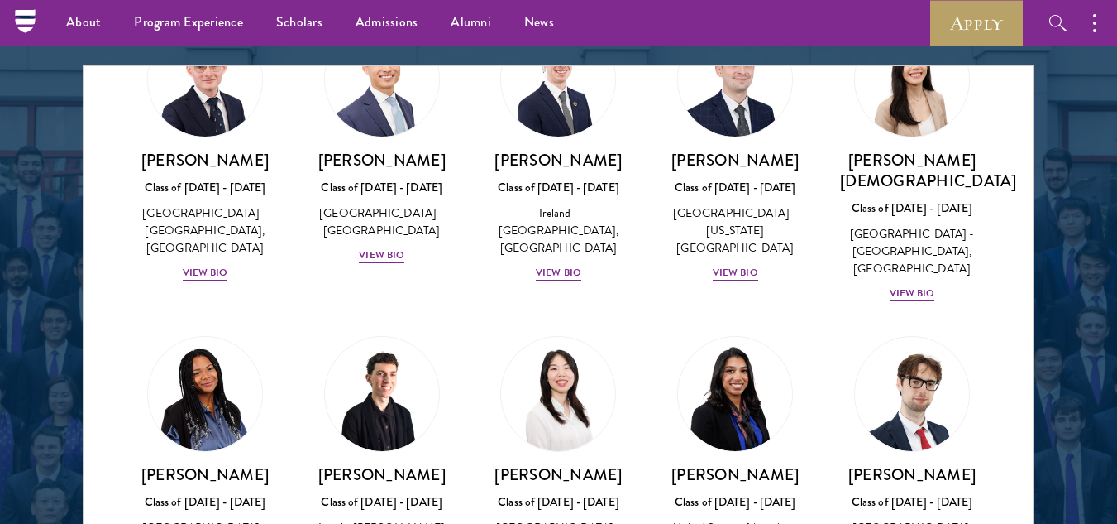
drag, startPoint x: 1034, startPoint y: 262, endPoint x: 1026, endPoint y: 265, distance: 8.6
click at [1026, 265] on div "Viewing all scholars - 141 results Clear filters Amber Class of 2025 - 2026 Chi…" at bounding box center [559, 313] width 952 height 496
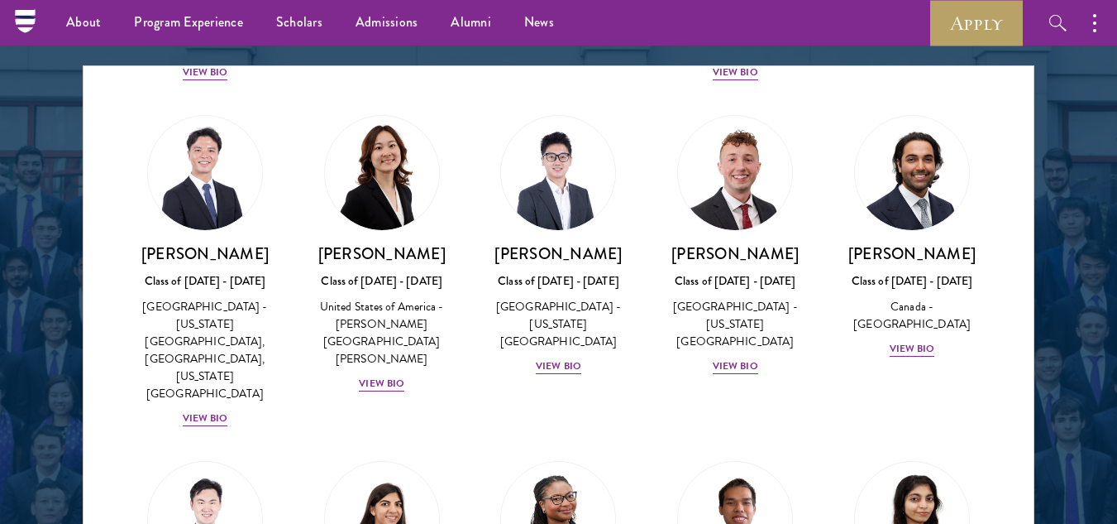
scroll to position [4354, 0]
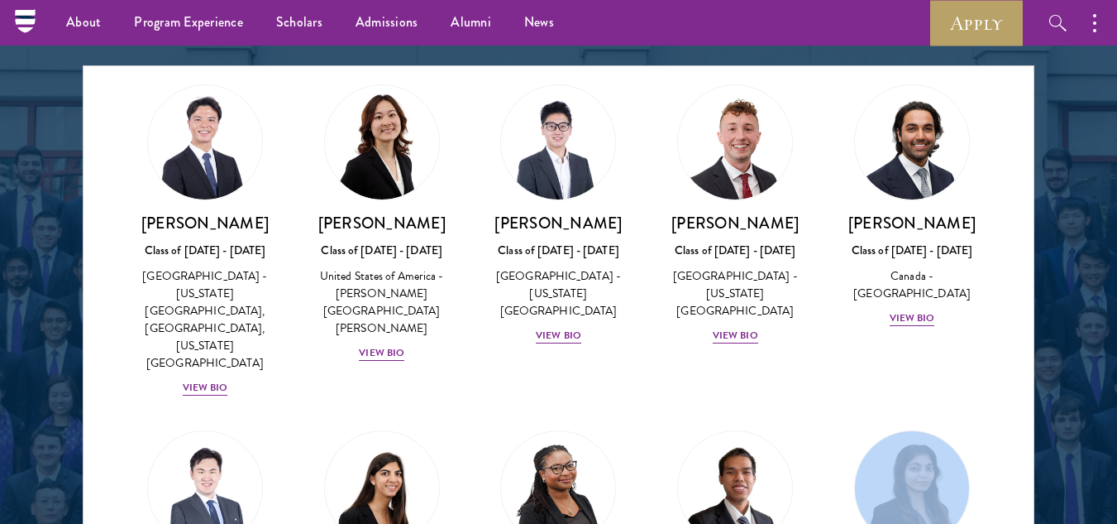
drag, startPoint x: 1034, startPoint y: 328, endPoint x: 1036, endPoint y: 338, distance: 10.2
click at [1036, 338] on section "Scholar Directory Congratulations and welcome to the Schwarzman Scholars Class …" at bounding box center [558, 141] width 1117 height 1007
click at [1009, 264] on div "Amber Class of 2025 - 2026 China - Peking University View Bio Cirenquji Class o…" at bounding box center [559, 224] width 950 height 8930
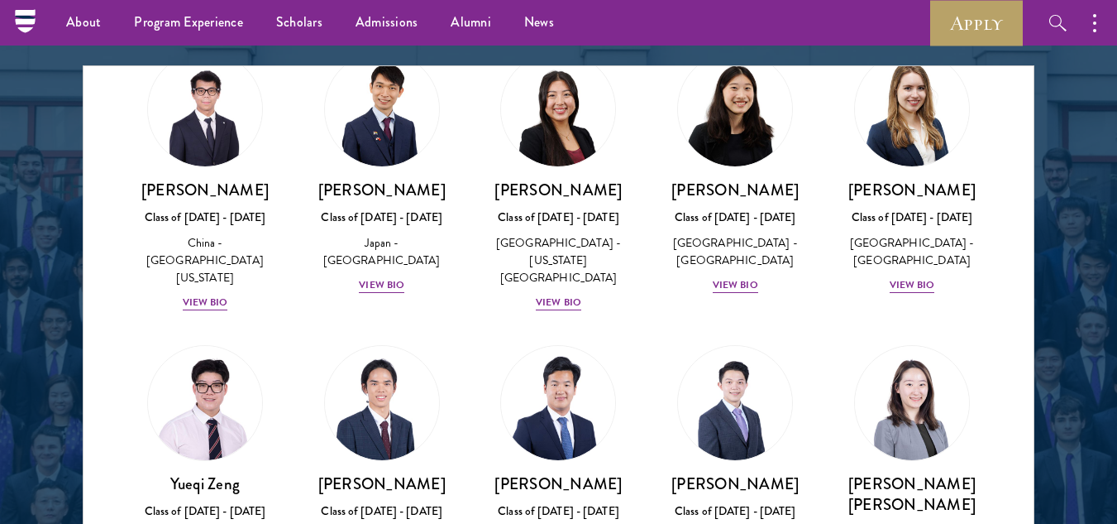
scroll to position [8154, 0]
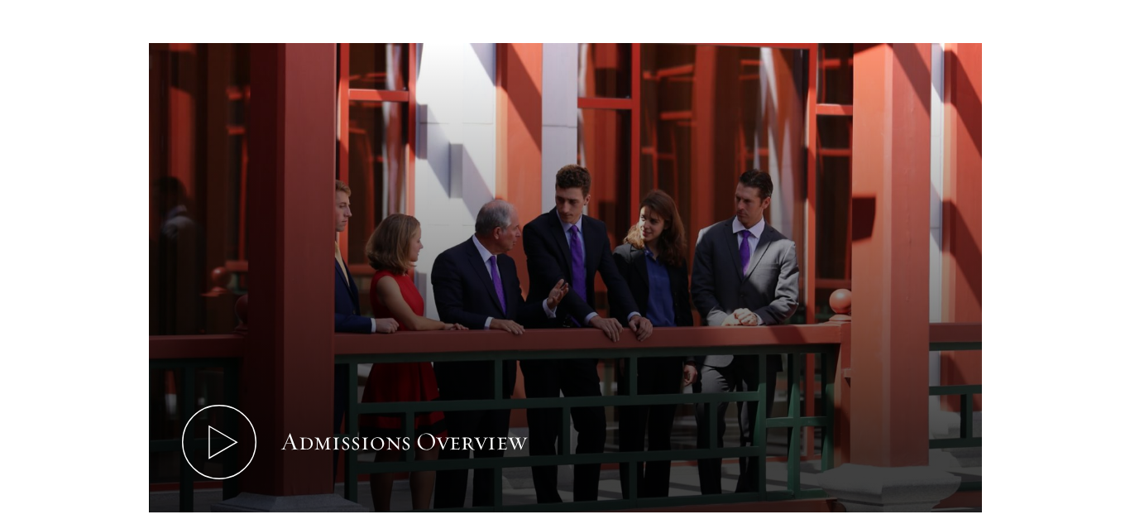
scroll to position [909, 0]
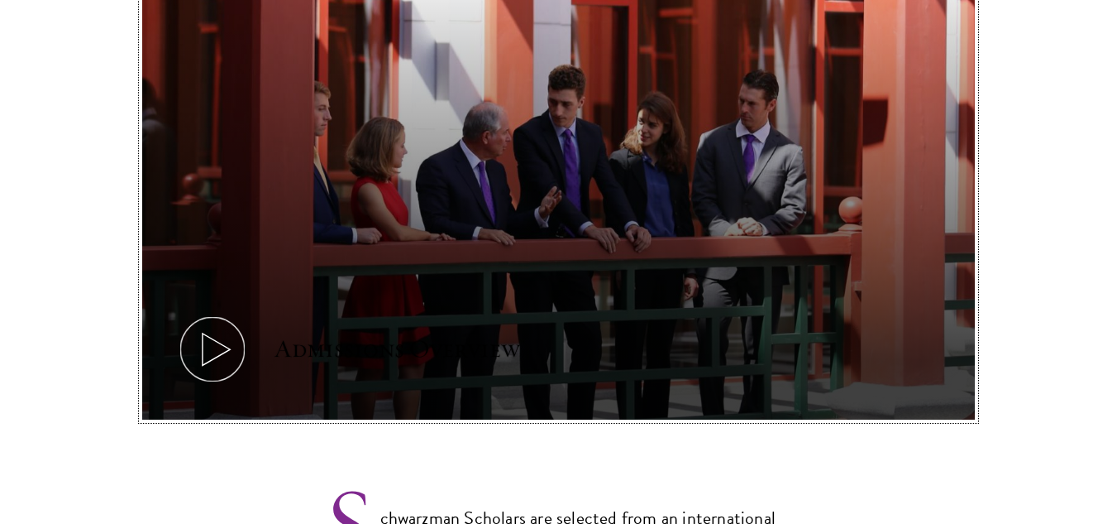
click at [209, 316] on icon at bounding box center [212, 349] width 74 height 74
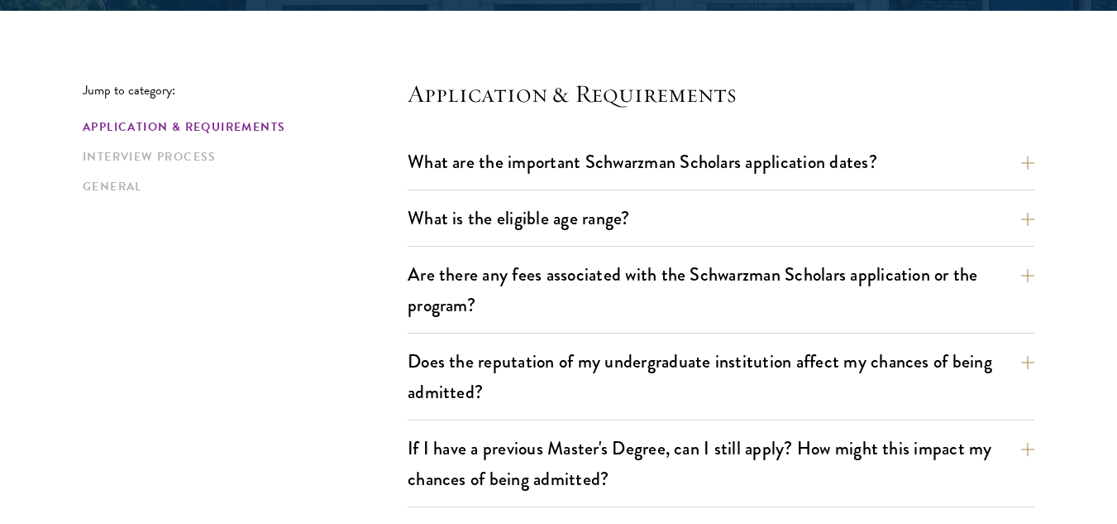
scroll to position [499, 0]
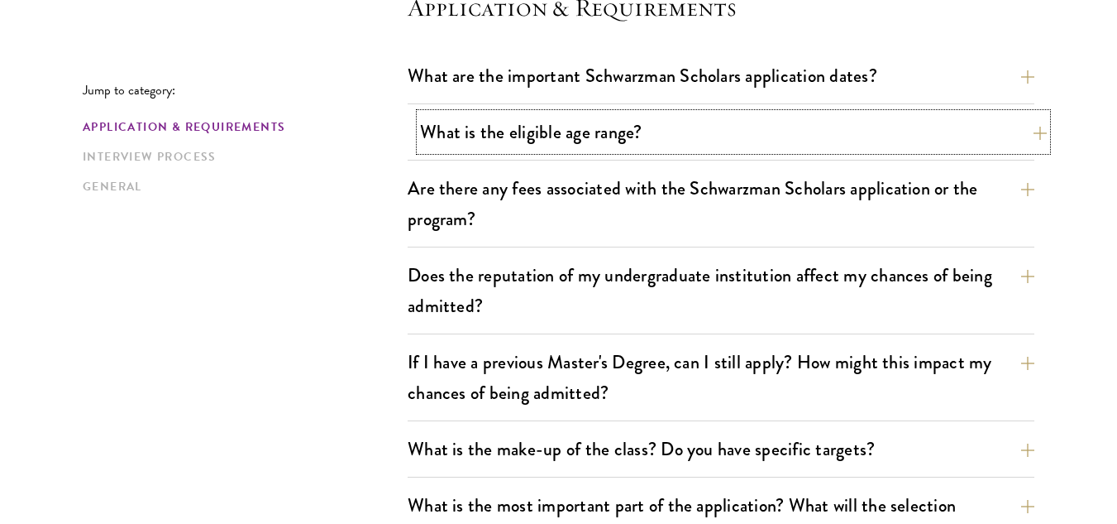
click at [1028, 131] on button "What is the eligible age range?" at bounding box center [733, 131] width 627 height 37
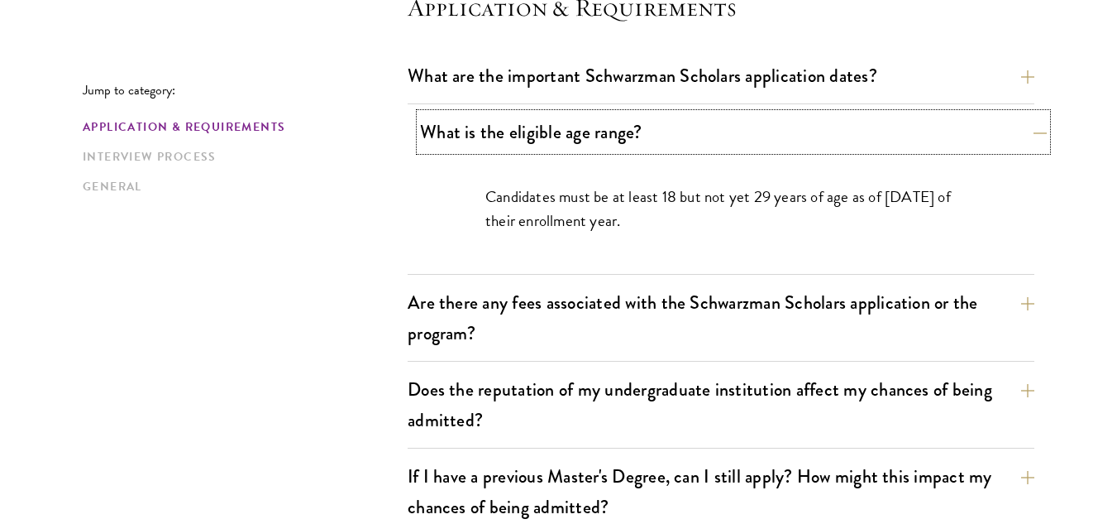
click at [1028, 131] on button "What is the eligible age range?" at bounding box center [733, 131] width 627 height 37
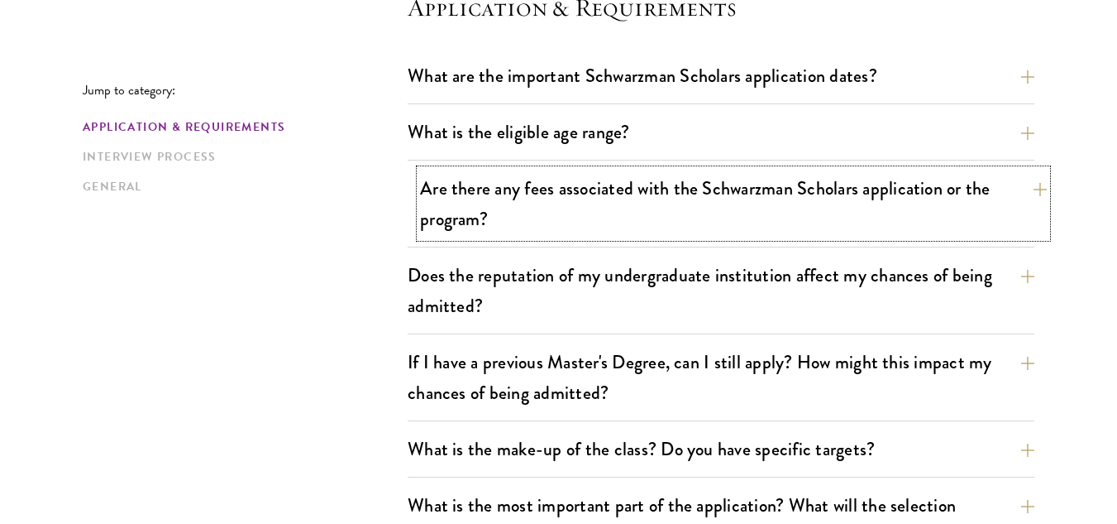
click at [1031, 188] on button "Are there any fees associated with the Schwarzman Scholars application or the p…" at bounding box center [733, 204] width 627 height 68
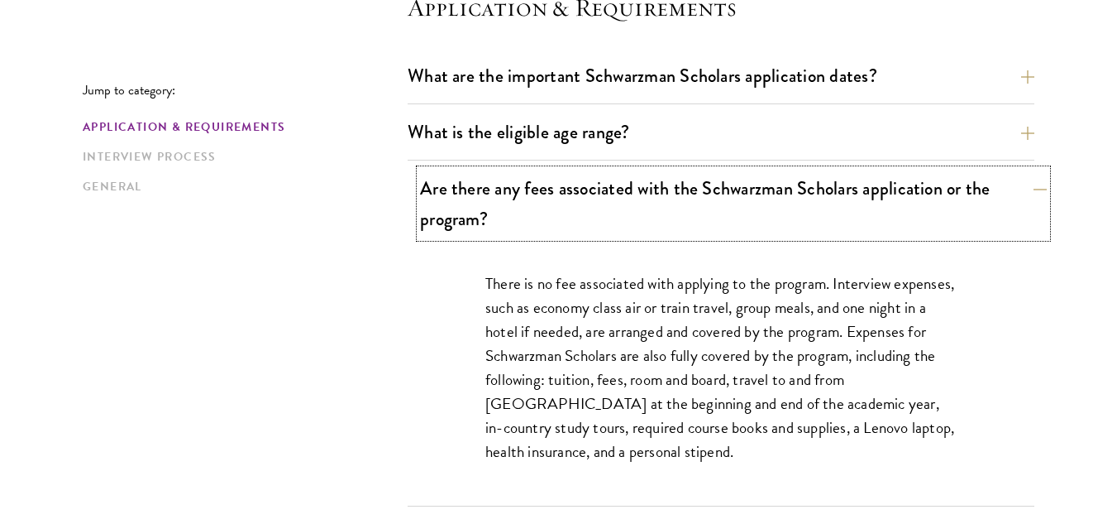
click at [1028, 188] on button "Are there any fees associated with the Schwarzman Scholars application or the p…" at bounding box center [733, 204] width 627 height 68
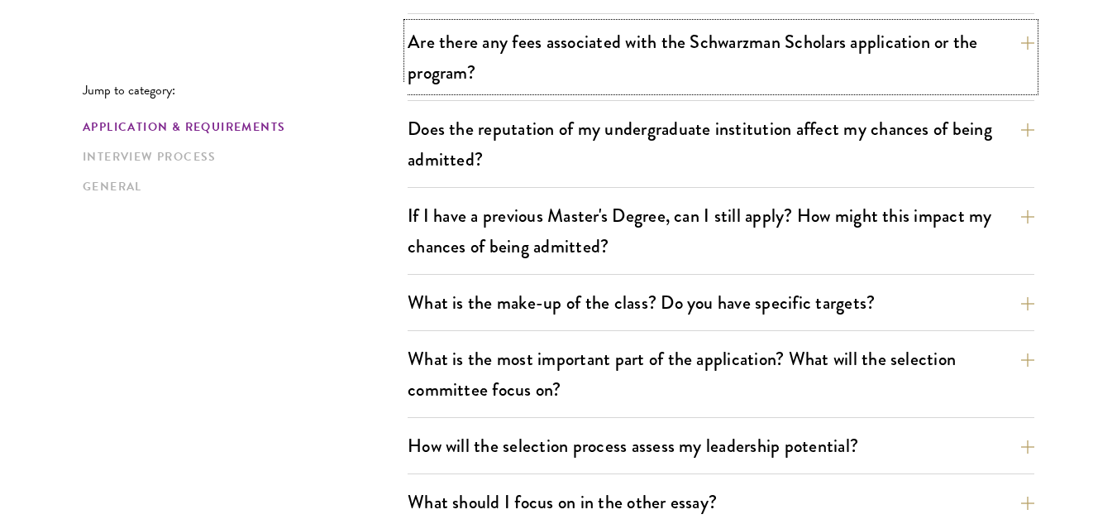
scroll to position [672, 0]
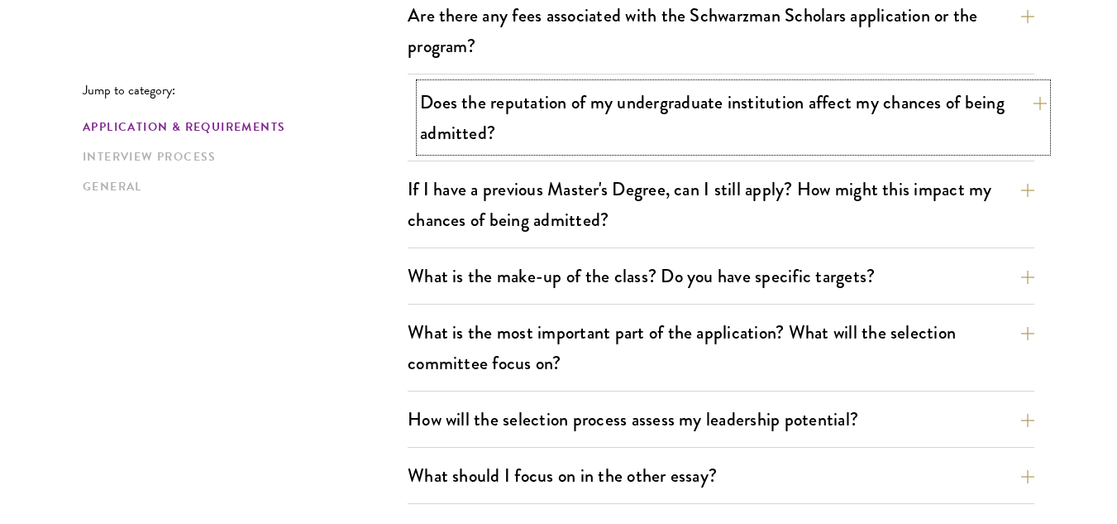
click at [1033, 102] on button "Does the reputation of my undergraduate institution affect my chances of being …" at bounding box center [733, 118] width 627 height 68
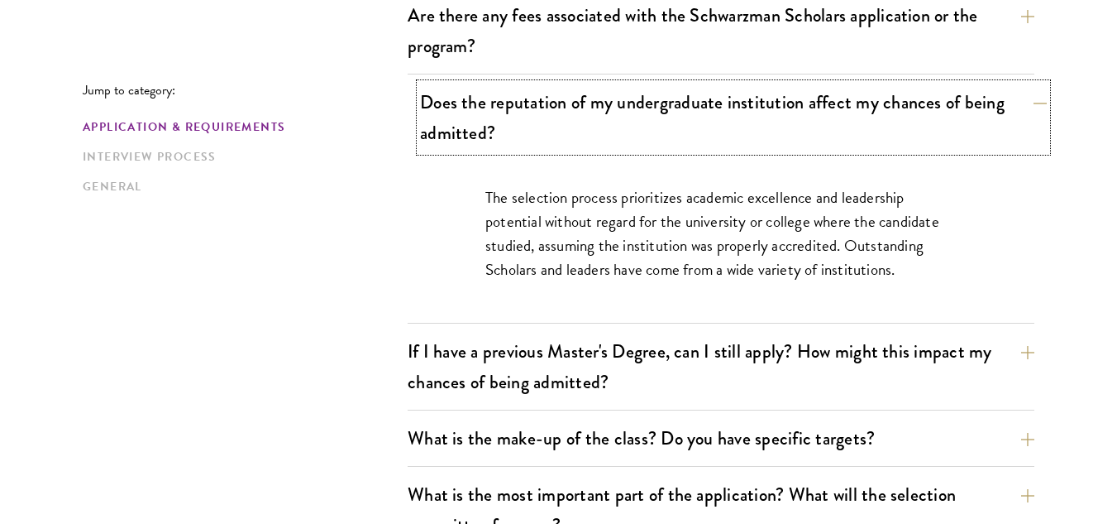
click at [1033, 102] on button "Does the reputation of my undergraduate institution affect my chances of being …" at bounding box center [733, 118] width 627 height 68
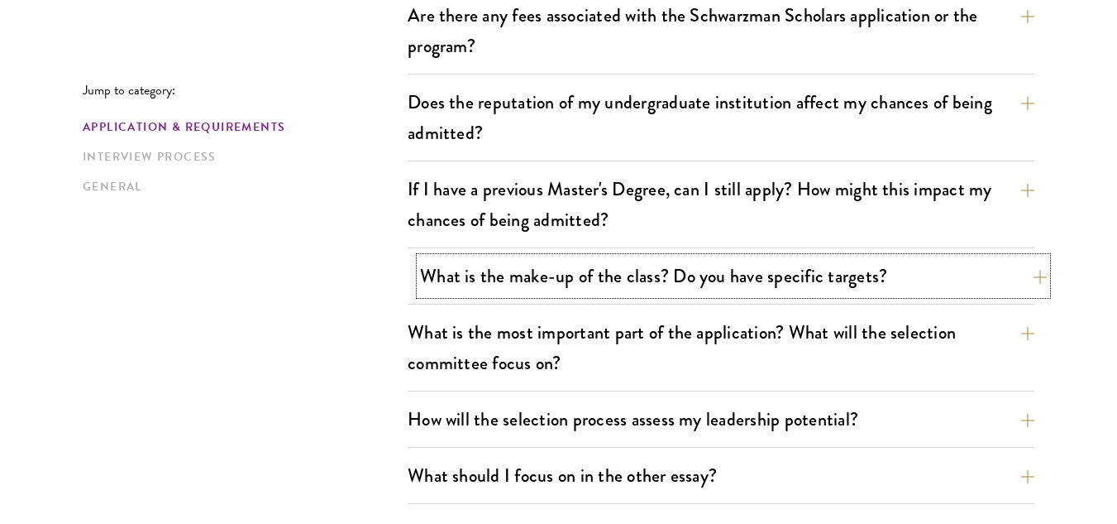
click at [1036, 276] on button "What is the make-up of the class? Do you have specific targets?" at bounding box center [733, 275] width 627 height 37
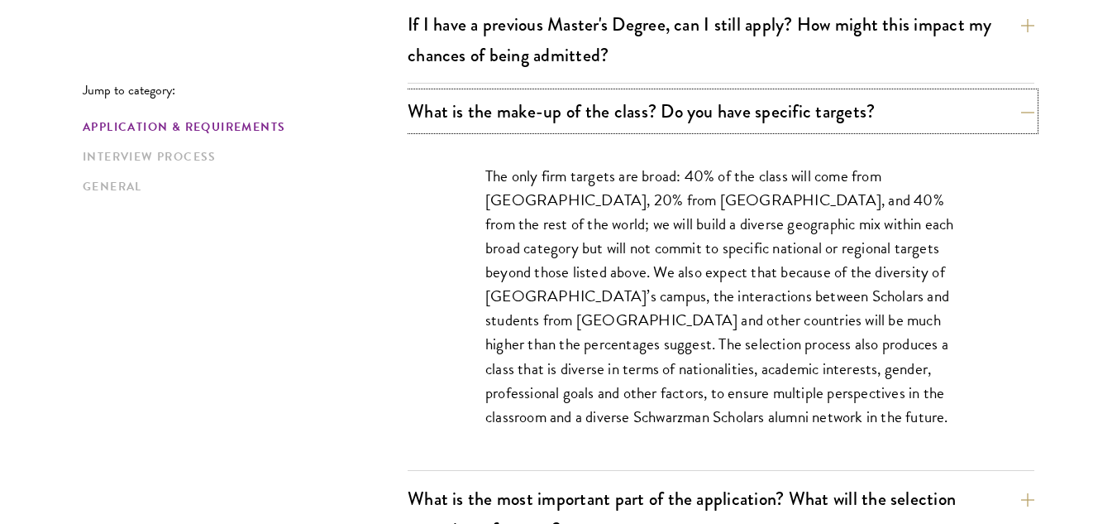
scroll to position [845, 0]
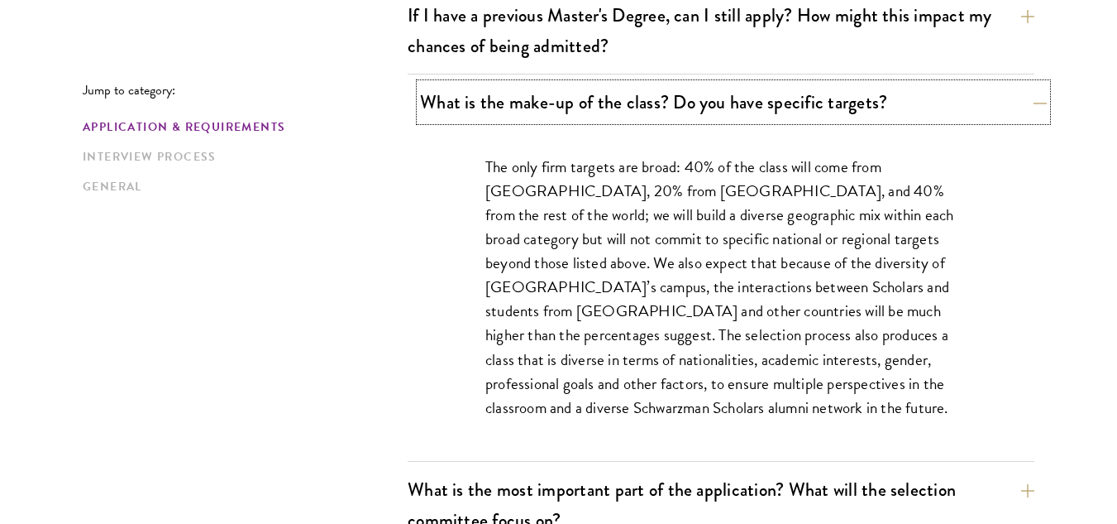
click at [1027, 105] on button "What is the make-up of the class? Do you have specific targets?" at bounding box center [733, 102] width 627 height 37
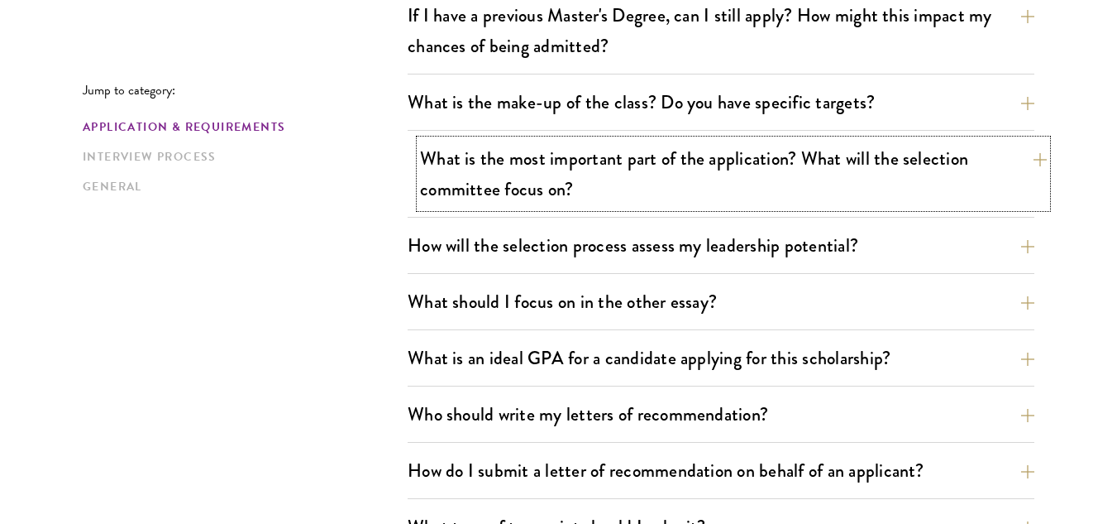
click at [1030, 161] on button "What is the most important part of the application? What will the selection com…" at bounding box center [733, 174] width 627 height 68
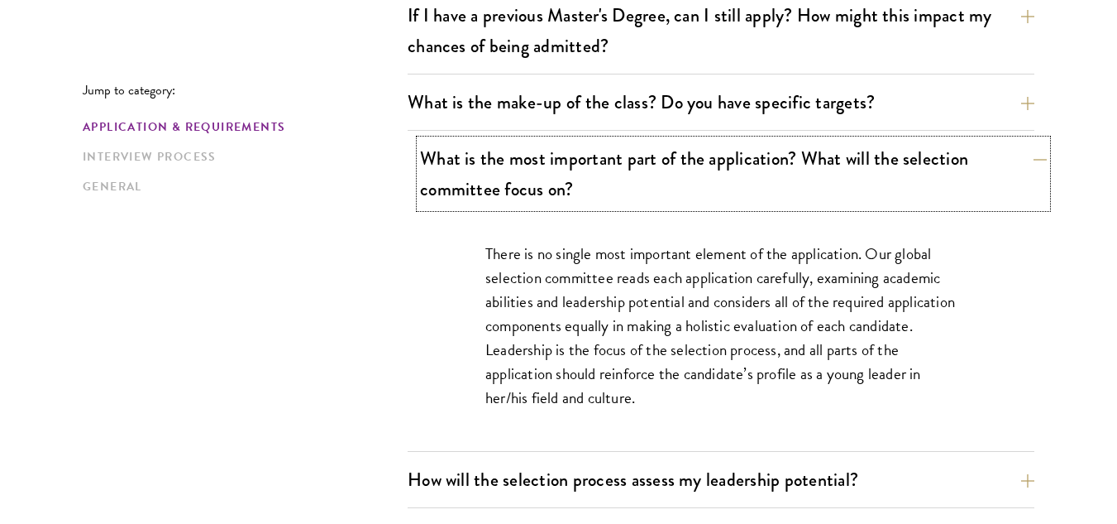
click at [1030, 161] on button "What is the most important part of the application? What will the selection com…" at bounding box center [733, 174] width 627 height 68
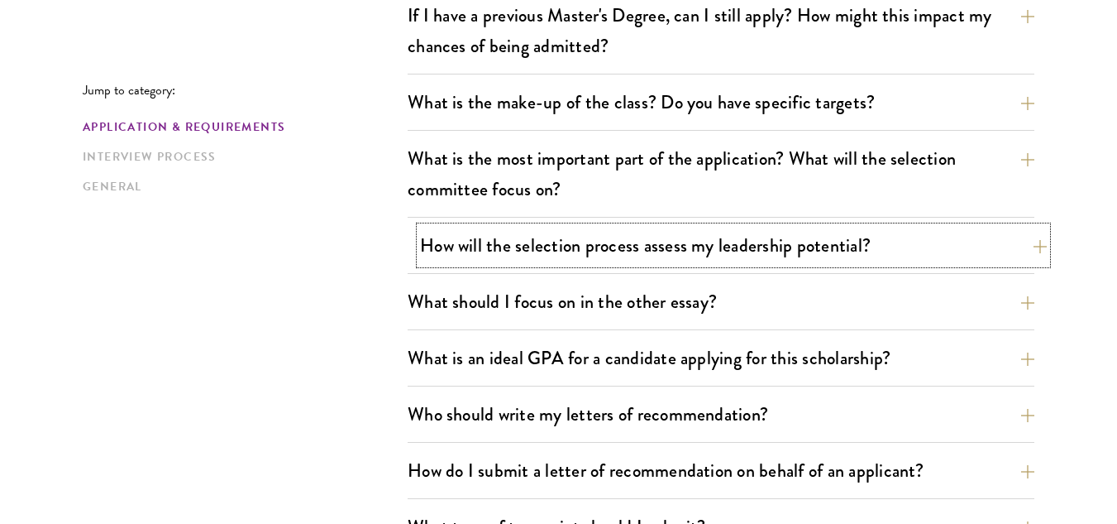
click at [1029, 246] on button "How will the selection process assess my leadership potential?" at bounding box center [733, 245] width 627 height 37
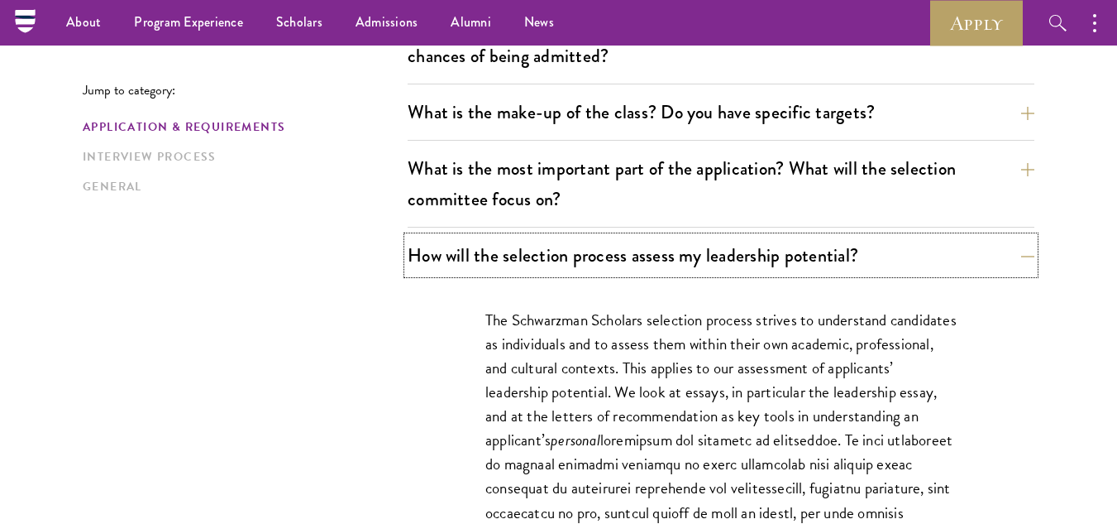
scroll to position [744, 0]
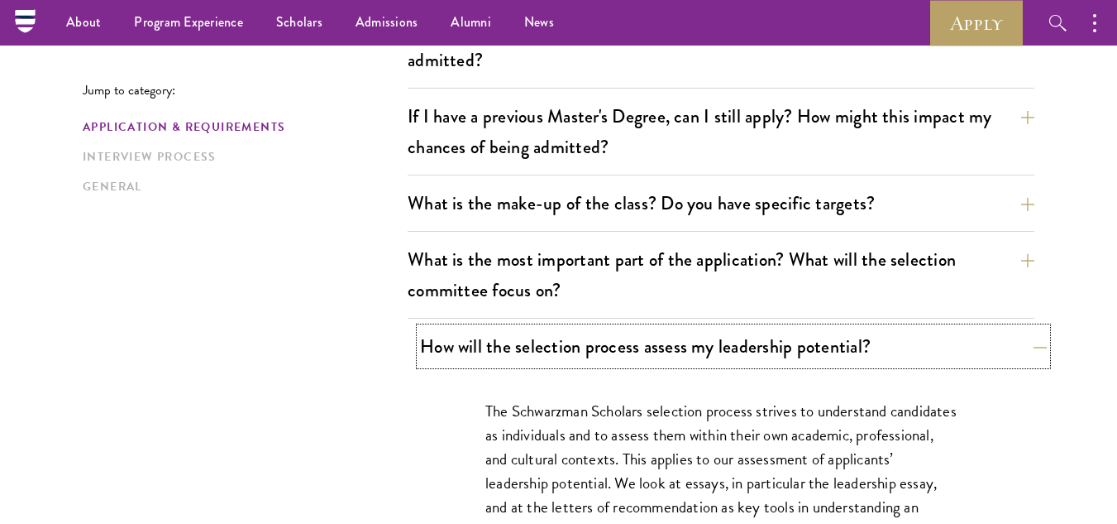
click at [1031, 346] on button "How will the selection process assess my leadership potential?" at bounding box center [733, 346] width 627 height 37
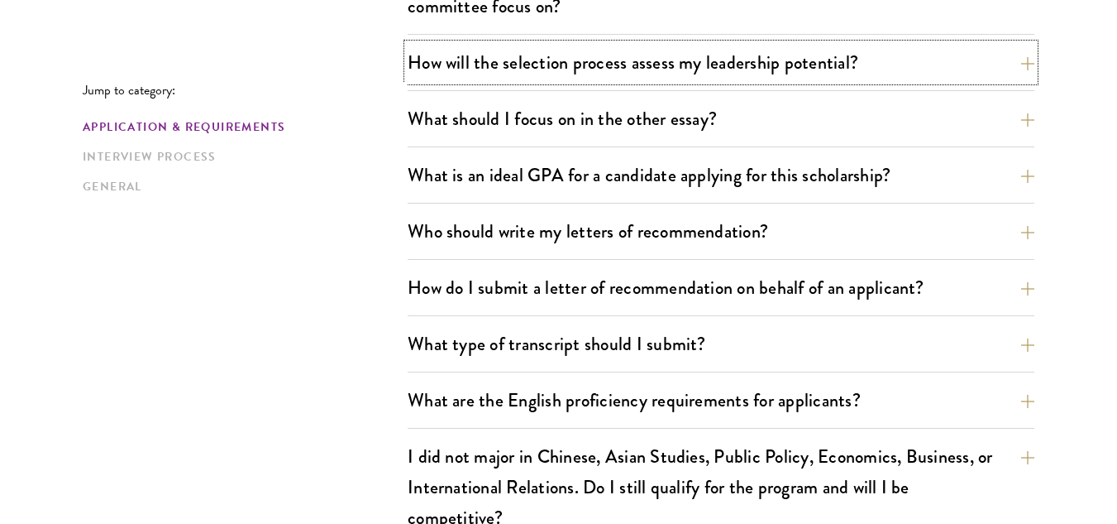
scroll to position [1063, 0]
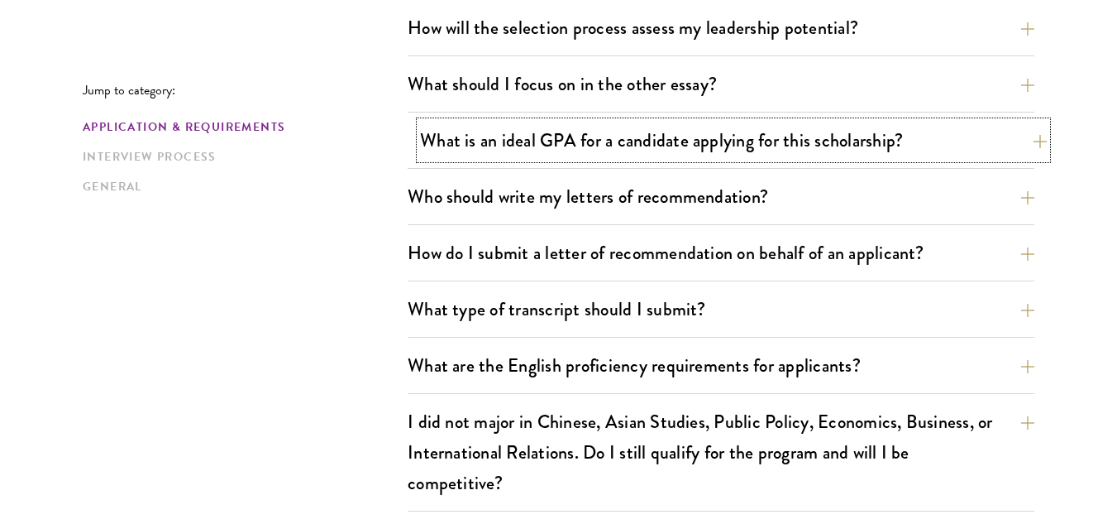
click at [1028, 145] on button "What is an ideal GPA for a candidate applying for this scholarship?" at bounding box center [733, 140] width 627 height 37
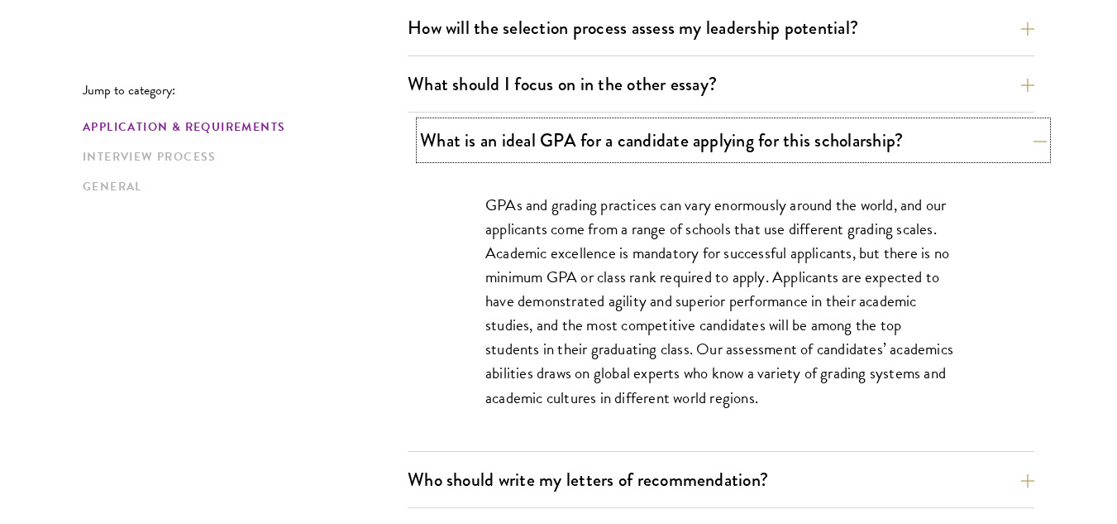
click at [1028, 145] on button "What is an ideal GPA for a candidate applying for this scholarship?" at bounding box center [733, 140] width 627 height 37
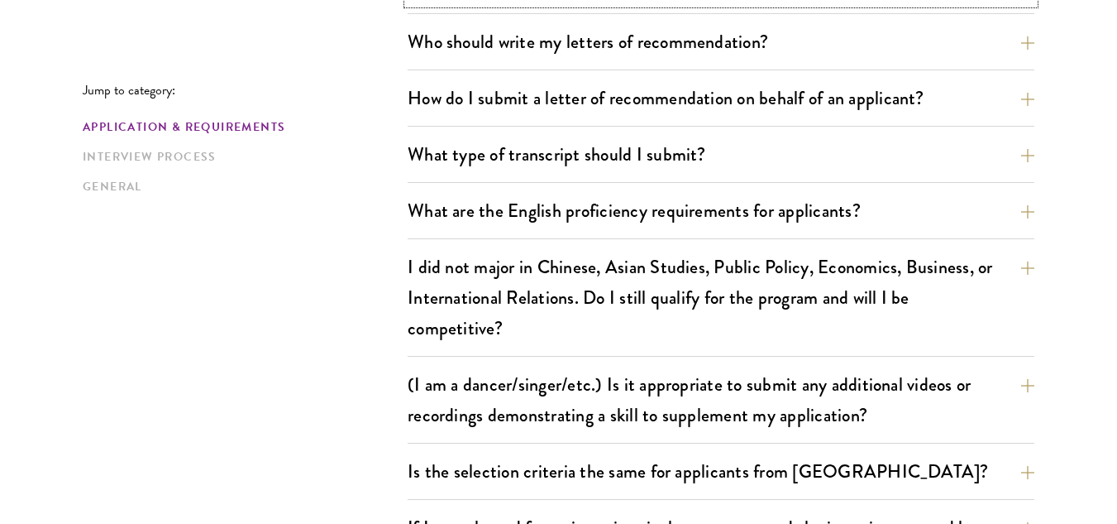
scroll to position [1235, 0]
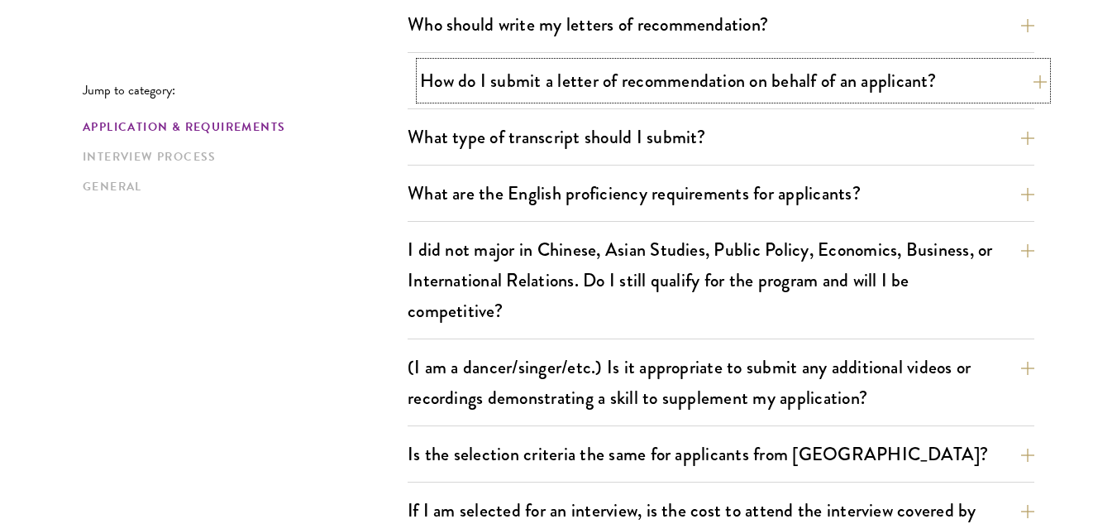
click at [1031, 74] on button "How do I submit a letter of recommendation on behalf of an applicant?" at bounding box center [733, 80] width 627 height 37
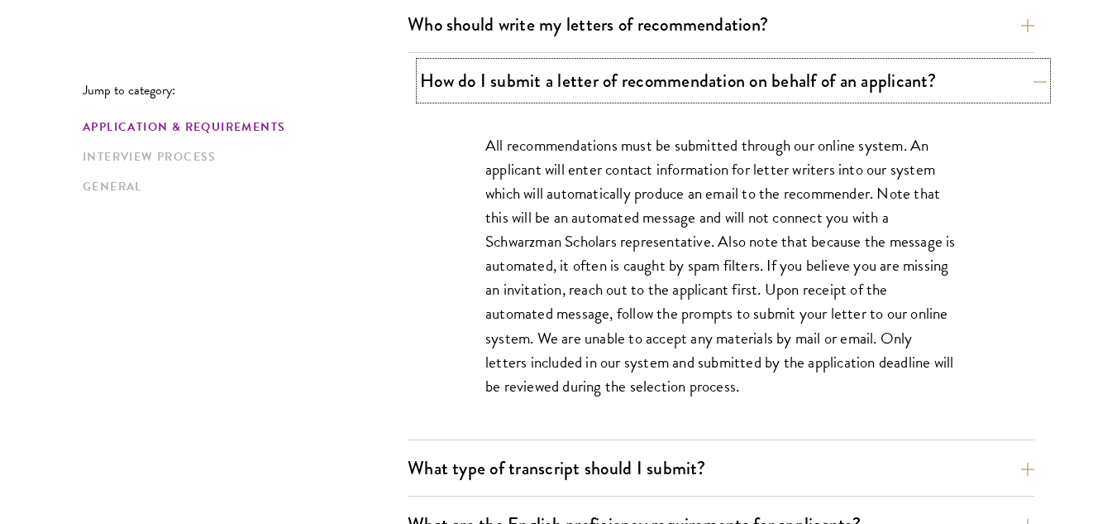
click at [1031, 74] on button "How do I submit a letter of recommendation on behalf of an applicant?" at bounding box center [733, 80] width 627 height 37
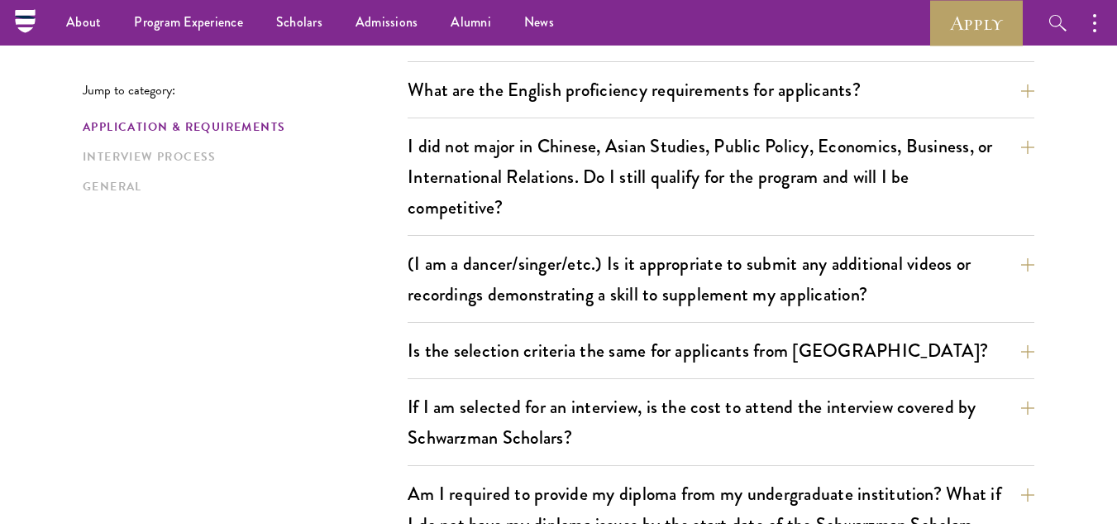
scroll to position [1329, 0]
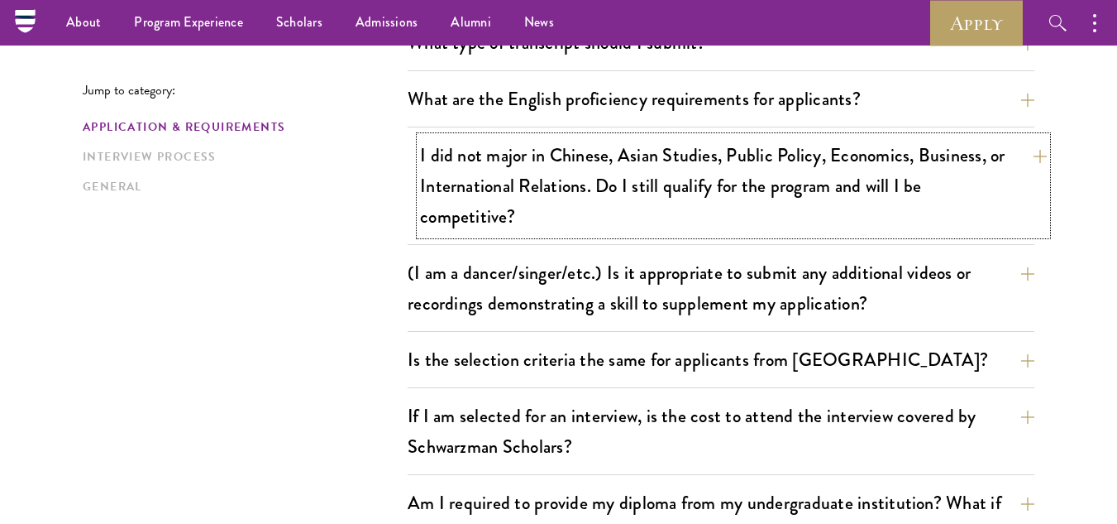
click at [1039, 155] on button "I did not major in Chinese, Asian Studies, Public Policy, Economics, Business, …" at bounding box center [733, 185] width 627 height 98
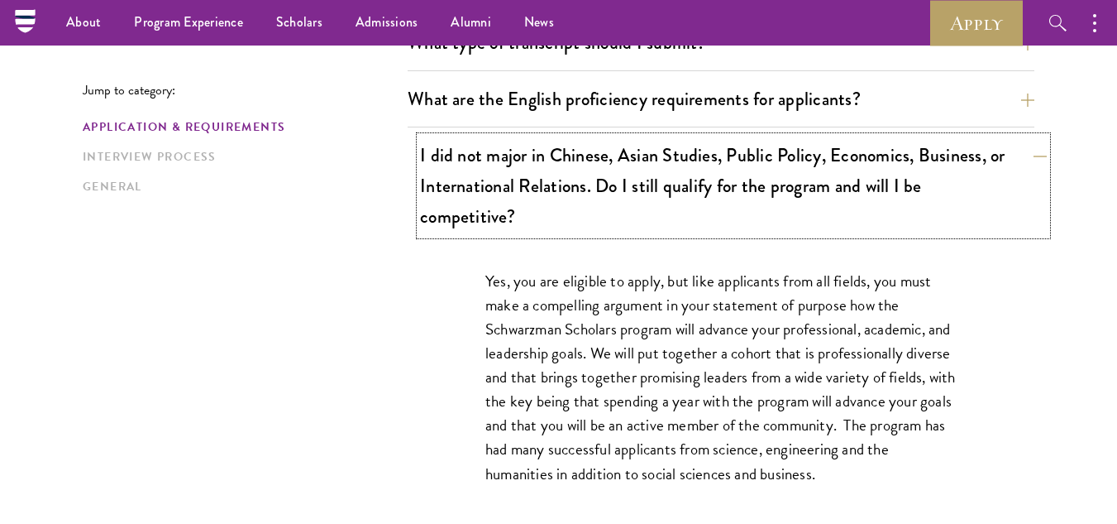
click at [1039, 155] on button "I did not major in Chinese, Asian Studies, Public Policy, Economics, Business, …" at bounding box center [733, 185] width 627 height 98
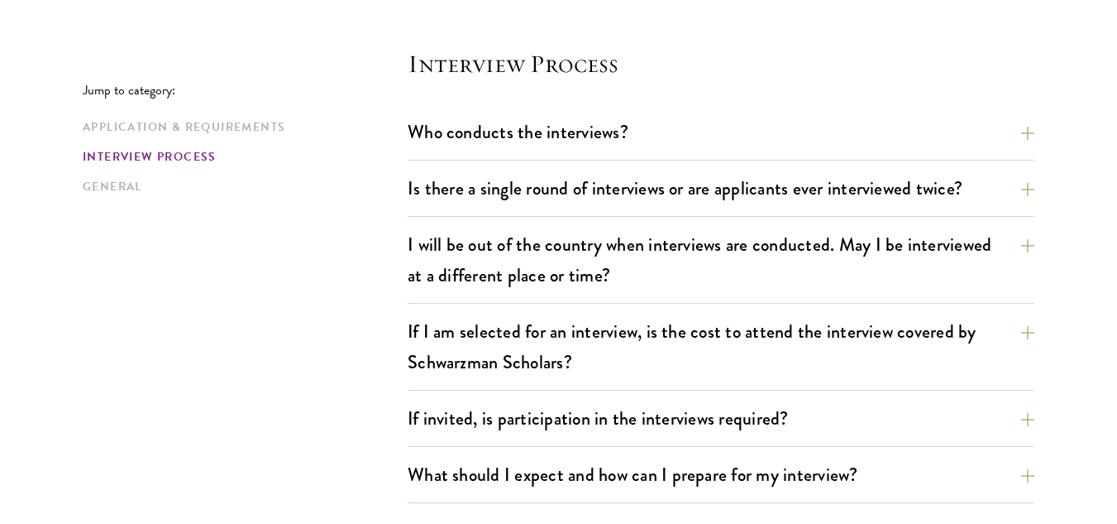
scroll to position [1975, 0]
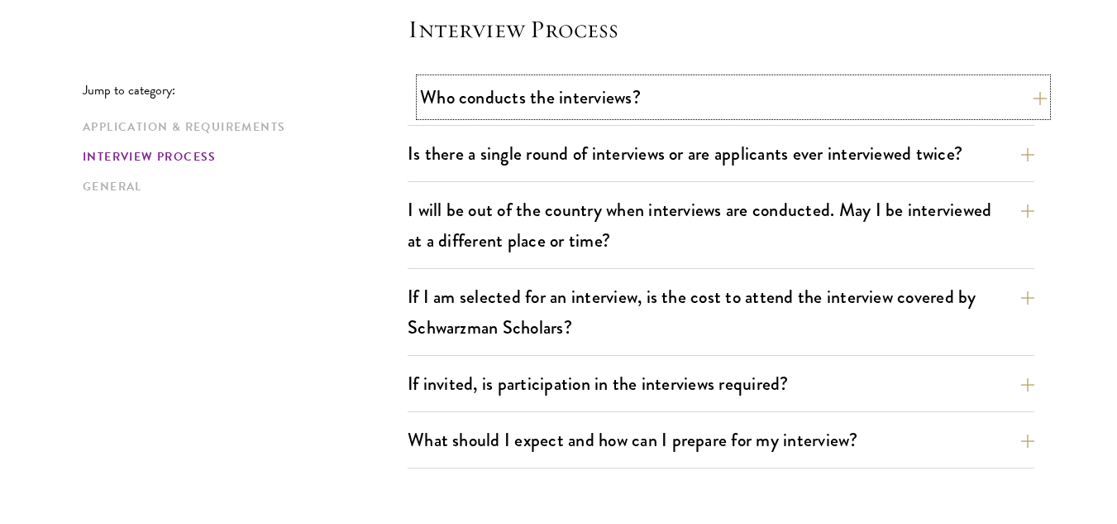
click at [1031, 98] on button "Who conducts the interviews?" at bounding box center [733, 97] width 627 height 37
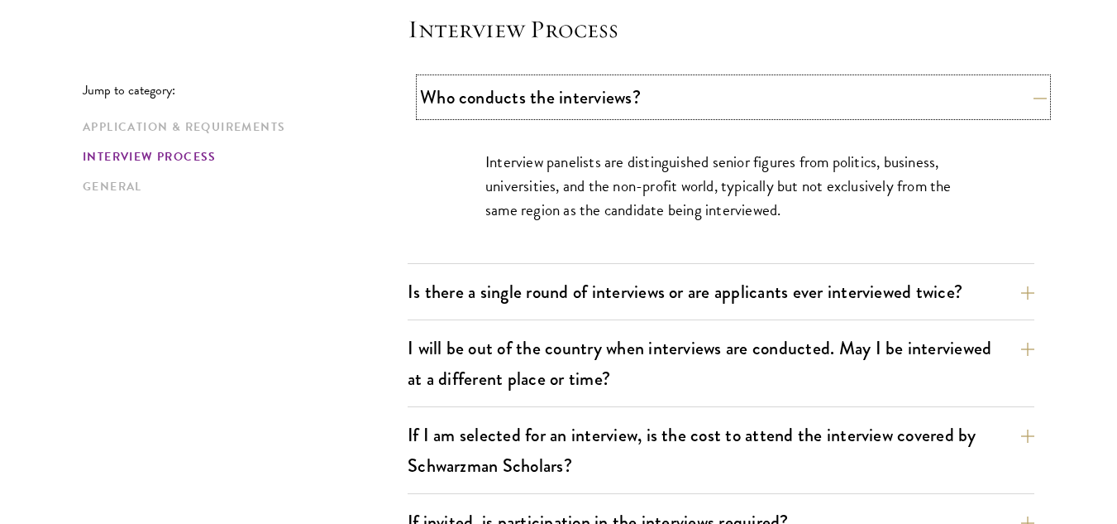
click at [1031, 98] on button "Who conducts the interviews?" at bounding box center [733, 97] width 627 height 37
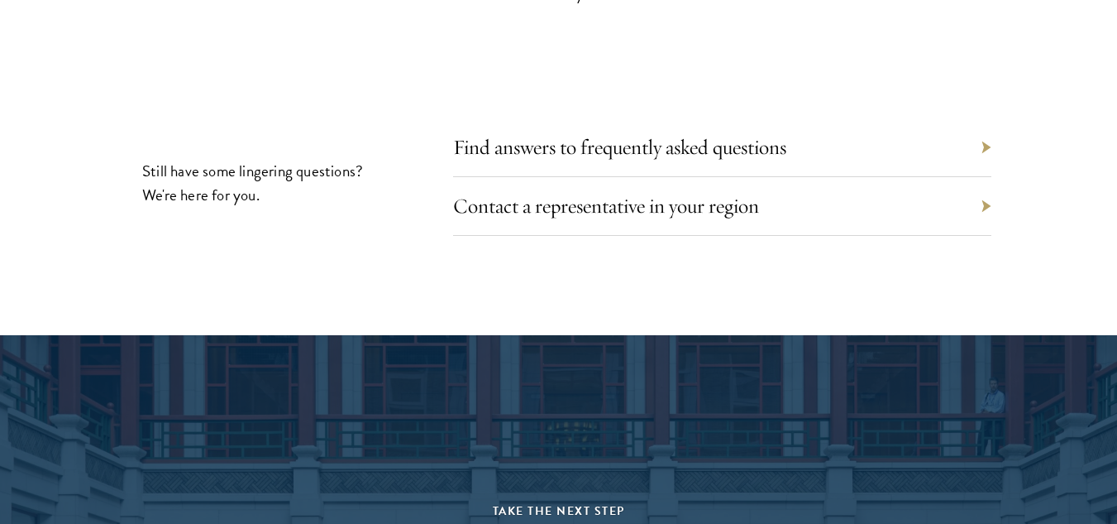
scroll to position [7980, 0]
